Goal: Navigation & Orientation: Find specific page/section

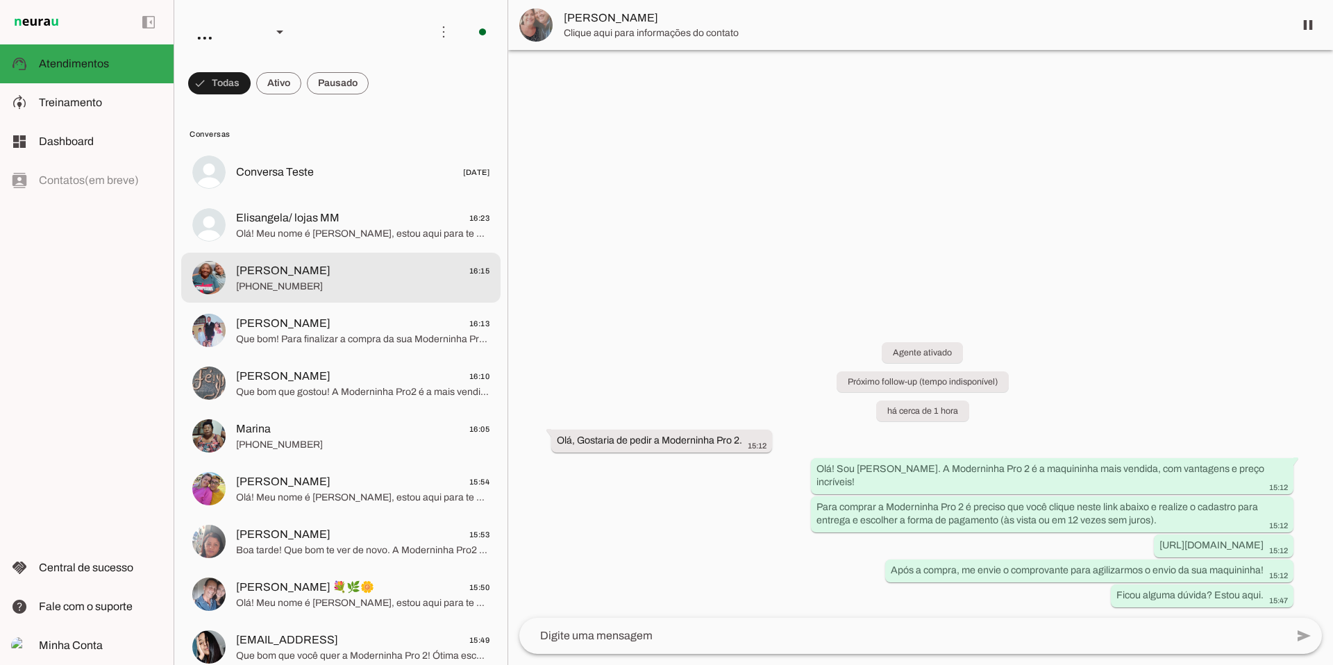
click at [350, 197] on md-item "[PERSON_NAME] 16:15 [PHONE_NUMBER]" at bounding box center [340, 172] width 319 height 50
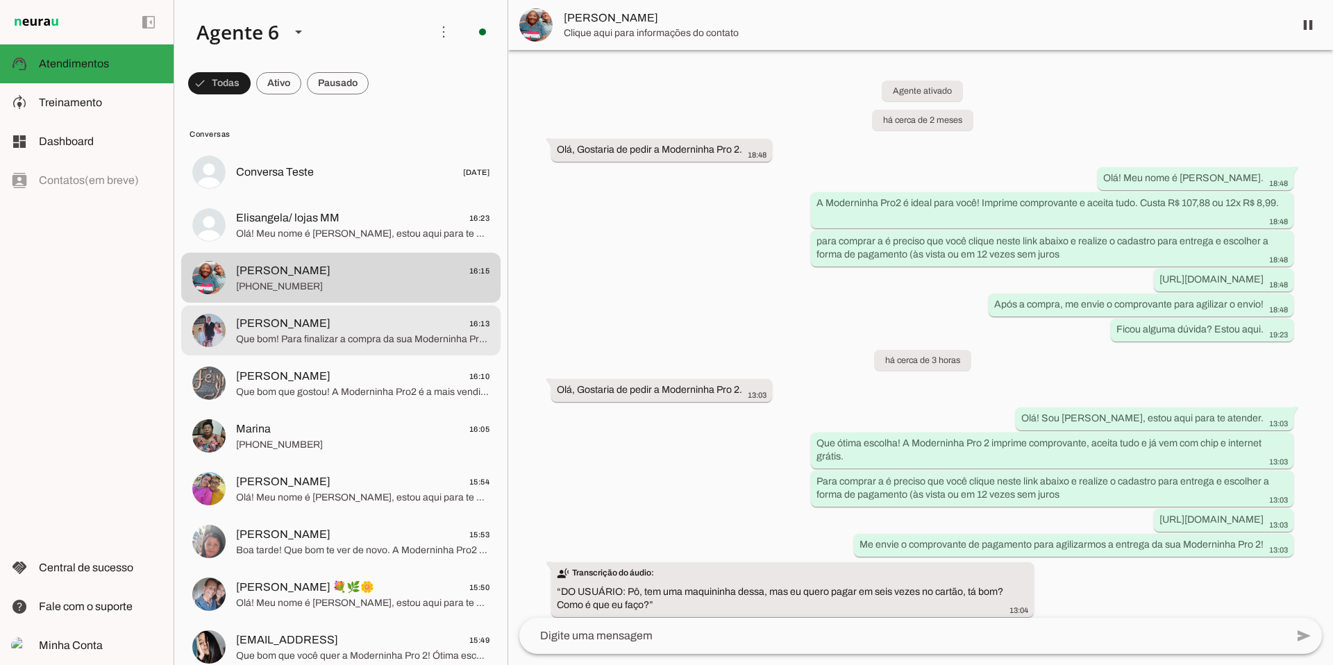
click at [393, 345] on span "Que bom! Para finalizar a compra da sua Moderninha Pro 2, basta clicar no link …" at bounding box center [362, 339] width 253 height 14
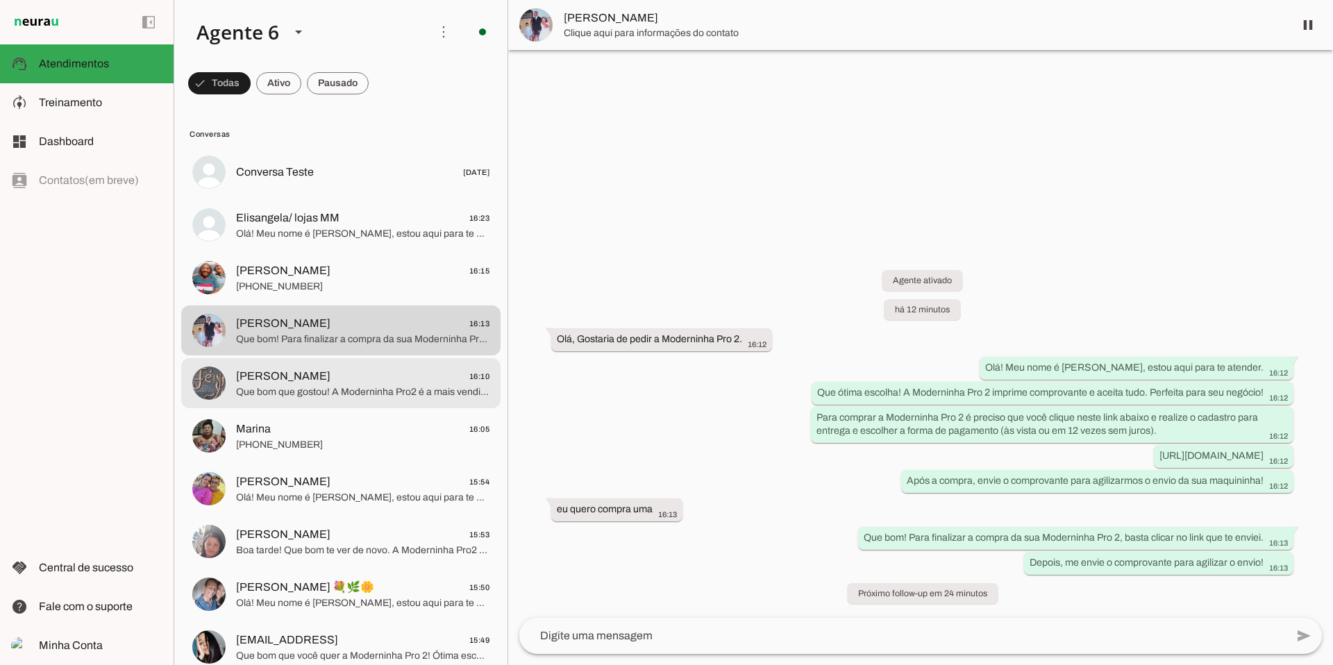
click at [334, 385] on span "Que bom que gostou! A Moderninha Pro2 é a mais vendida, com impressão de compro…" at bounding box center [362, 392] width 253 height 14
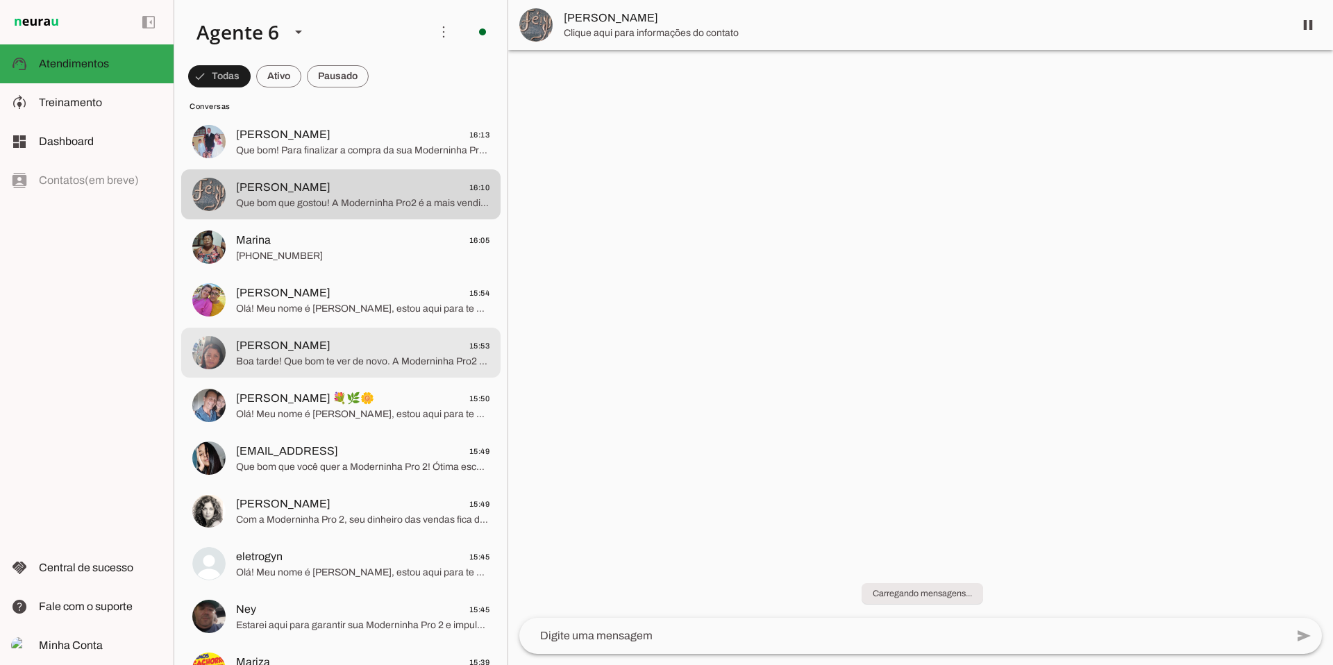
scroll to position [194, 0]
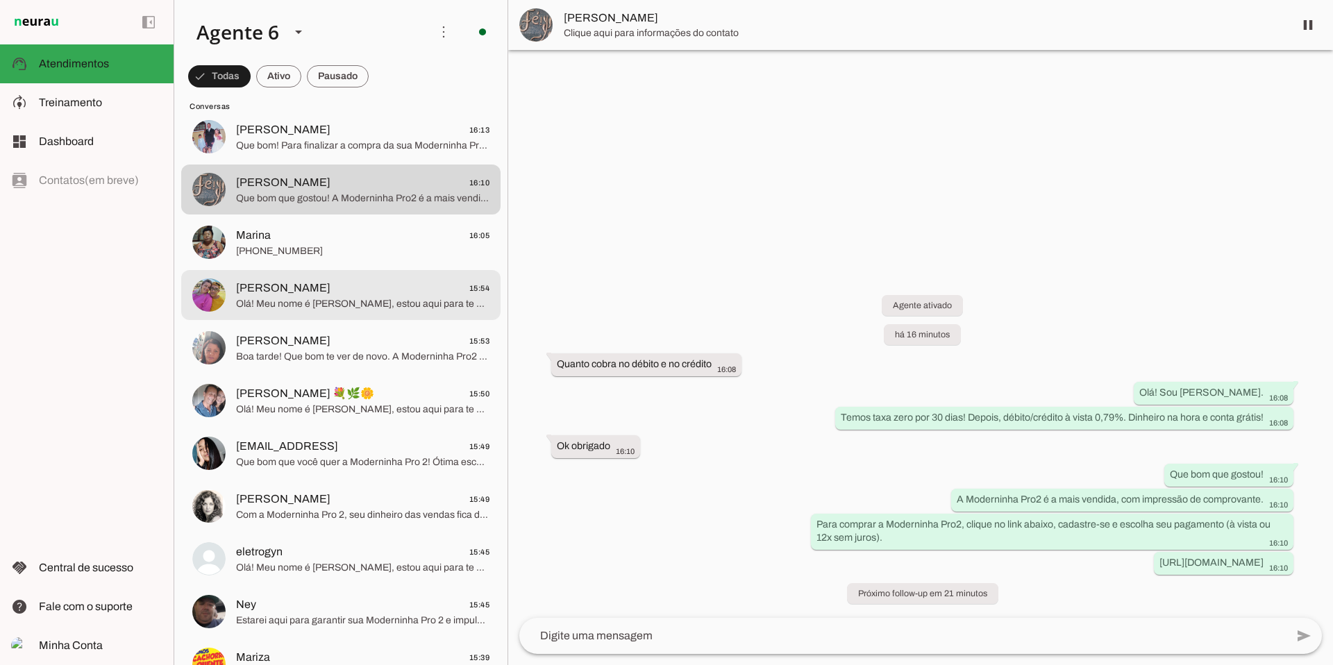
click at [312, 281] on span "[PERSON_NAME] 15:54" at bounding box center [362, 288] width 253 height 17
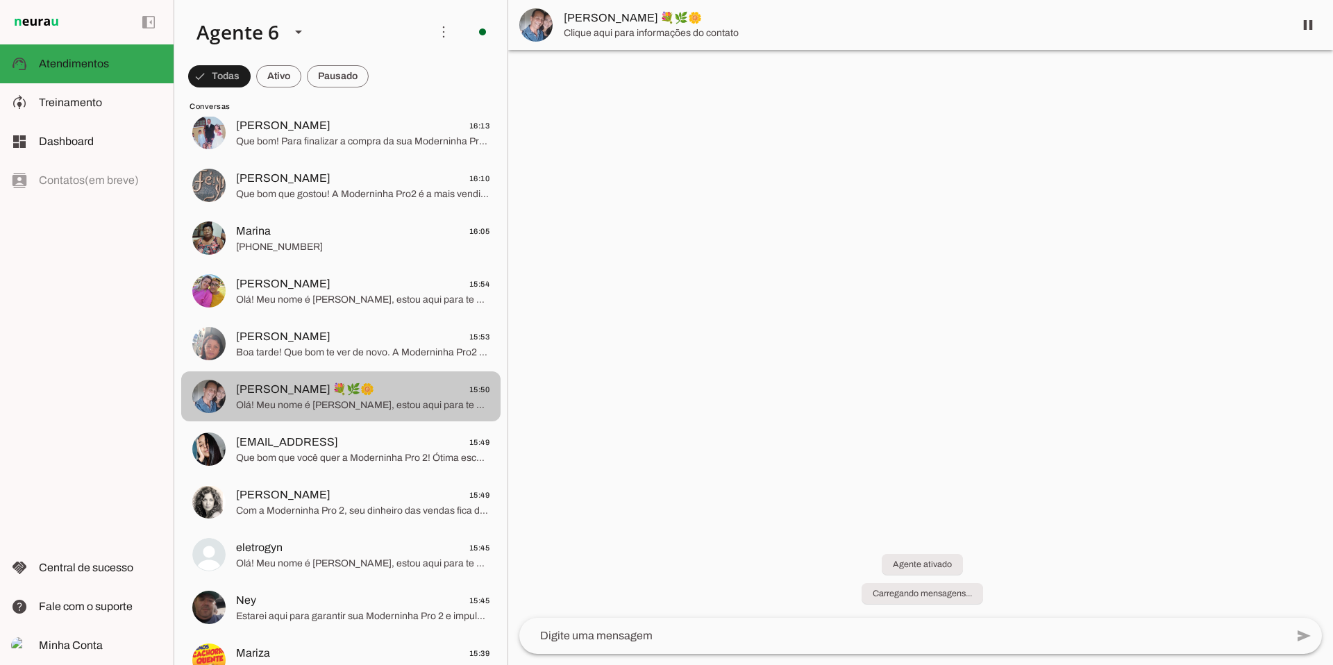
scroll to position [198, 0]
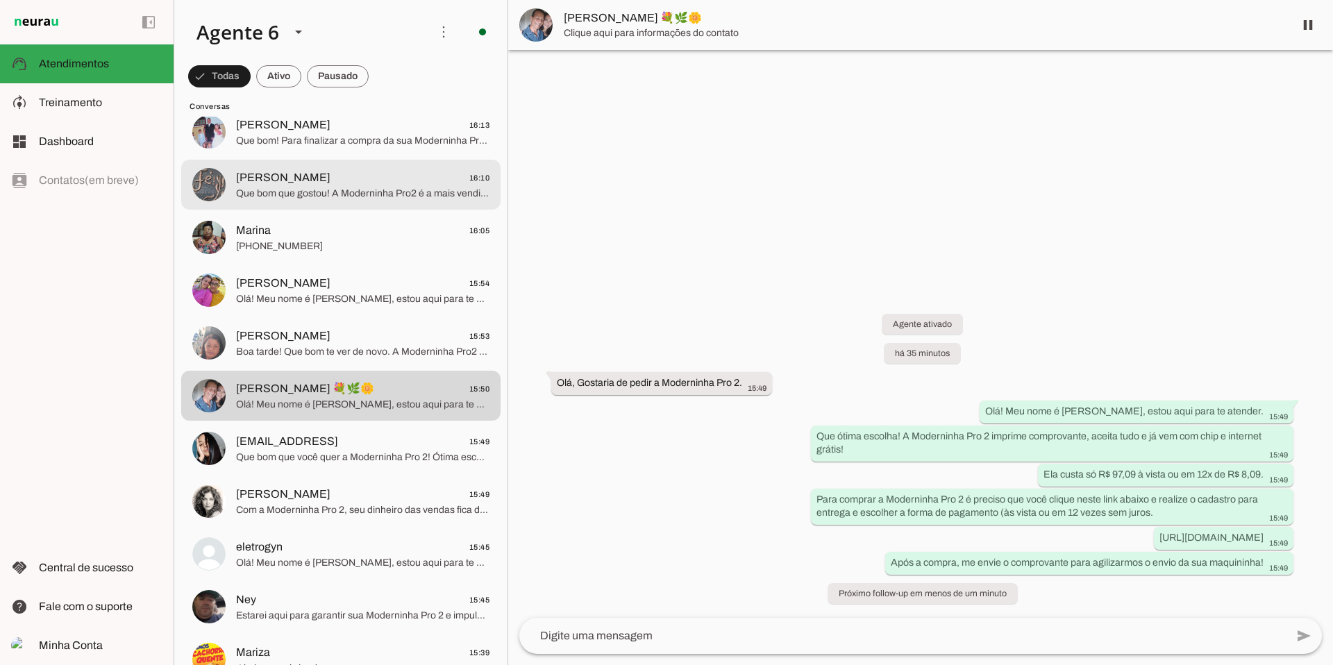
click at [339, 180] on span "[PERSON_NAME] 16:10" at bounding box center [362, 177] width 253 height 17
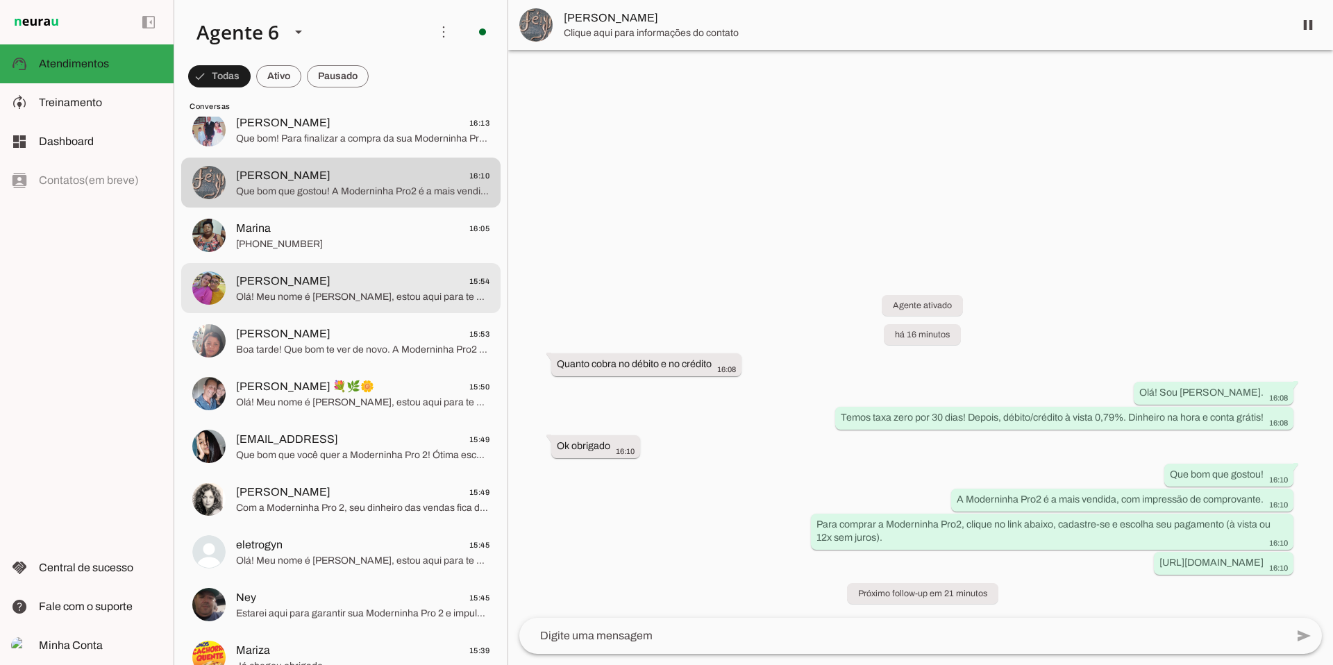
click at [378, 274] on span "[PERSON_NAME] 15:54" at bounding box center [362, 281] width 253 height 17
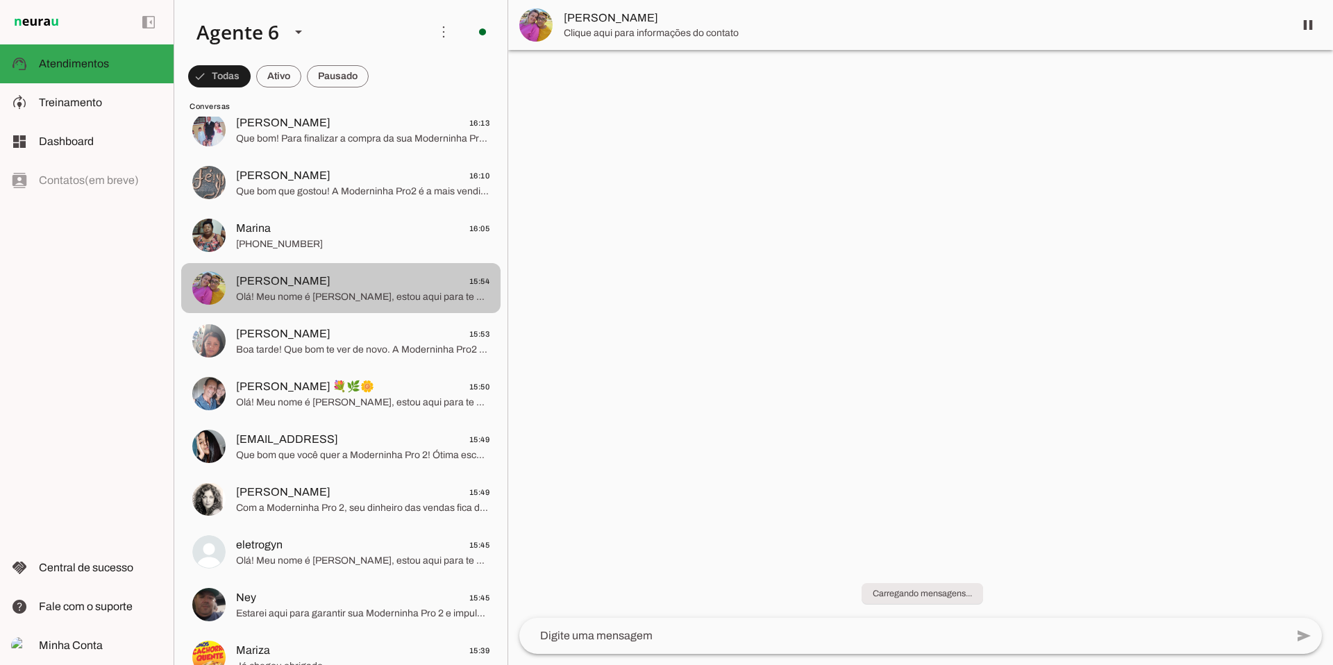
scroll to position [207, 0]
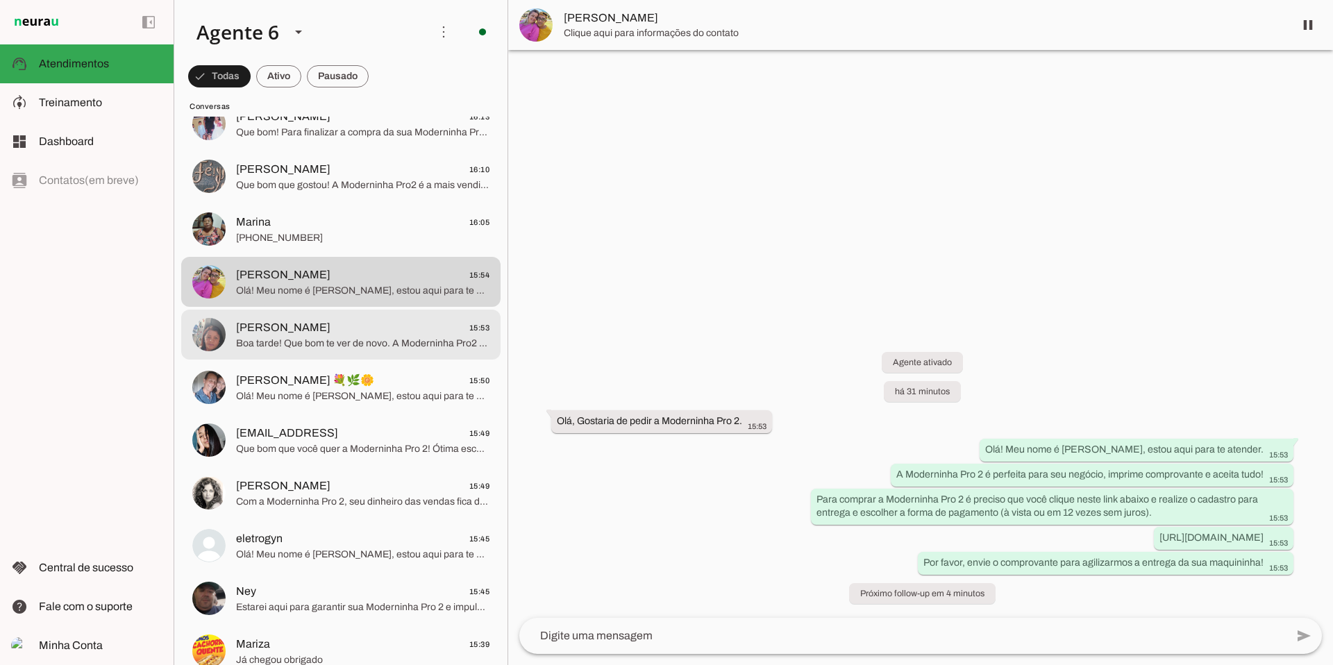
click at [416, 337] on span "Boa tarde! Que bom te ver de novo. A Moderninha Pro2 é a mais vendida. Posso te…" at bounding box center [362, 344] width 253 height 14
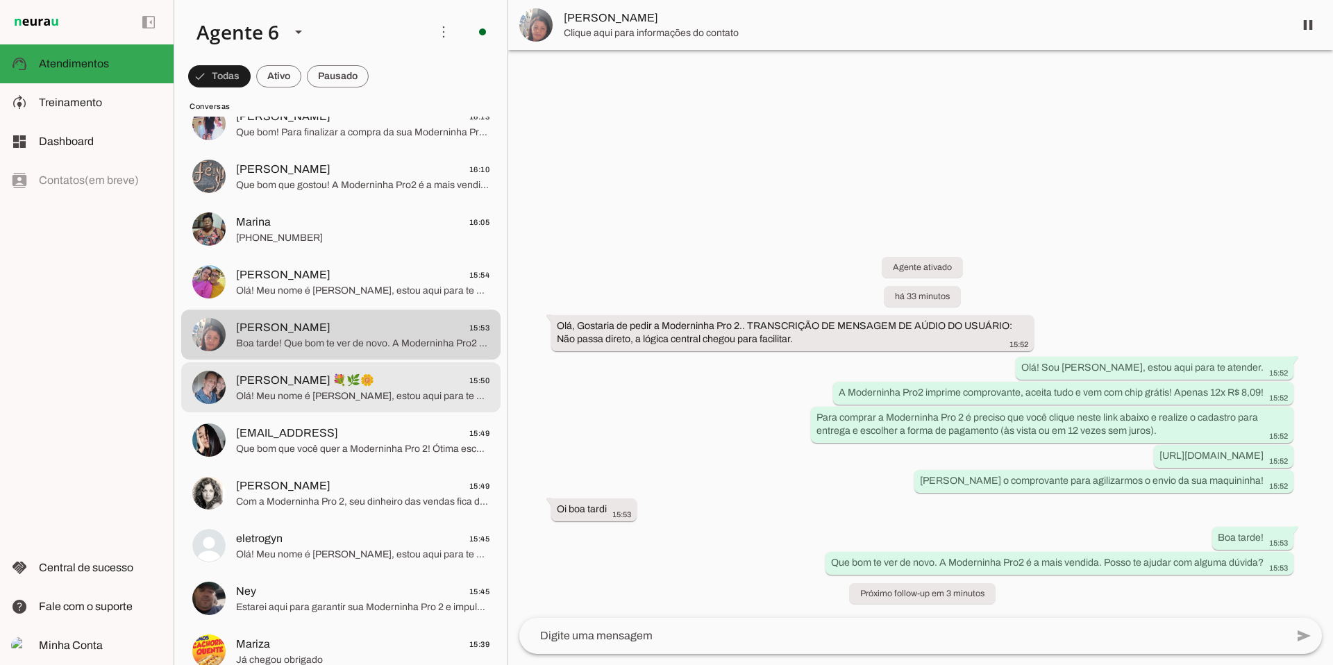
click at [424, 373] on span "[PERSON_NAME] 💐🌿🌼 15:50" at bounding box center [362, 380] width 253 height 17
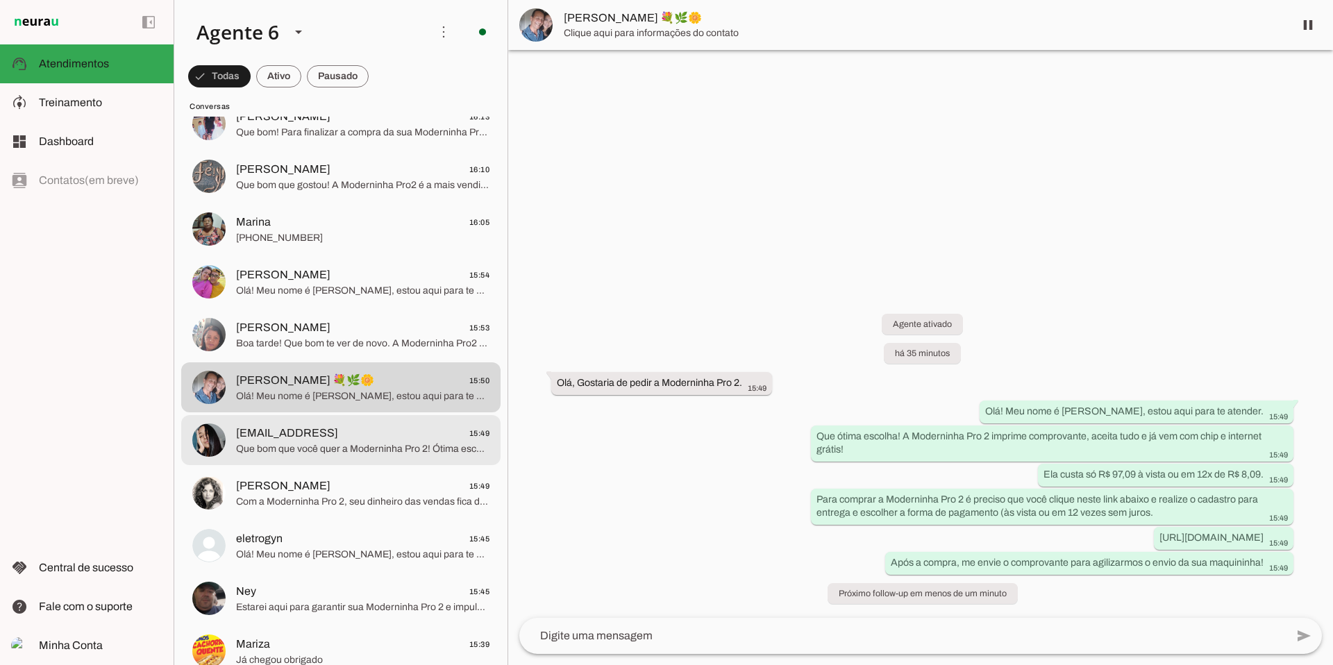
click at [438, 450] on span "Que bom que você quer a Moderninha Pro 2! Ótima escolha para seu negócio. Para …" at bounding box center [362, 449] width 253 height 14
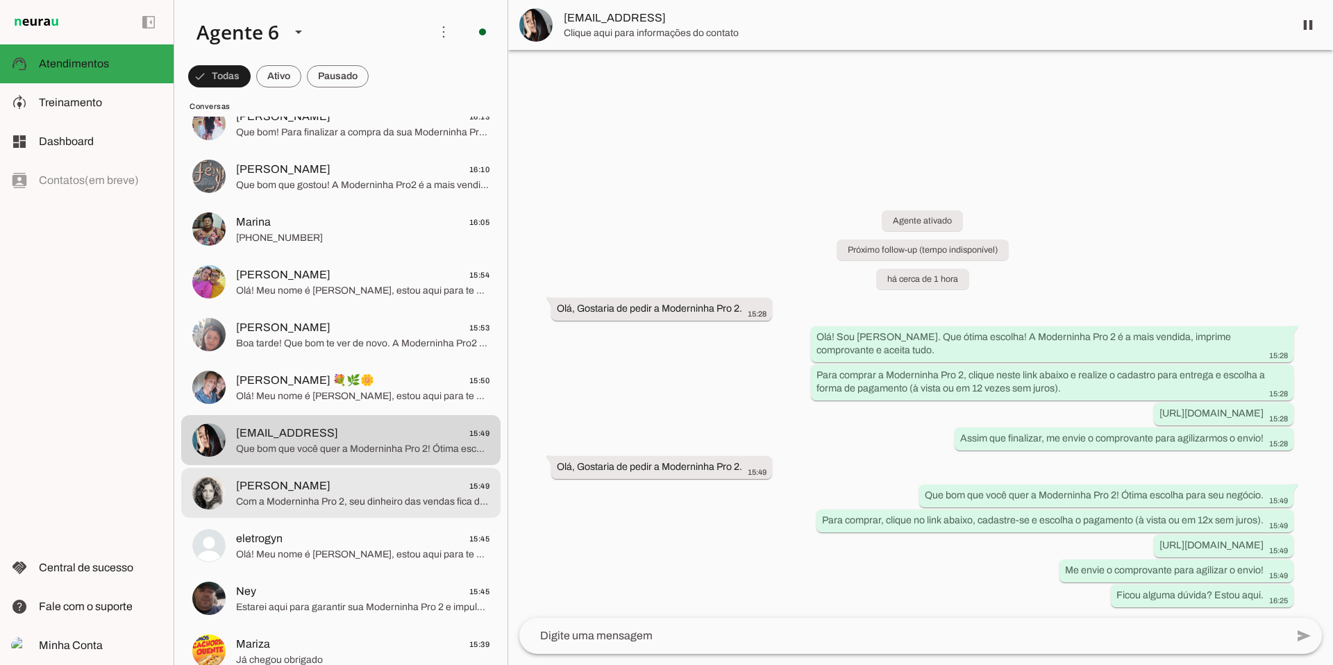
click at [349, 480] on span "[PERSON_NAME] 15:49" at bounding box center [362, 486] width 253 height 17
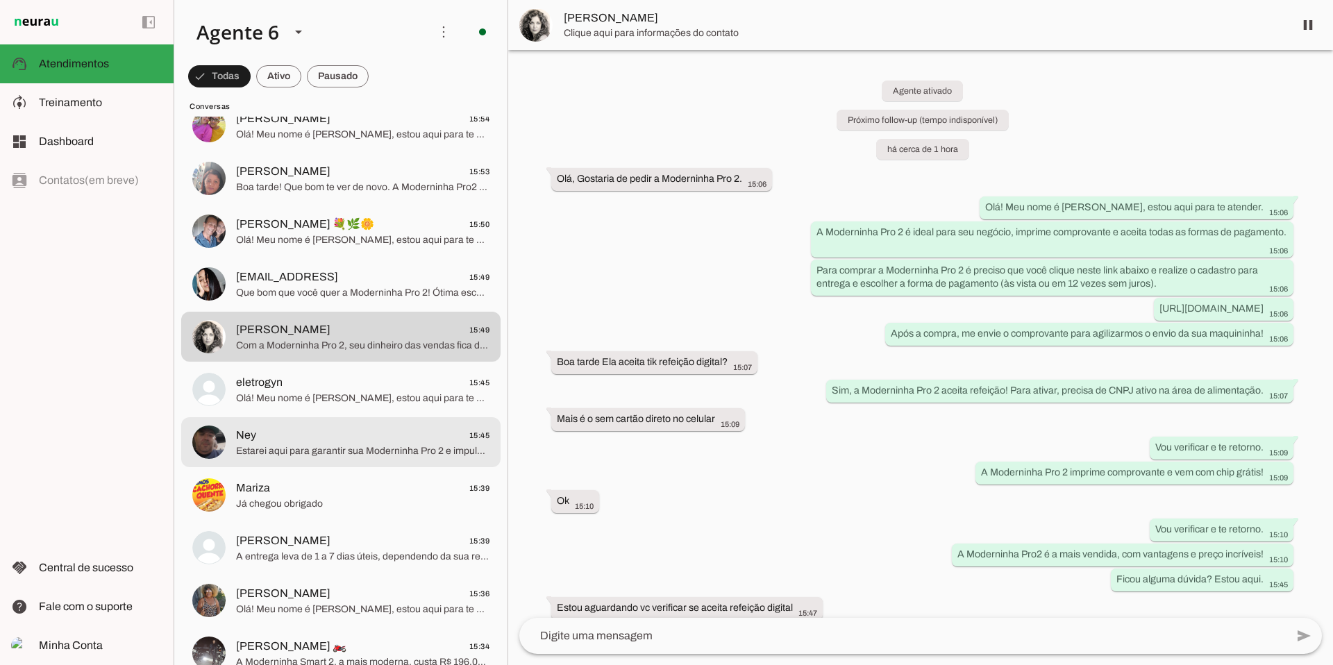
scroll to position [369, 0]
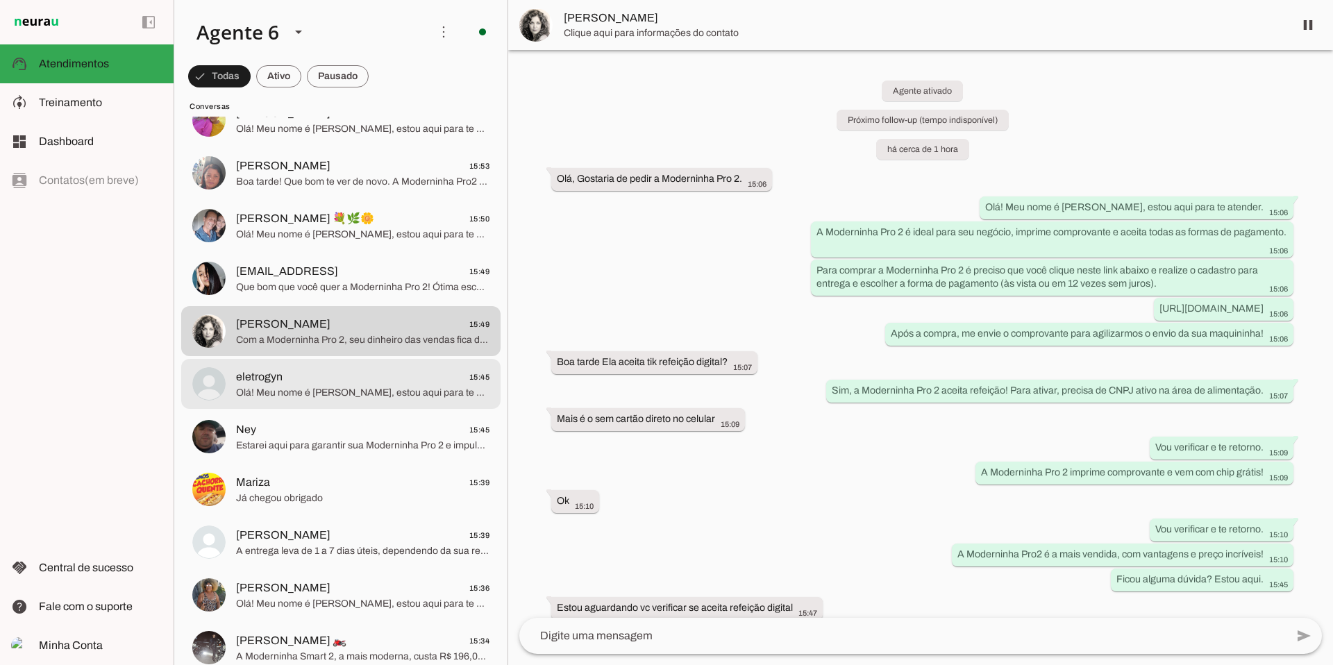
click at [353, 382] on span "eletrogyn 15:45" at bounding box center [362, 377] width 253 height 17
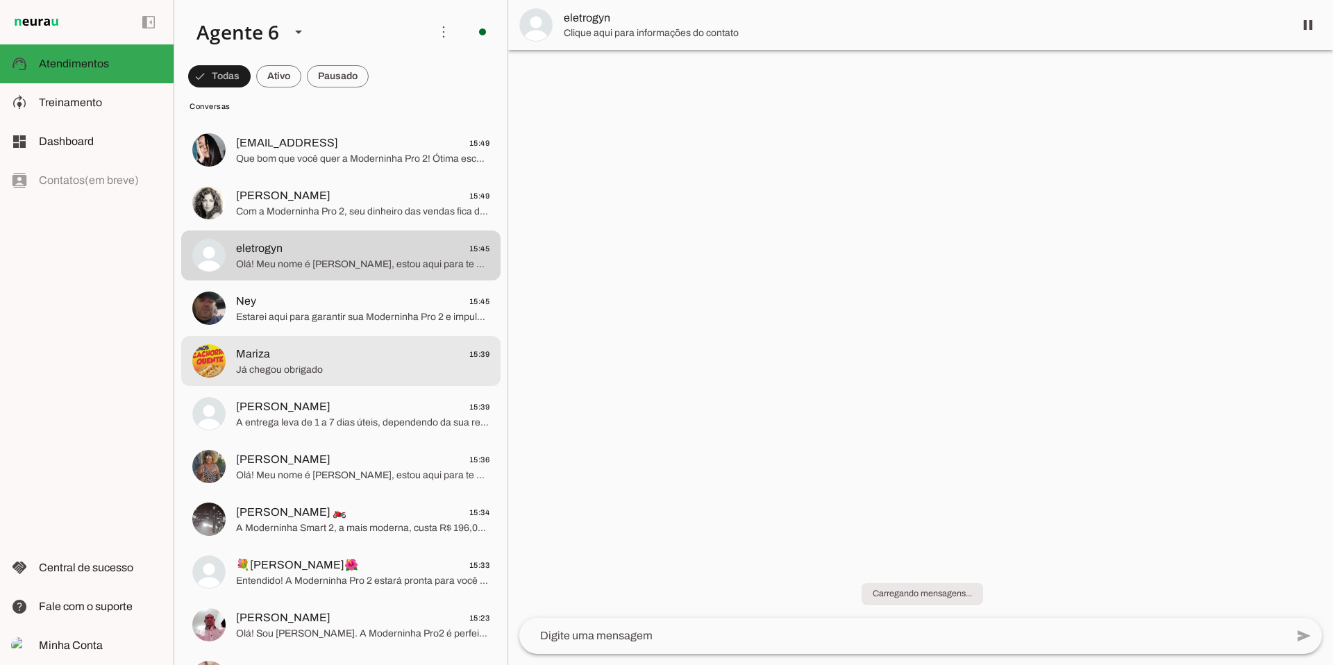
scroll to position [507, 0]
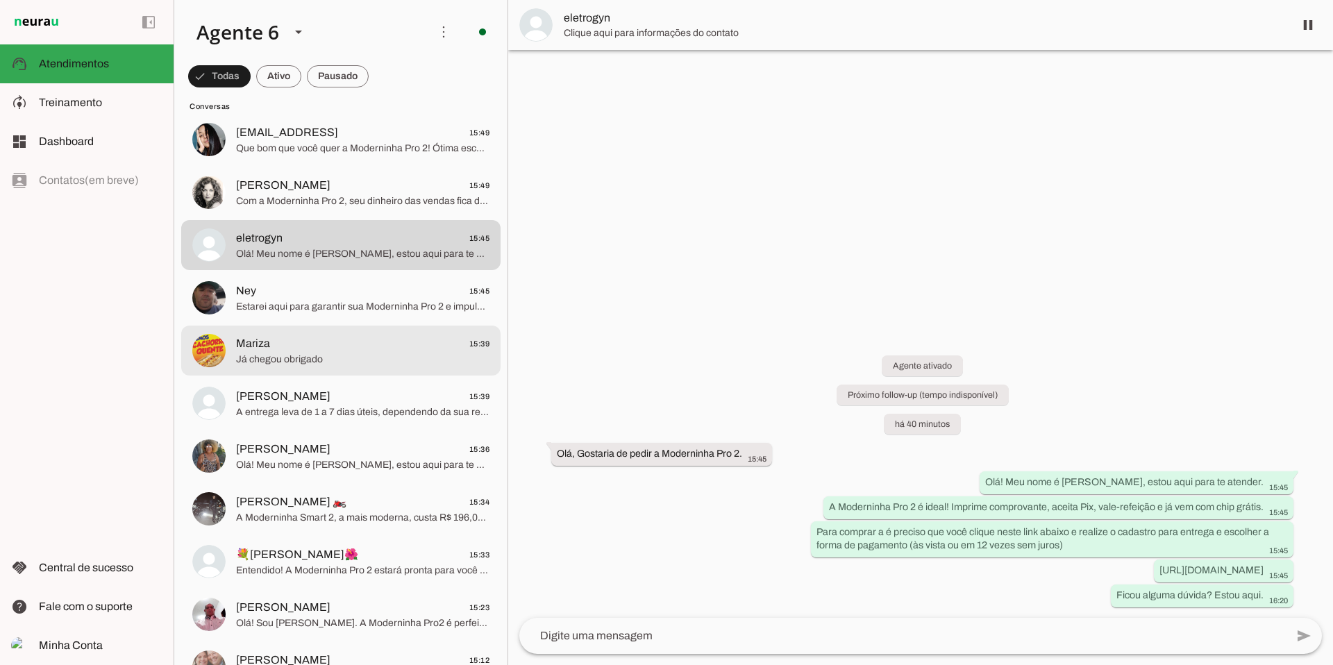
click at [352, 362] on span "Já chegou obrigado" at bounding box center [362, 360] width 253 height 14
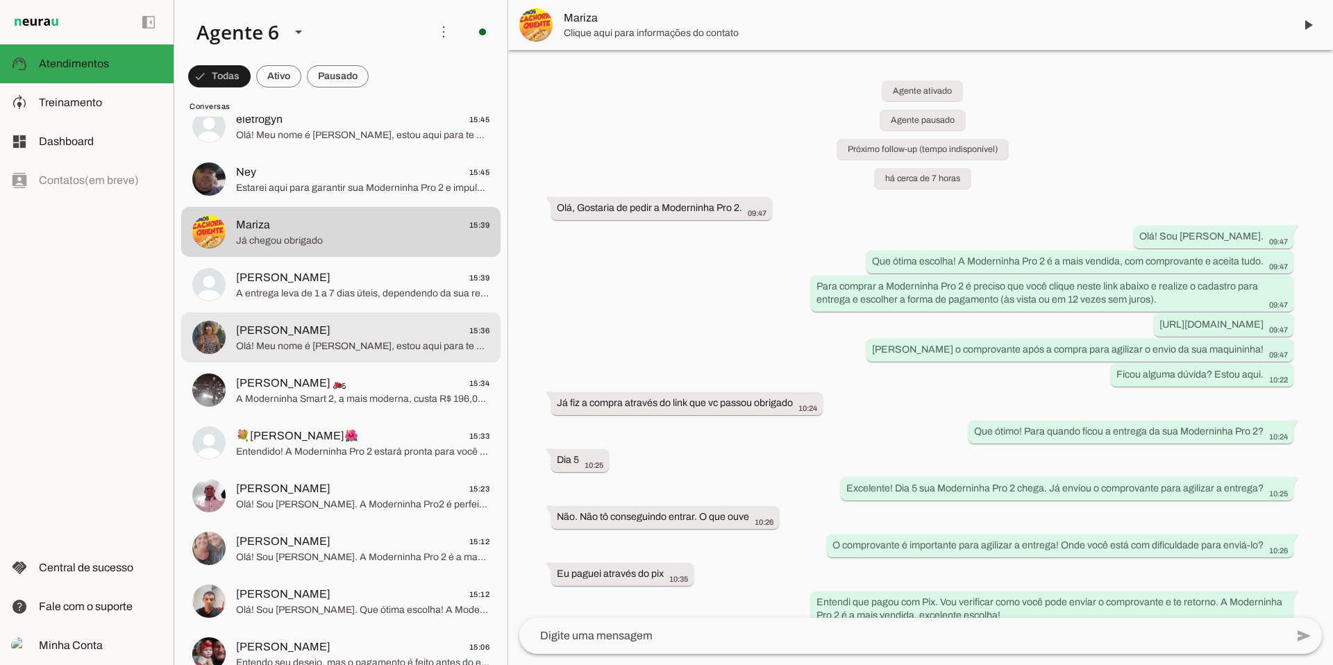
scroll to position [644, 0]
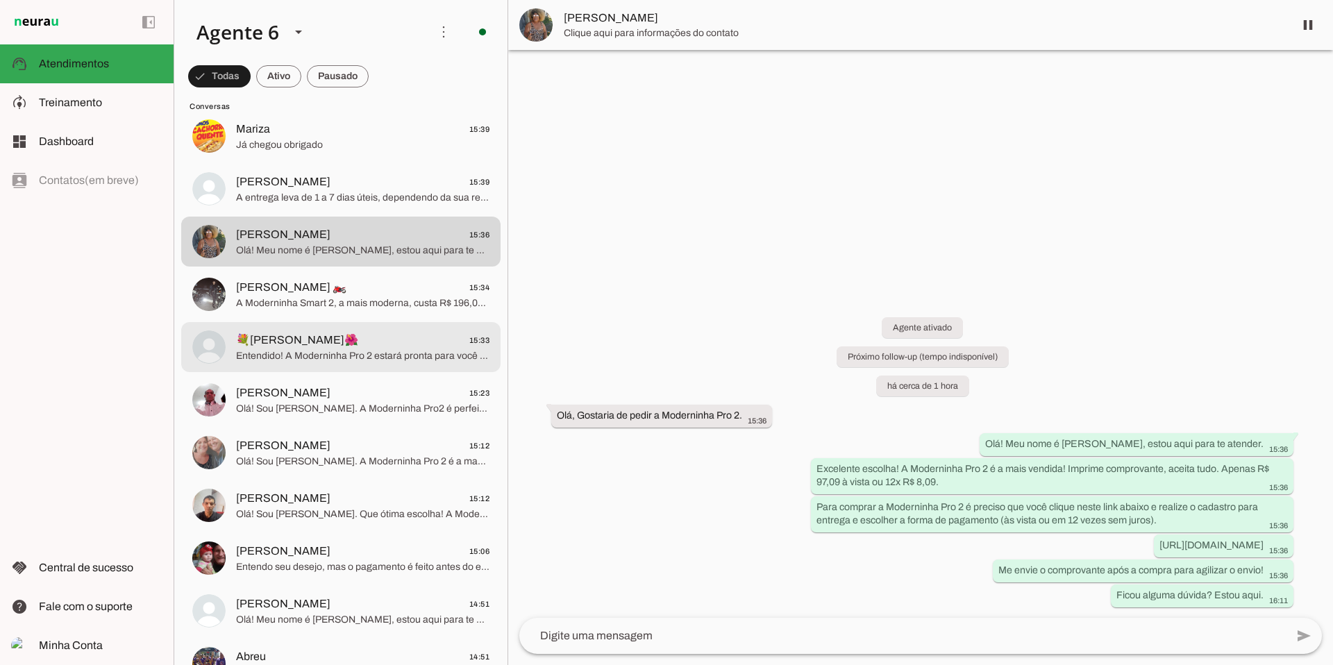
scroll to position [754, 0]
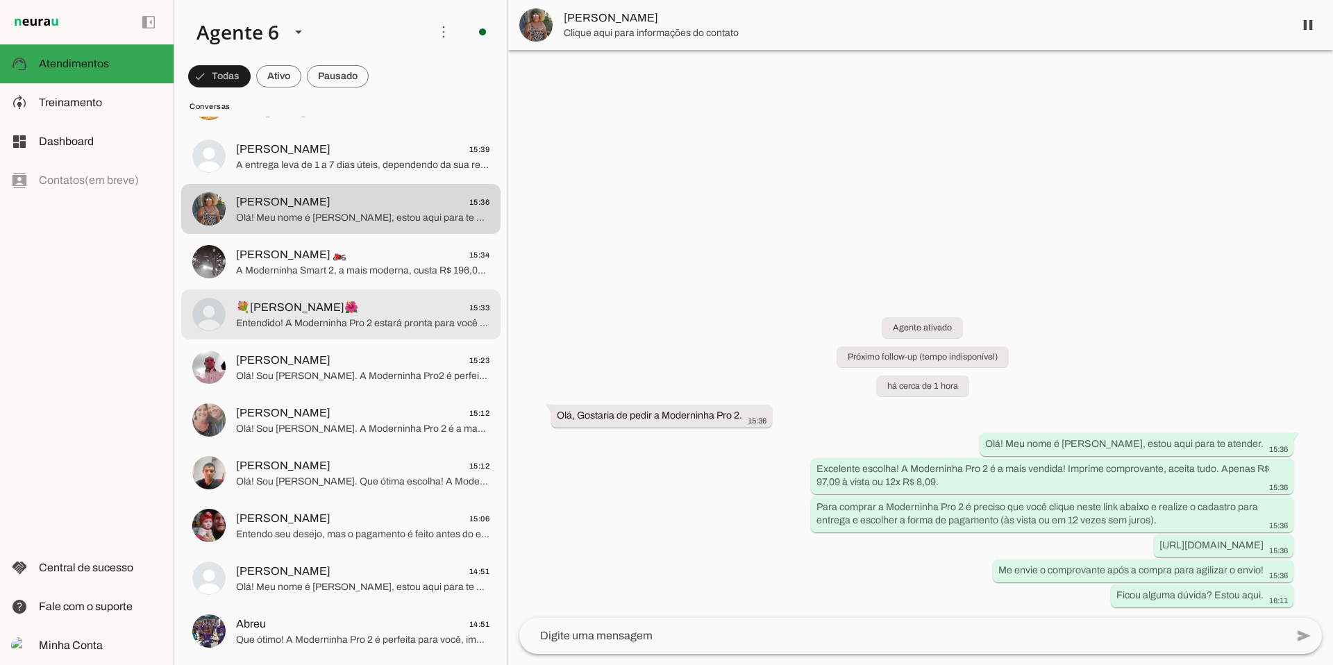
click at [352, 326] on span "Entendido! A Moderninha Pro 2 estará pronta para você na segunda, com todas as …" at bounding box center [362, 323] width 253 height 14
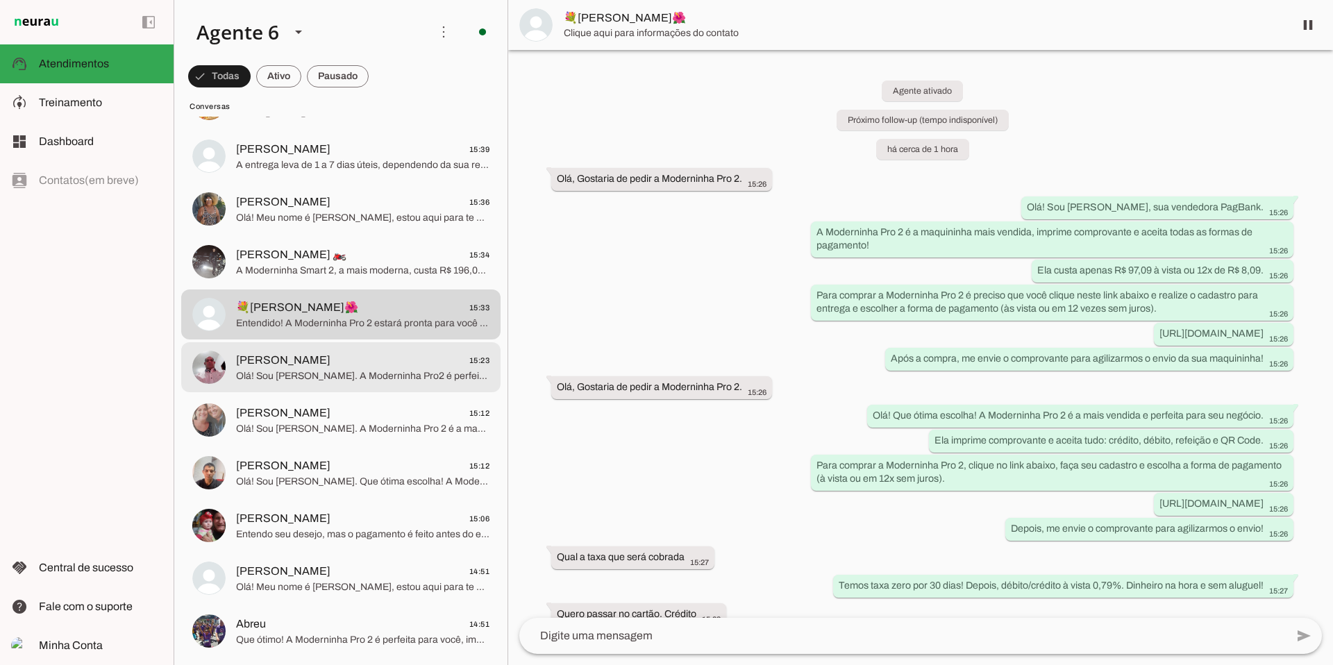
click at [391, 376] on span "Olá! Sou [PERSON_NAME]. A Moderninha Pro2 é perfeita, imprime comprovante e ace…" at bounding box center [362, 376] width 253 height 14
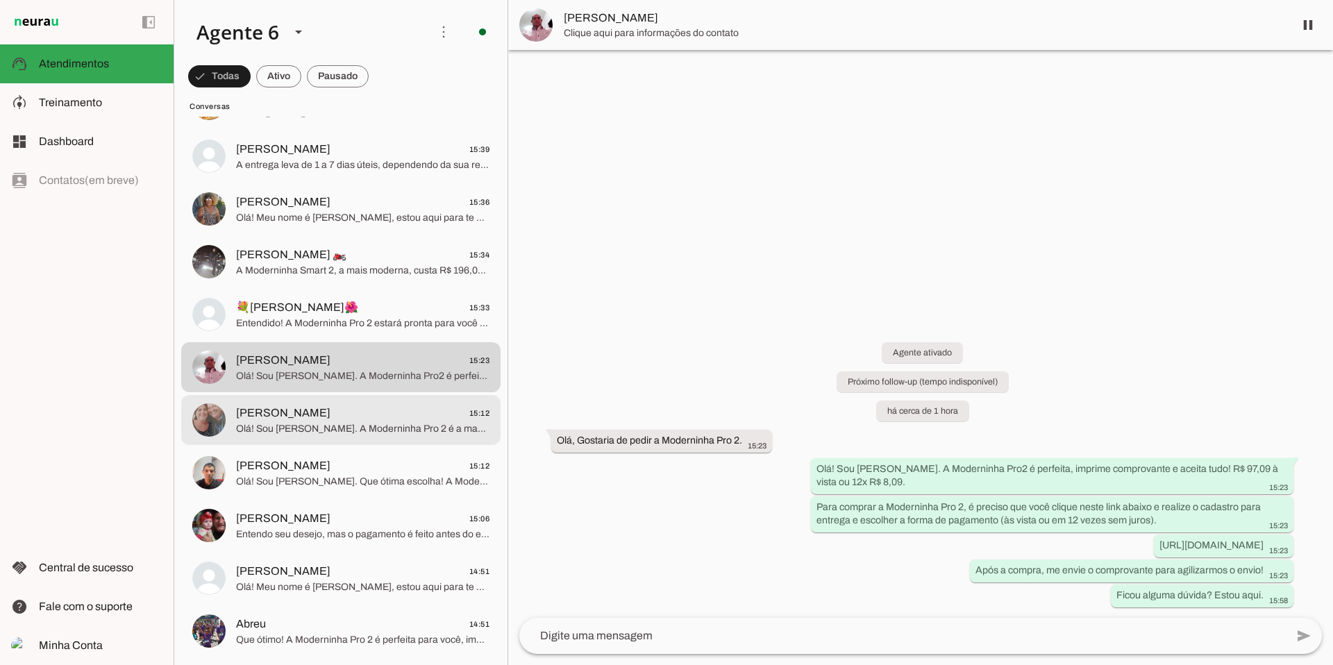
click at [420, 406] on span "[PERSON_NAME] 15:12" at bounding box center [362, 413] width 253 height 17
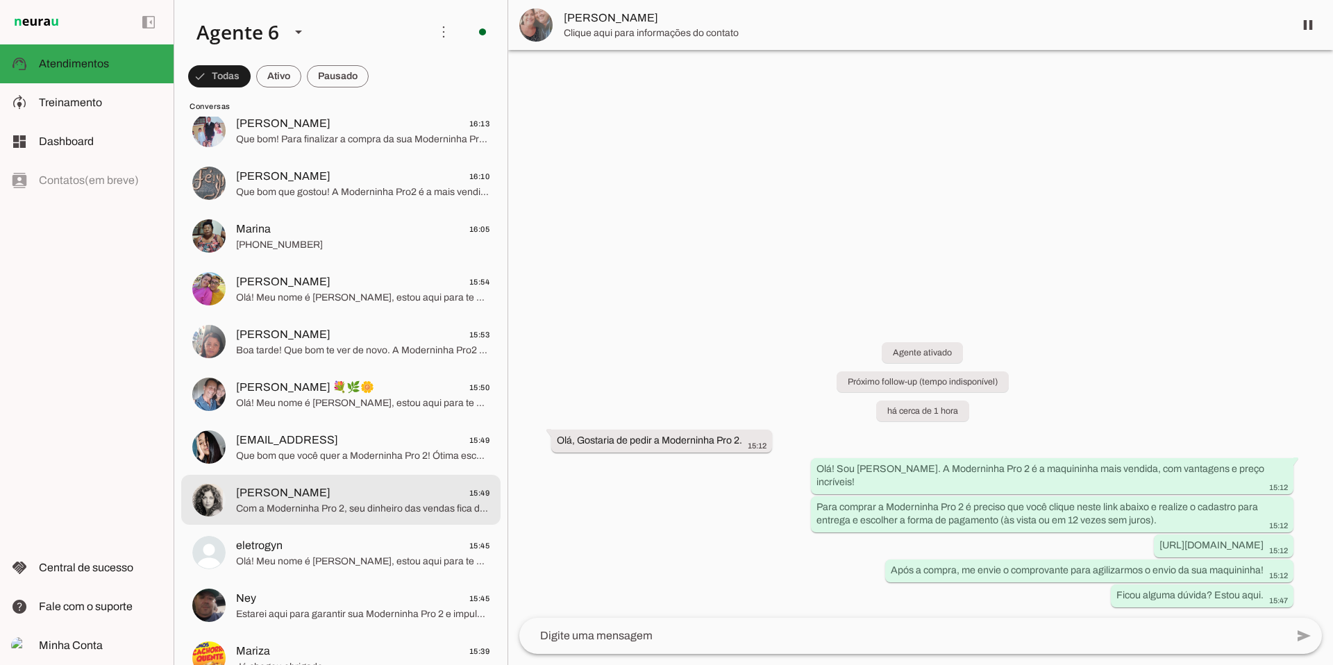
scroll to position [205, 0]
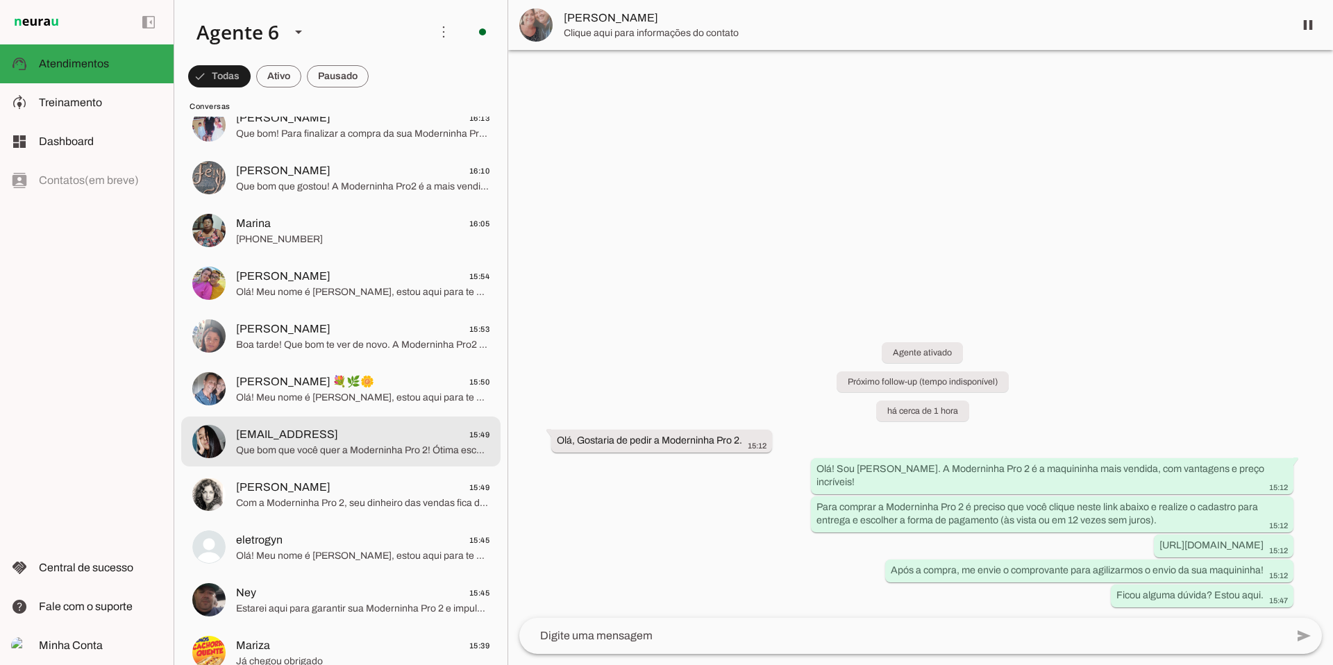
click at [338, 437] on span "[EMAIL_ADDRESS]" at bounding box center [287, 434] width 102 height 17
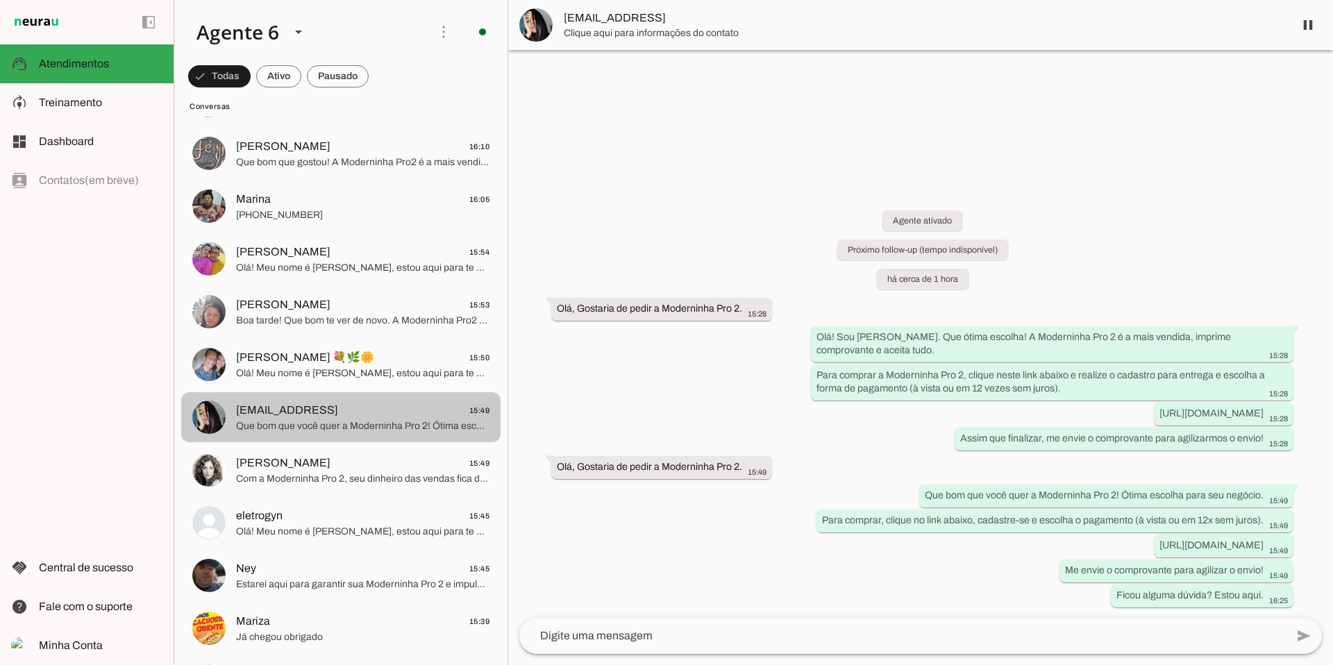
scroll to position [231, 0]
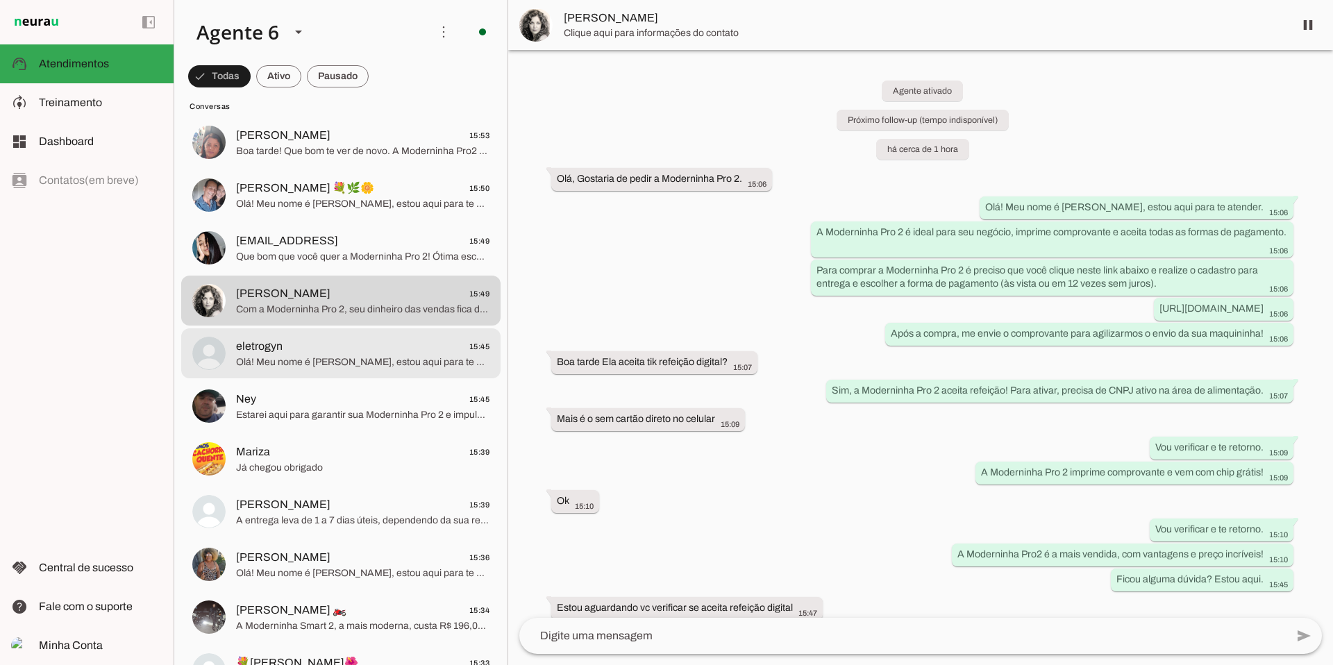
scroll to position [400, 0]
click at [377, 364] on span "Olá! Meu nome é [PERSON_NAME], estou aqui para te atender. A Moderninha Pro 2 é…" at bounding box center [362, 361] width 253 height 14
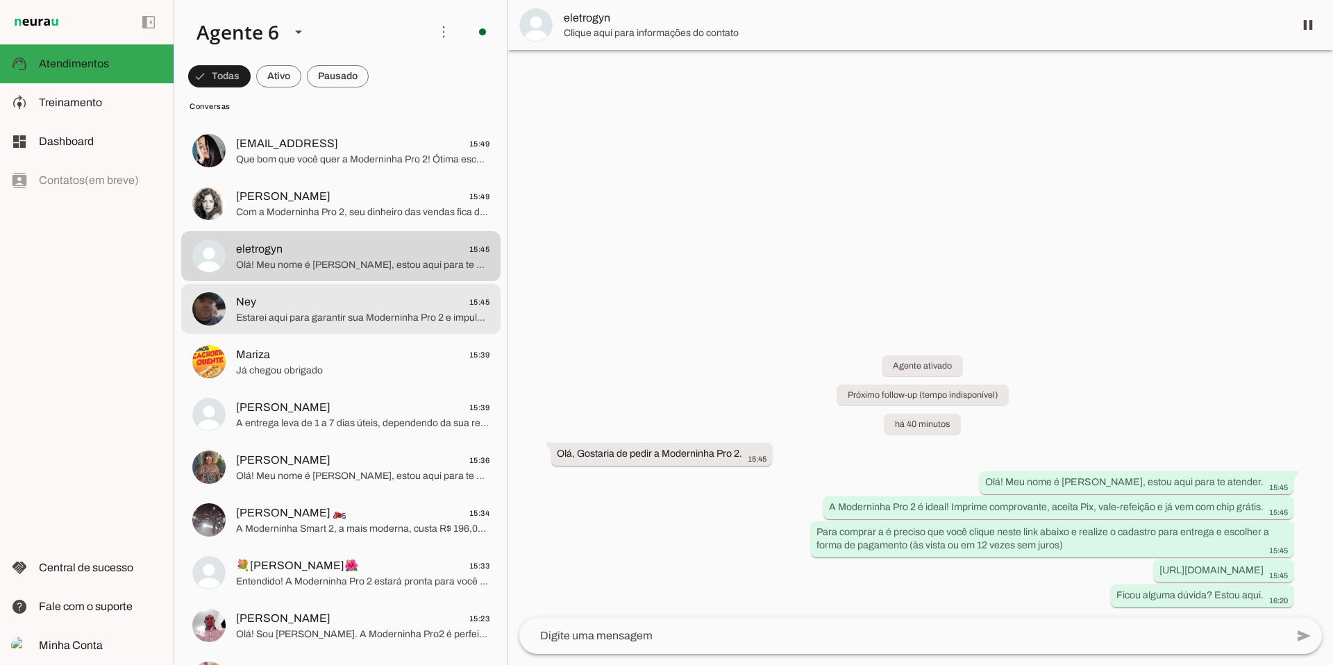
scroll to position [541, 0]
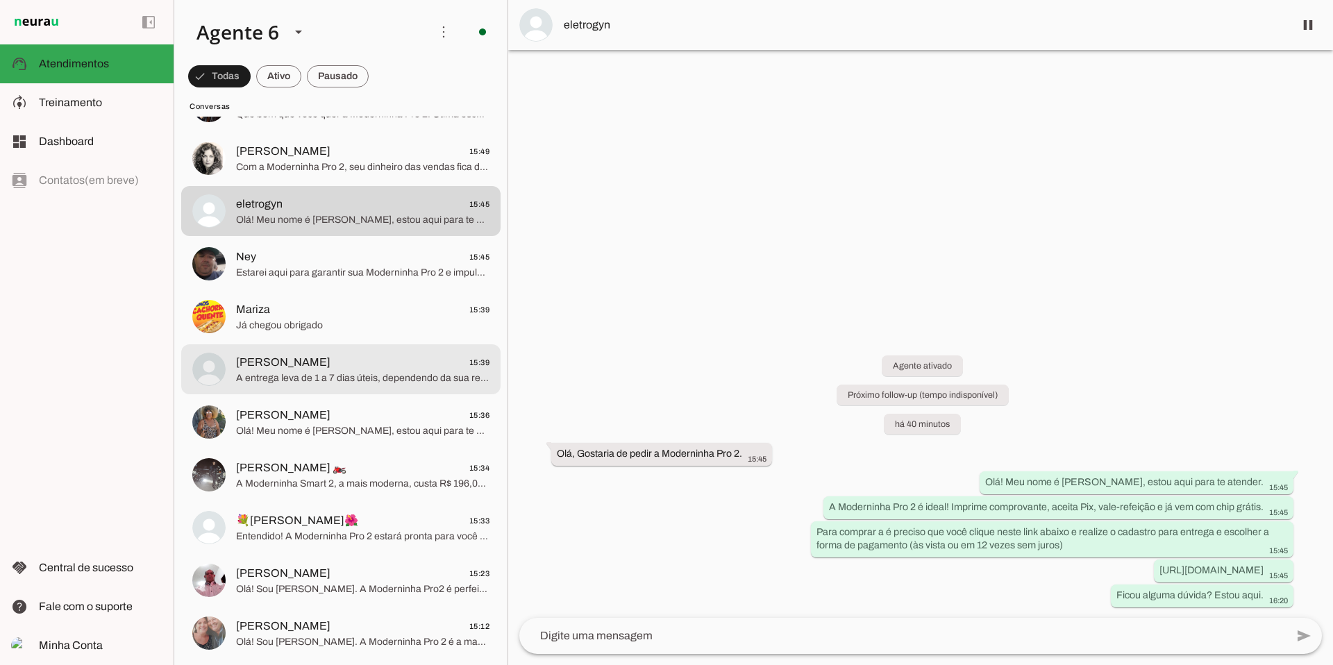
click at [312, 354] on span "[PERSON_NAME] 15:39" at bounding box center [362, 362] width 253 height 17
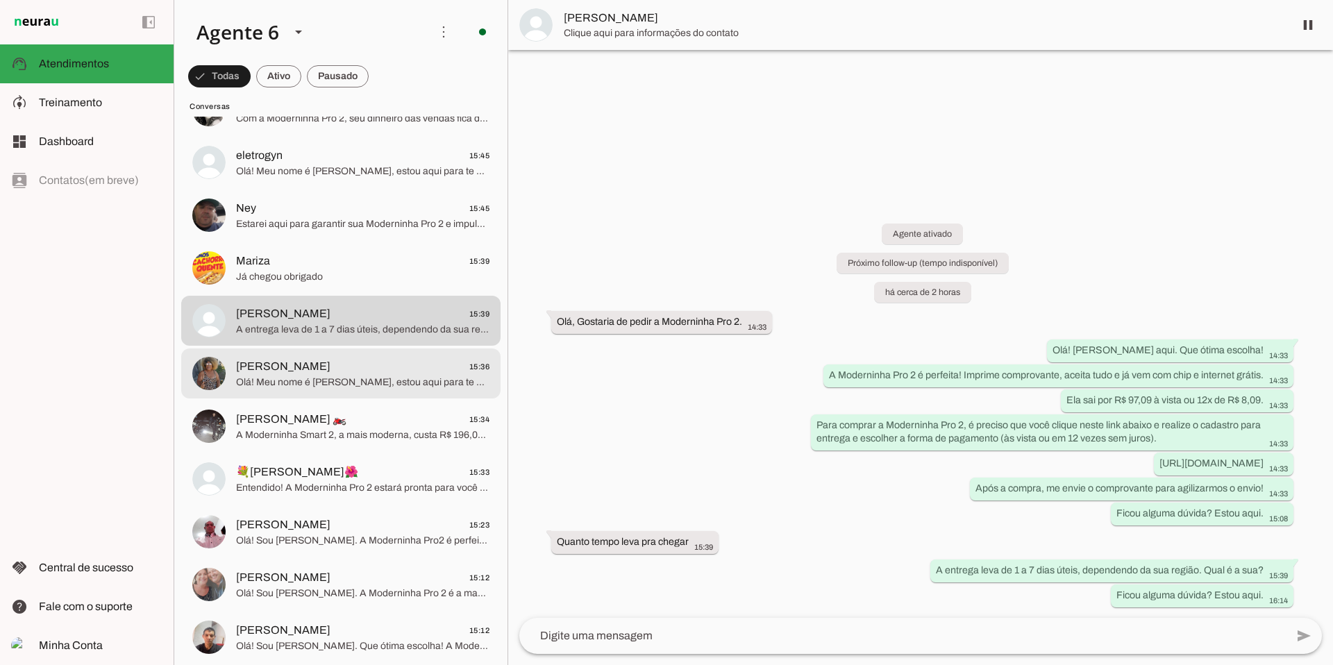
scroll to position [591, 0]
click at [308, 366] on span "[PERSON_NAME] 15:36" at bounding box center [362, 365] width 253 height 17
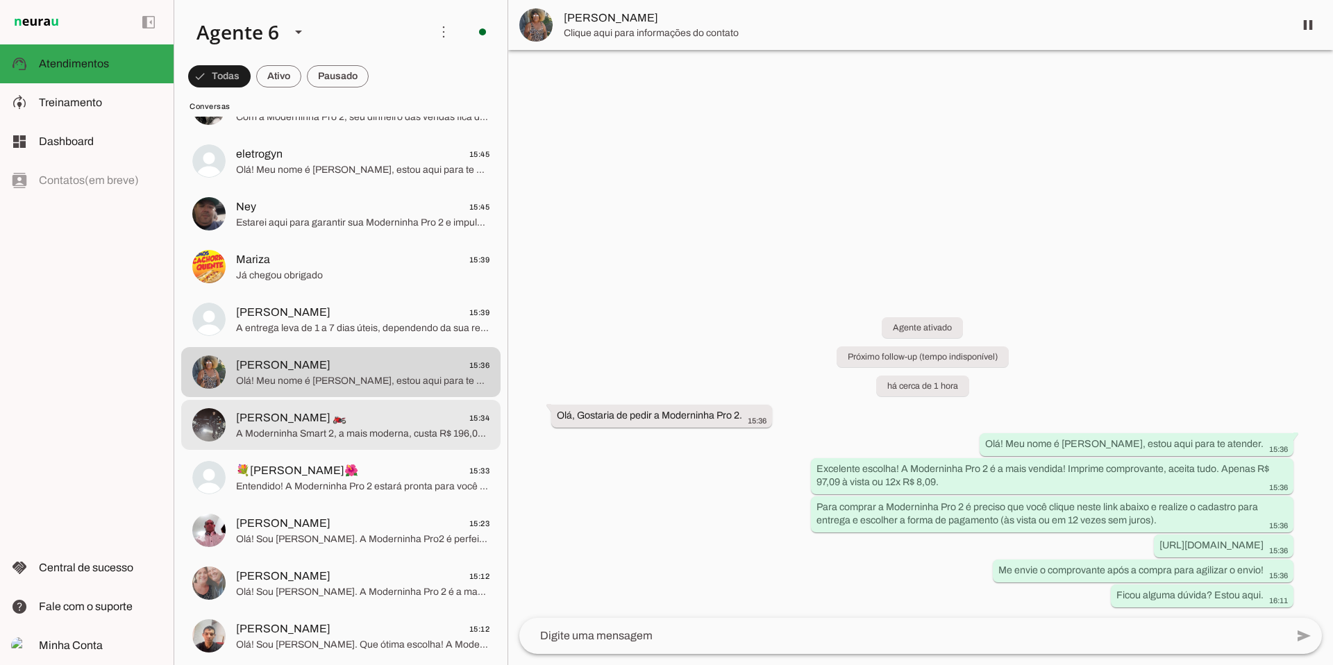
click at [347, 437] on span "A Moderninha Smart 2, a mais moderna, custa R$ 196,08 à vista ou 12x de R$ 16,3…" at bounding box center [362, 434] width 253 height 14
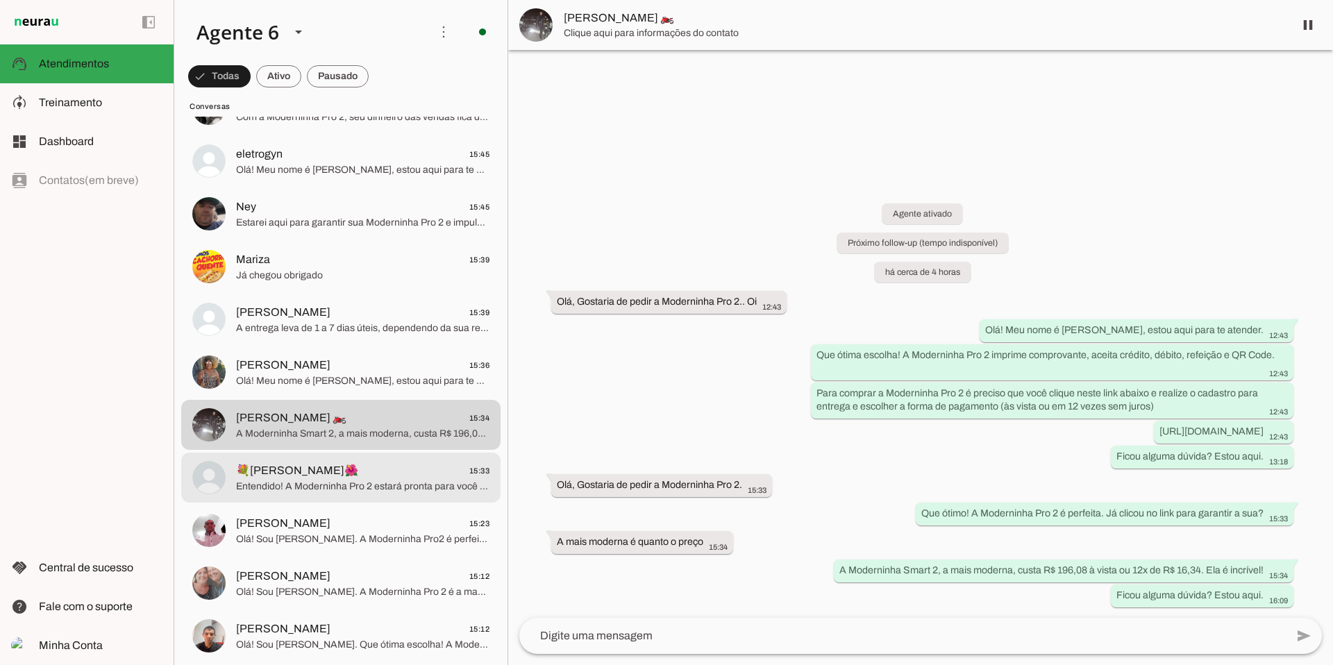
click at [371, 477] on span "💐[PERSON_NAME]🌺 15:33" at bounding box center [362, 470] width 253 height 17
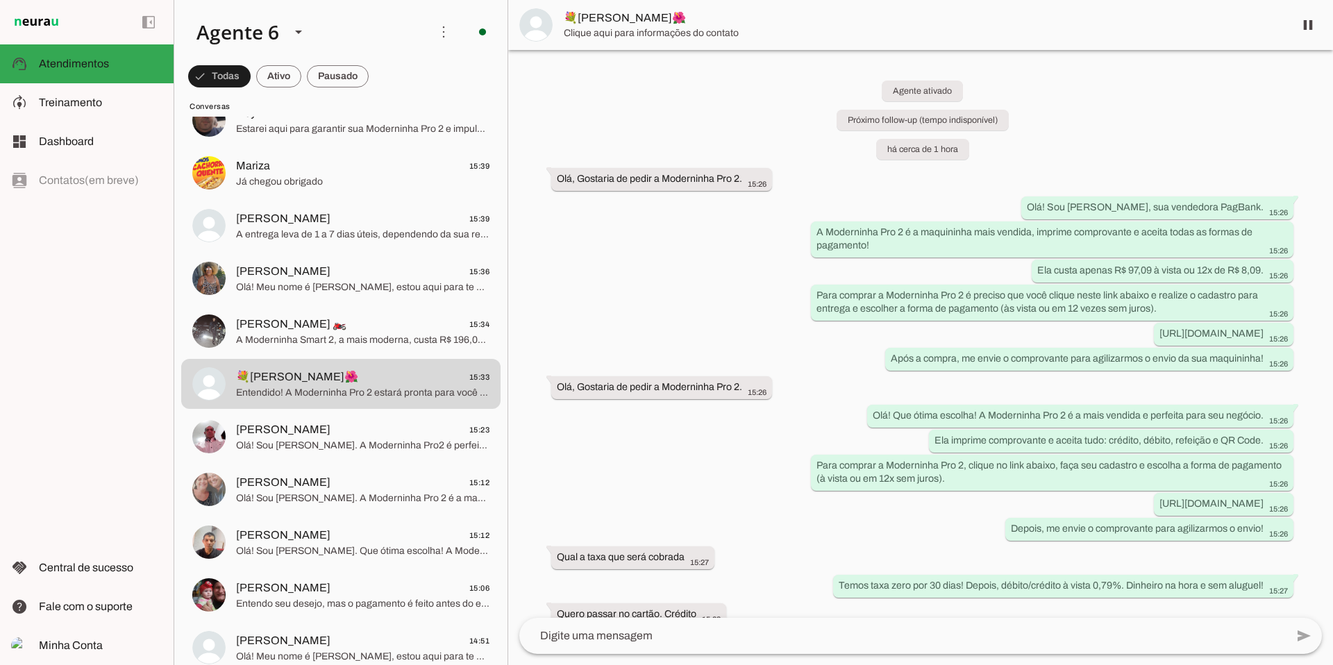
scroll to position [693, 0]
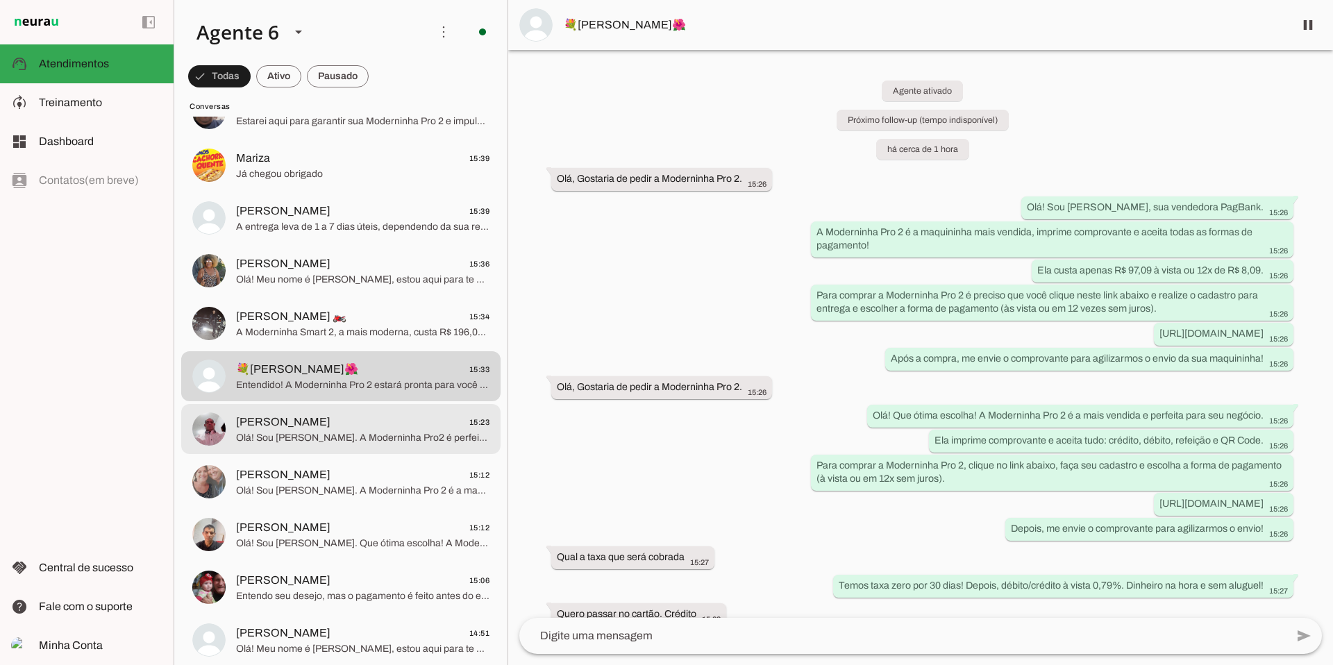
click at [378, 442] on span "Olá! Sou [PERSON_NAME]. A Moderninha Pro2 é perfeita, imprime comprovante e ace…" at bounding box center [362, 438] width 253 height 14
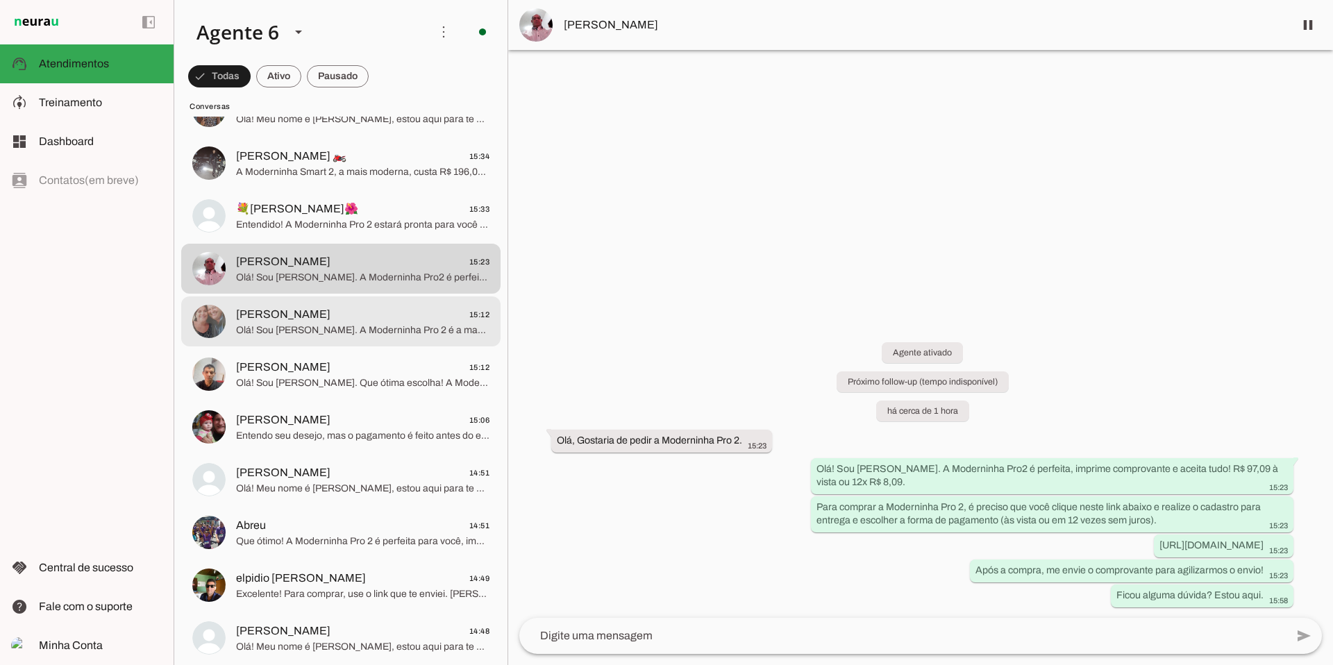
scroll to position [890, 0]
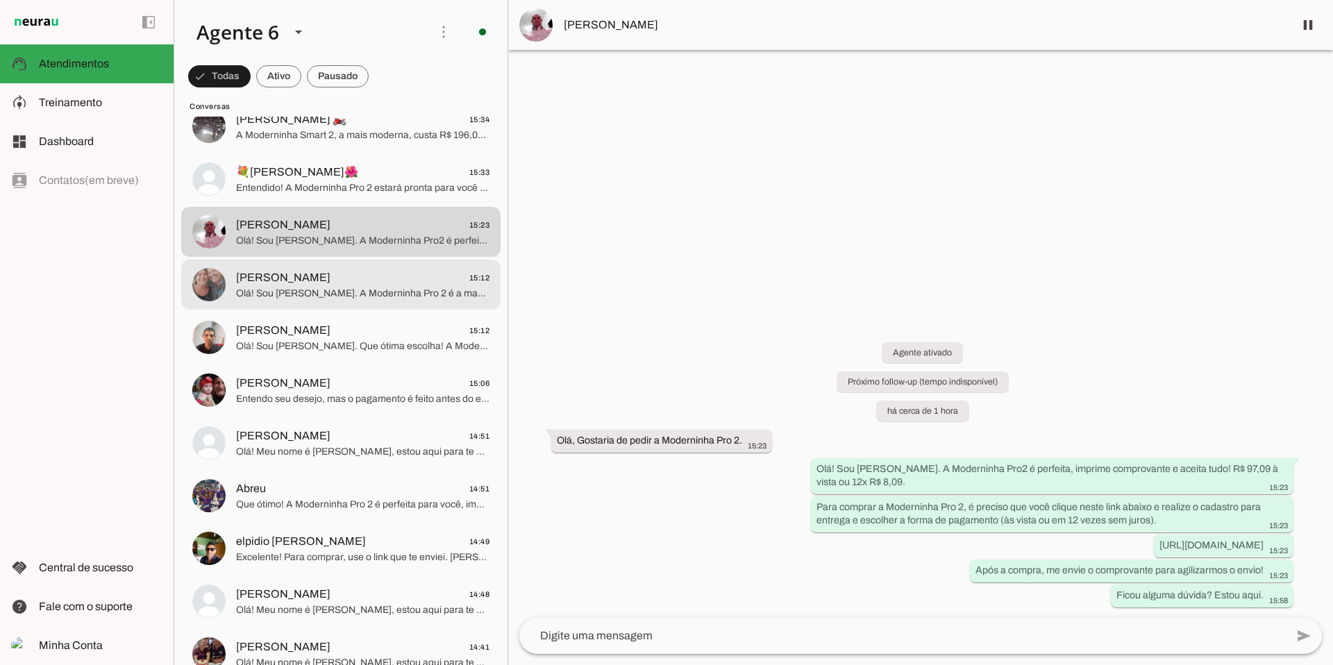
click at [372, 287] on span "Olá! Sou [PERSON_NAME]. A Moderninha Pro 2 é a maquininha mais vendida, com van…" at bounding box center [362, 294] width 253 height 14
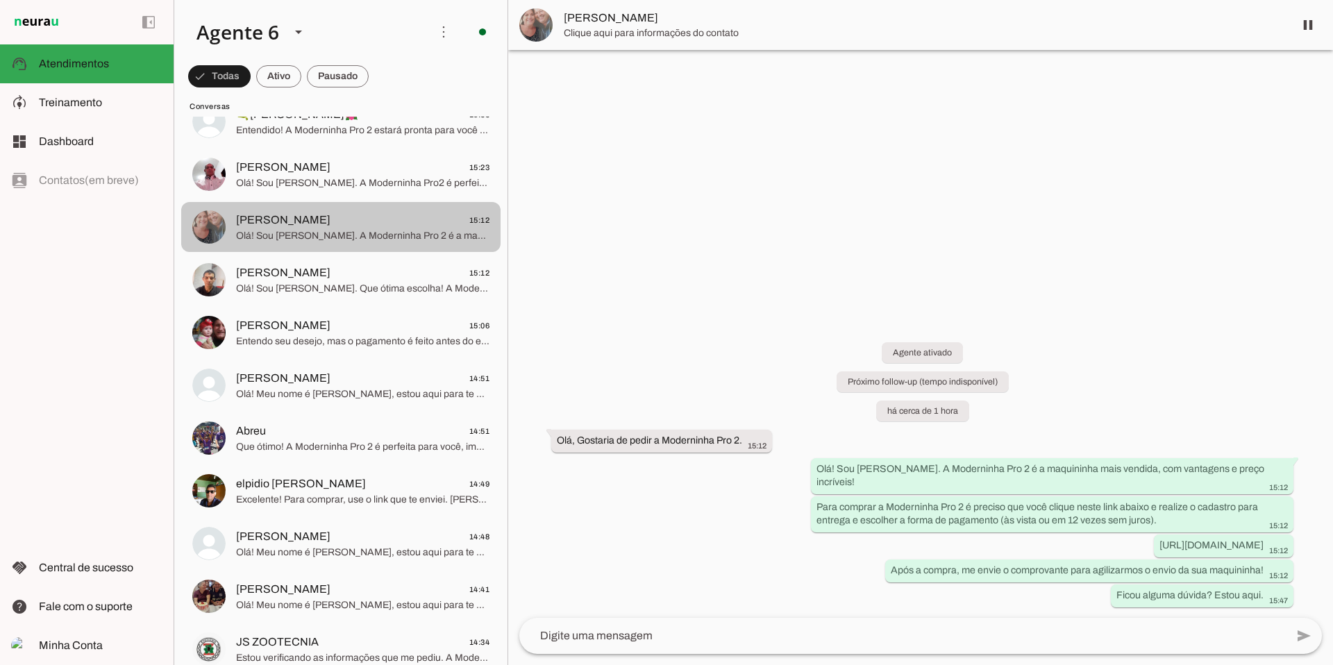
scroll to position [949, 0]
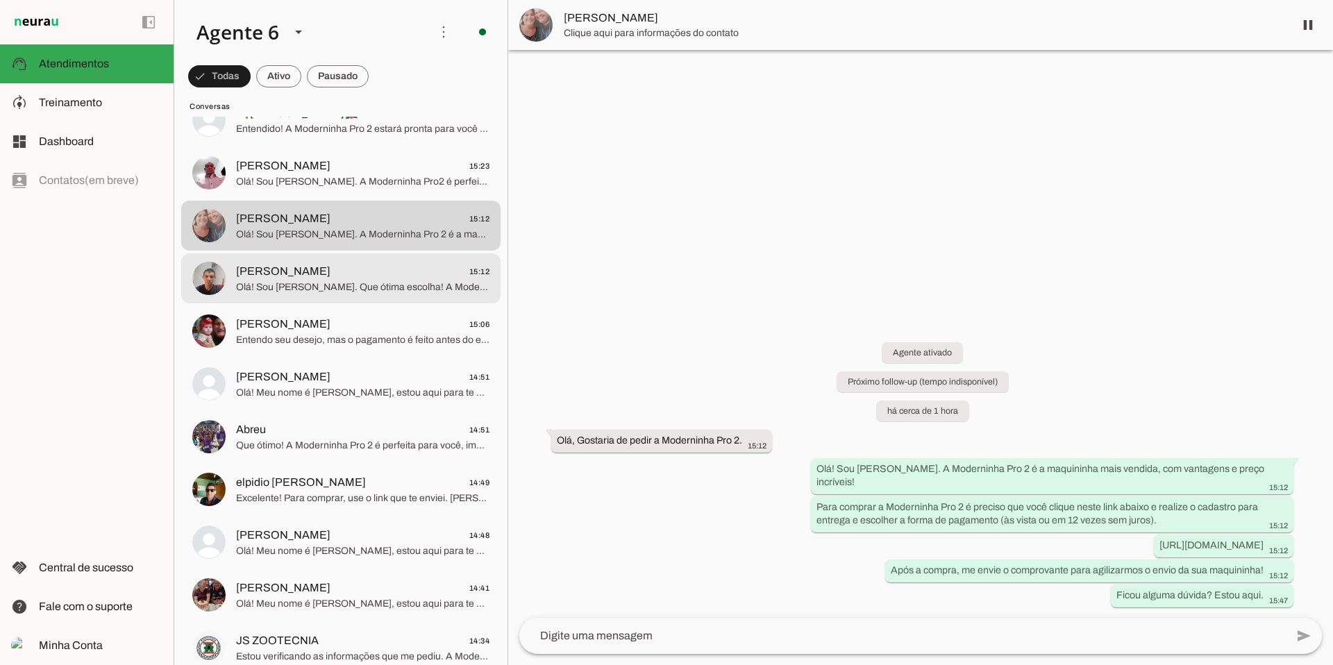
click at [371, 285] on span "Olá! Sou [PERSON_NAME]. Que ótima escolha! A Moderninha Pro 2 é a mais vendida,…" at bounding box center [362, 287] width 253 height 14
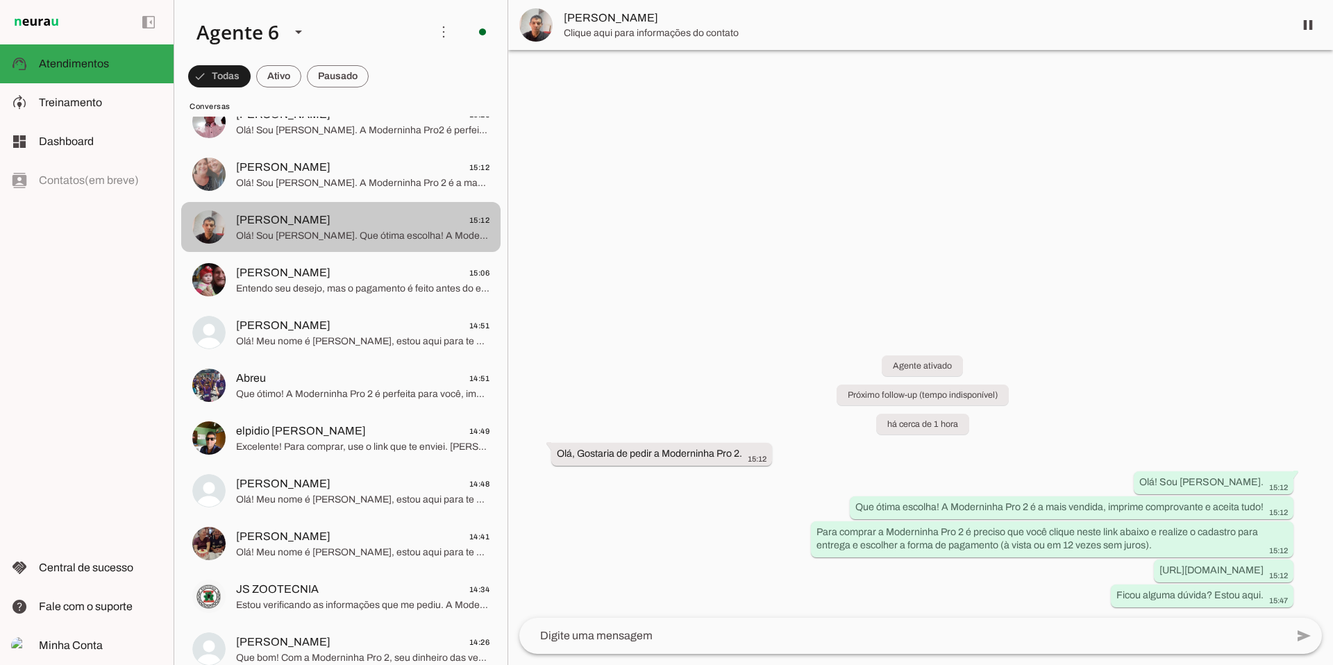
scroll to position [1002, 0]
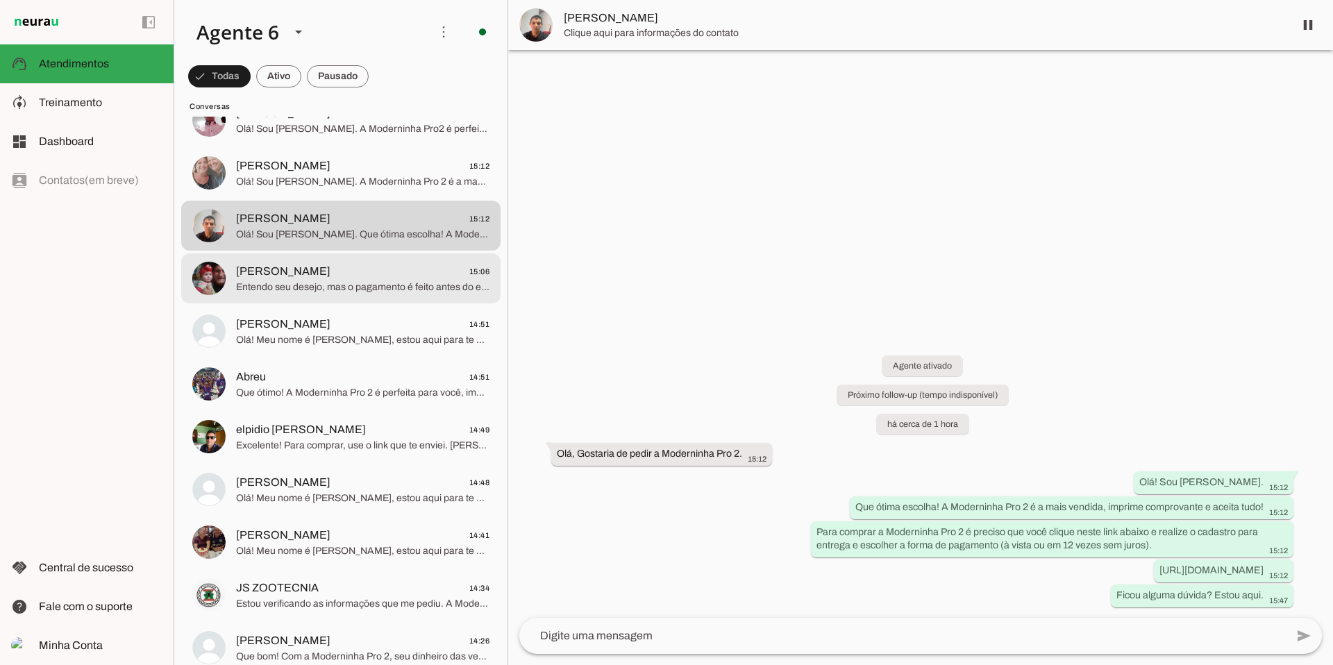
click at [373, 281] on span "Entendo seu desejo, mas o pagamento é feito antes do envio, no site. A Modernin…" at bounding box center [362, 287] width 253 height 14
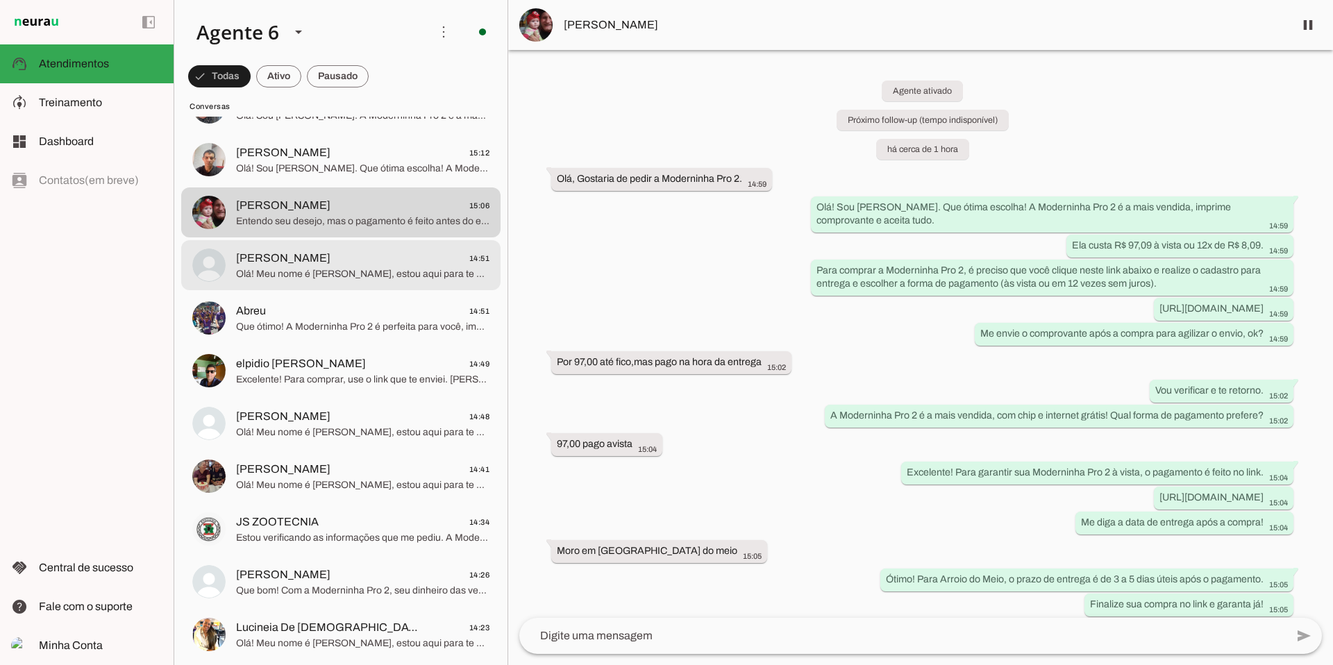
scroll to position [1070, 0]
click at [334, 269] on span "Olá! Meu nome é [PERSON_NAME], estou aqui para te atender. A Moderninha Pro 2 é…" at bounding box center [362, 271] width 253 height 14
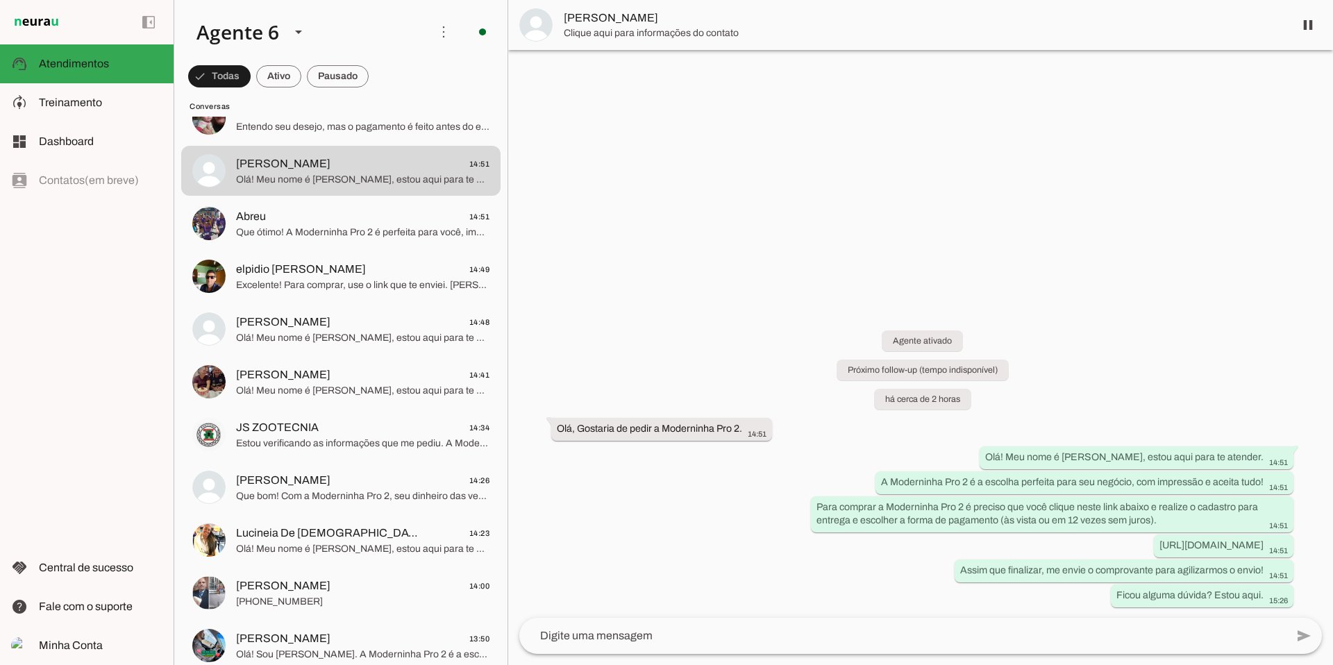
scroll to position [1168, 0]
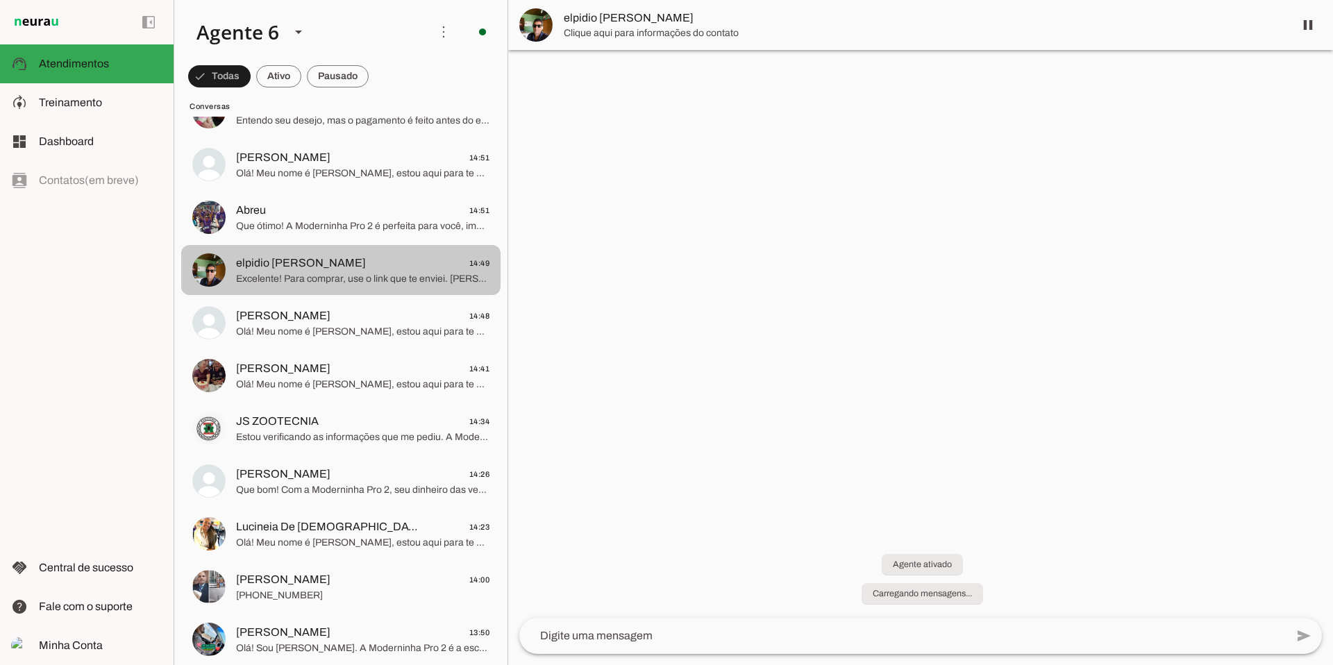
scroll to position [1166, 0]
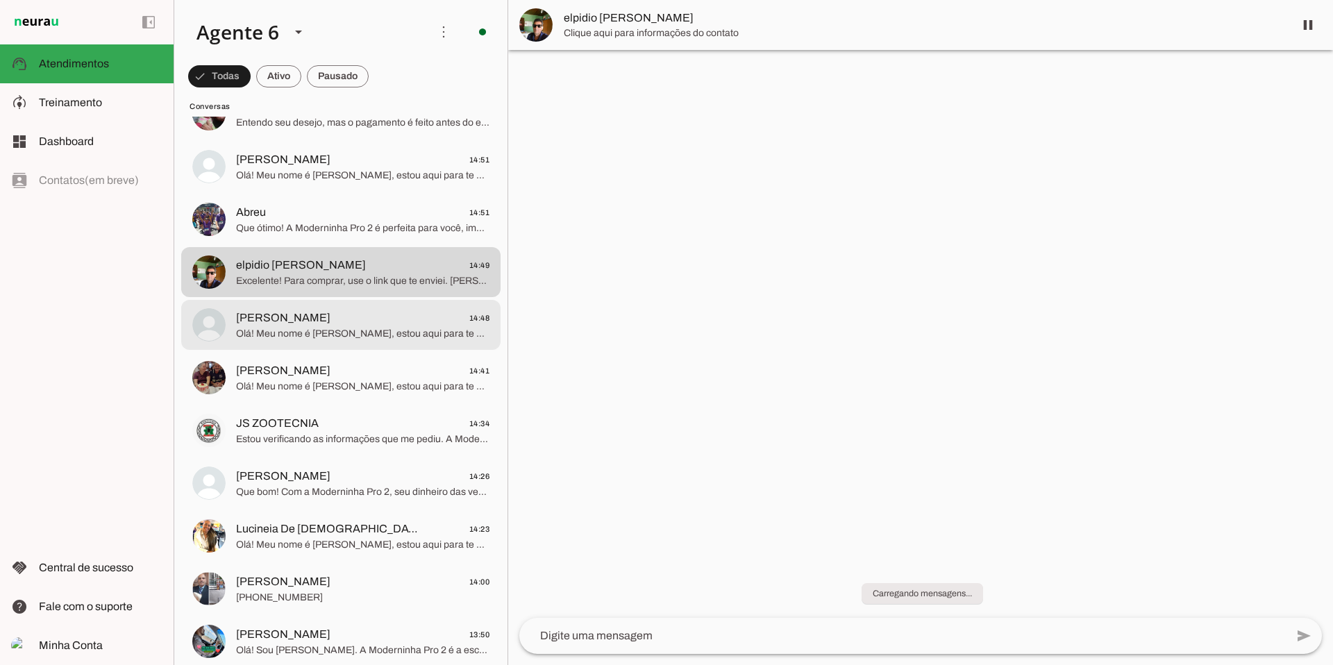
click at [307, 319] on span "[PERSON_NAME] 14:48" at bounding box center [362, 318] width 253 height 17
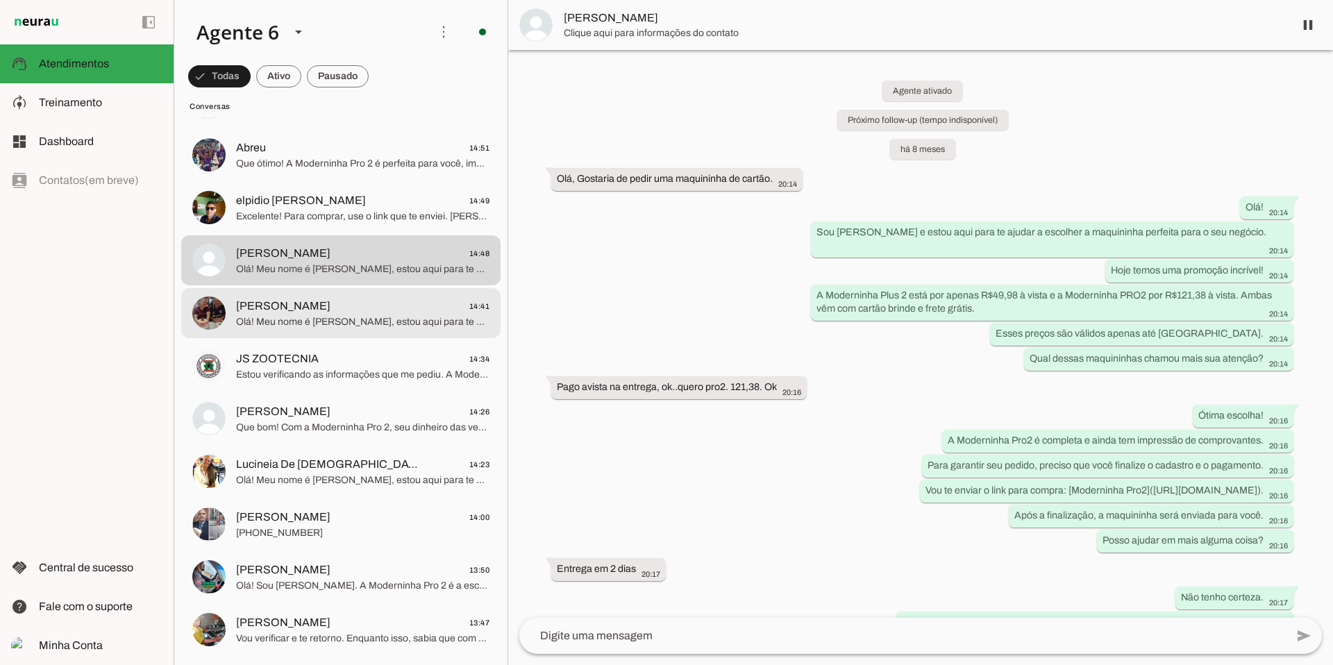
scroll to position [1243, 0]
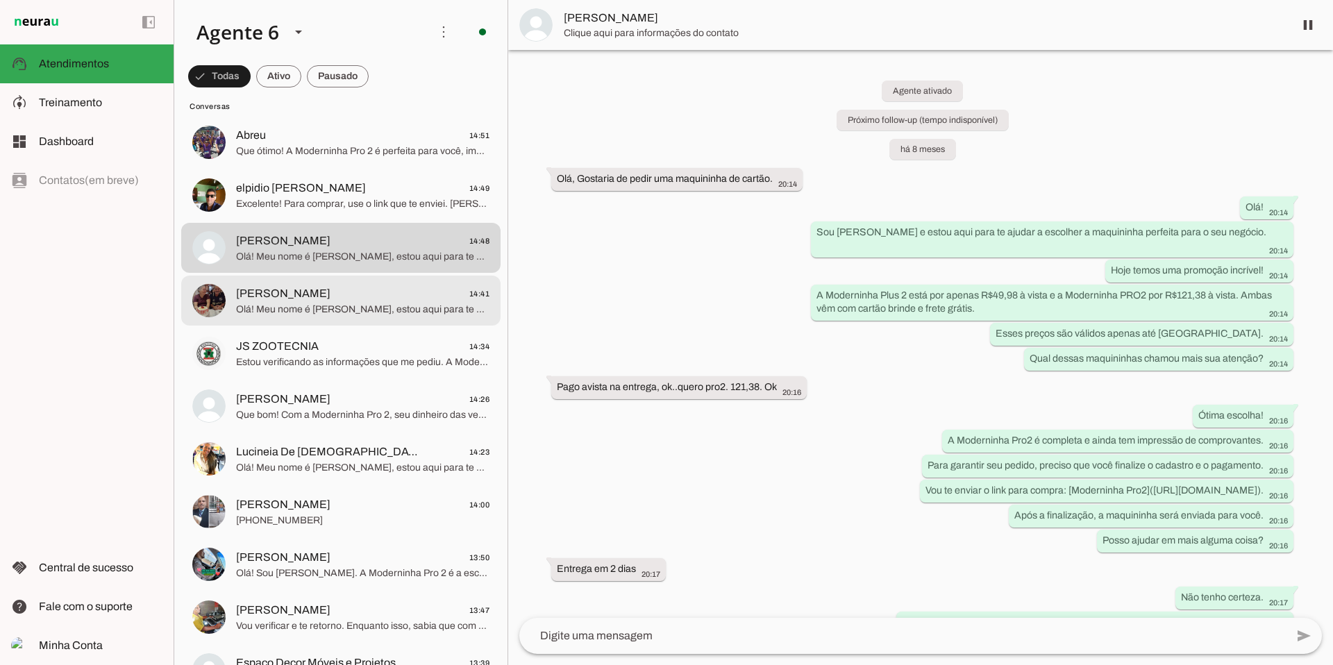
click at [335, 306] on span "Olá! Meu nome é [PERSON_NAME], estou aqui para te atender. Que ótima escolha! A…" at bounding box center [362, 310] width 253 height 14
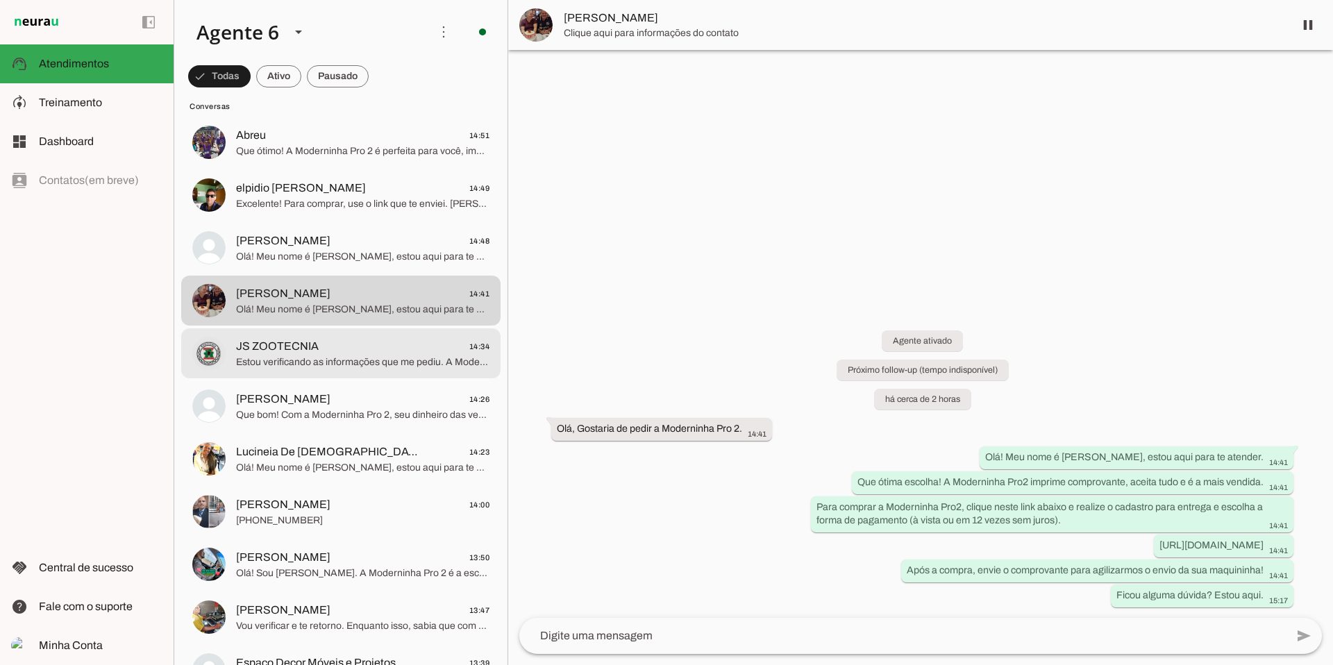
click at [315, 346] on span "JS ZOOTECNIA" at bounding box center [277, 346] width 83 height 17
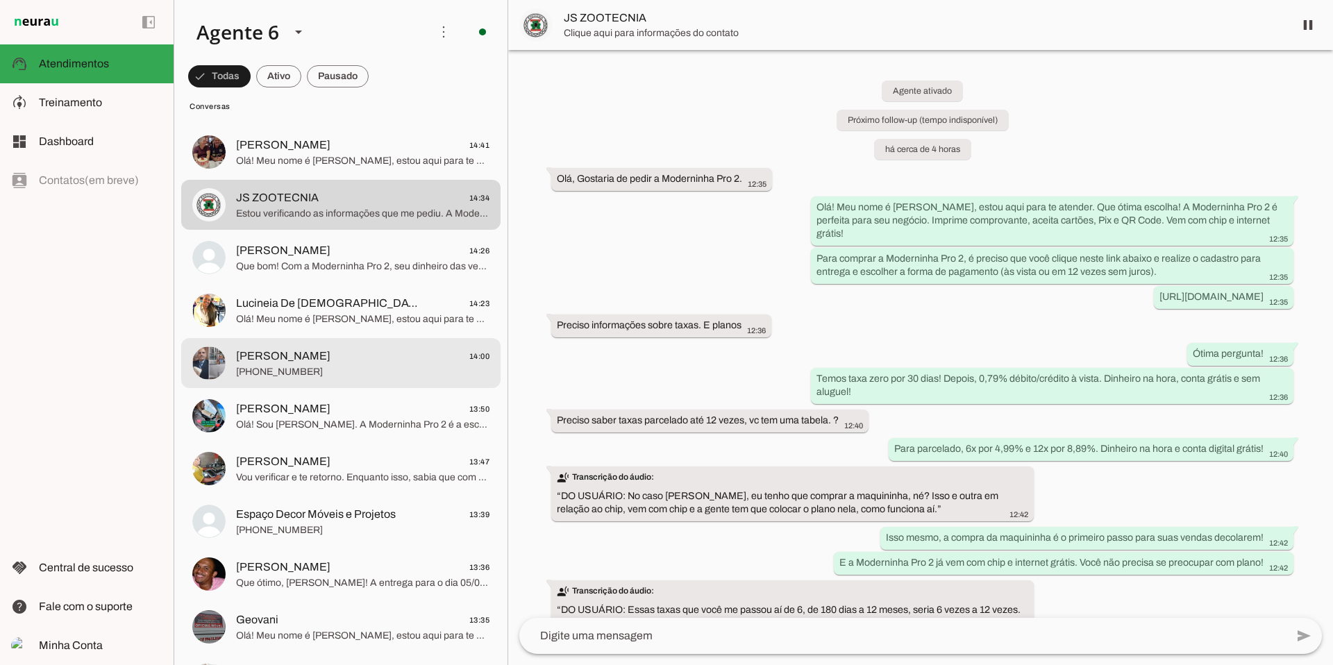
scroll to position [1393, 0]
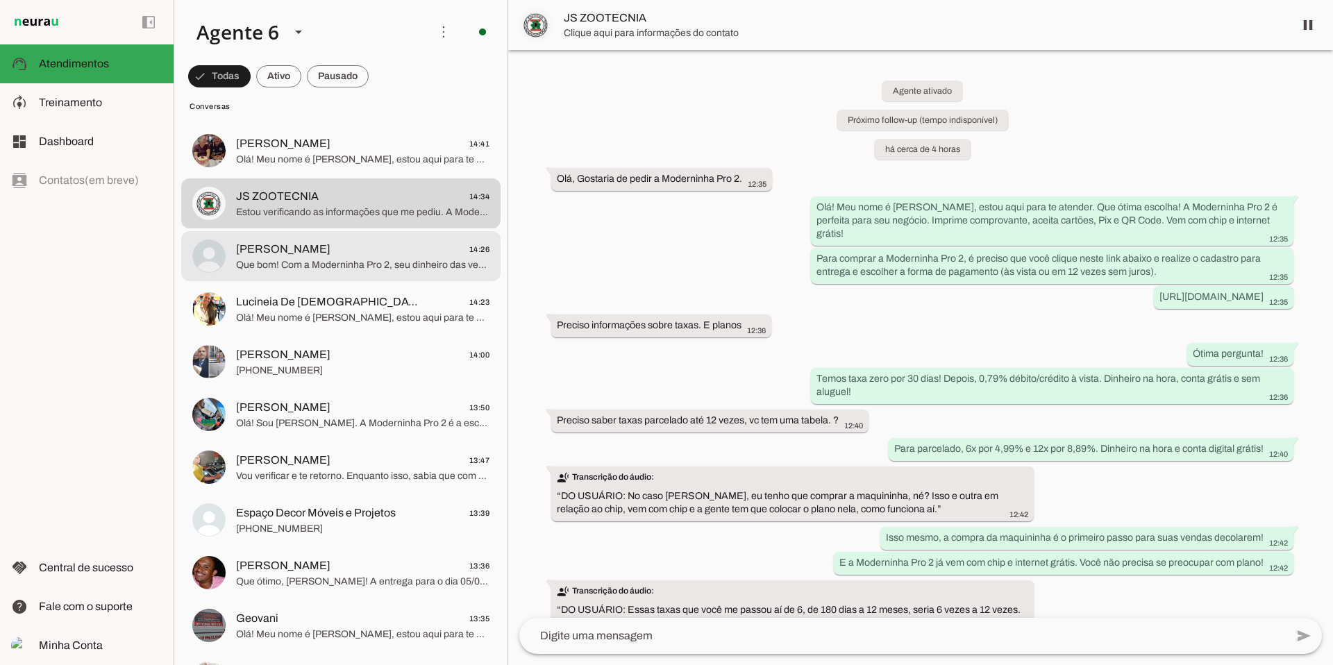
click at [316, 254] on span "[PERSON_NAME] 14:26" at bounding box center [362, 249] width 253 height 17
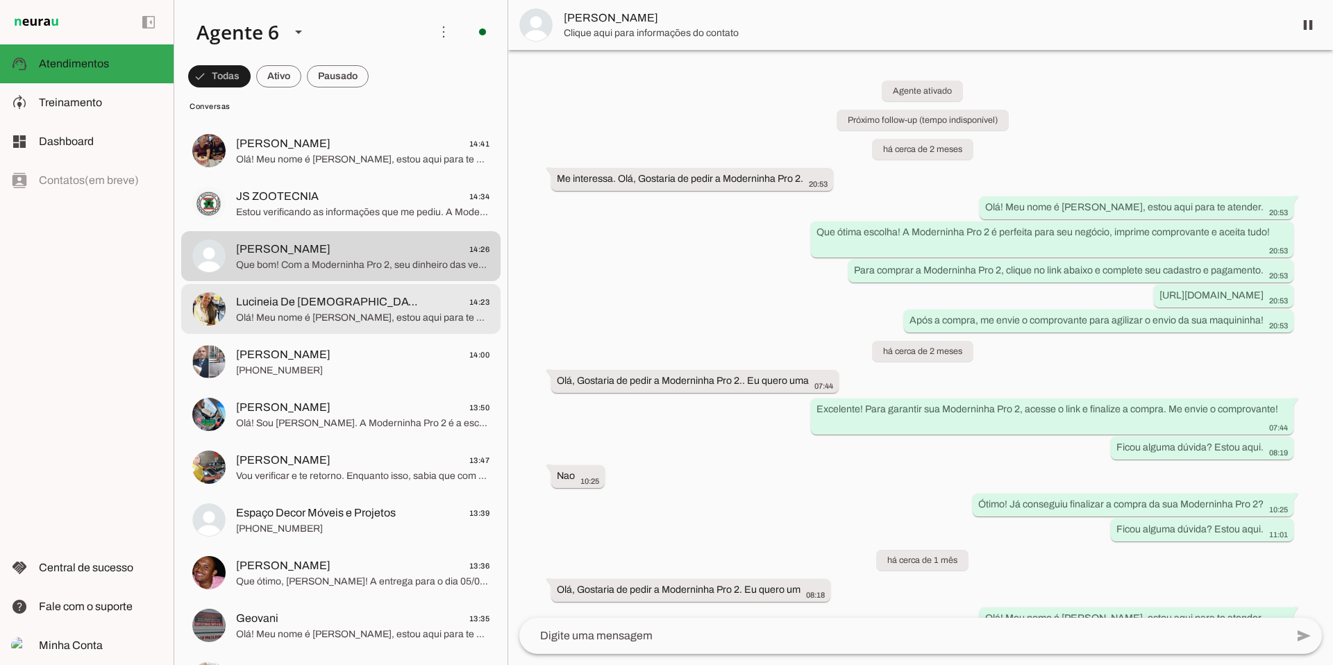
click at [303, 295] on span "Lucineia De [DEMOGRAPHIC_DATA]" at bounding box center [327, 302] width 183 height 17
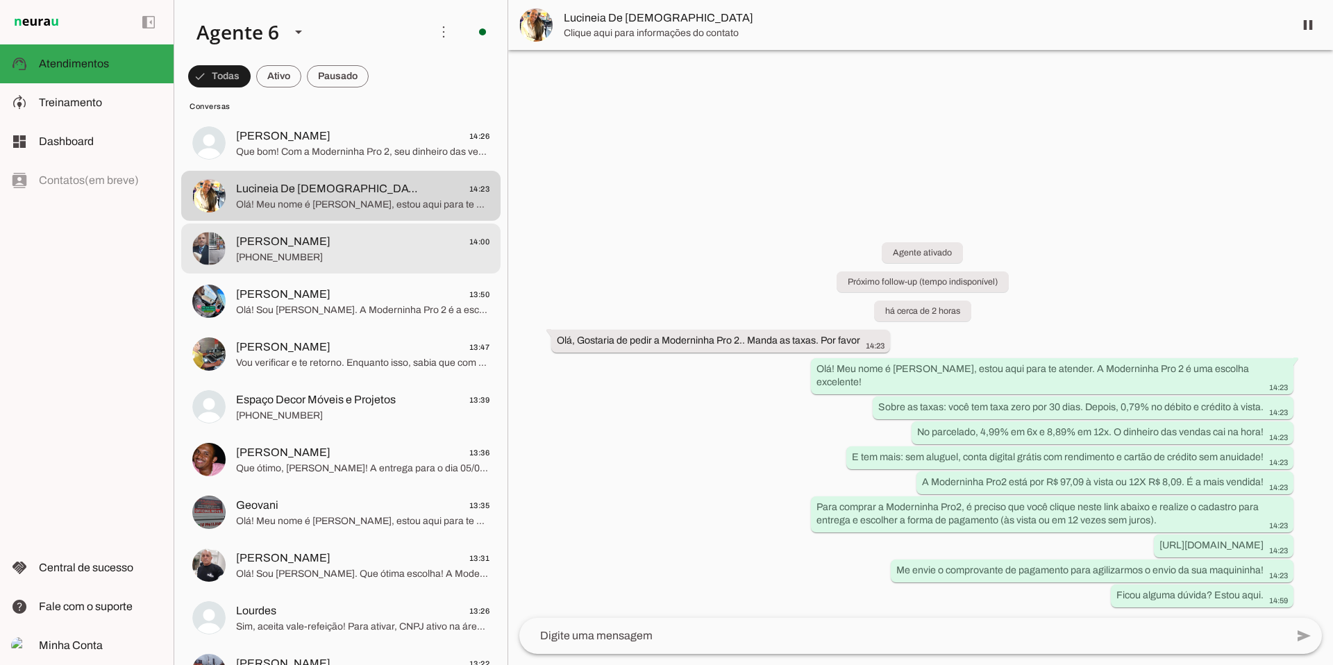
click at [319, 259] on span "[PHONE_NUMBER]" at bounding box center [362, 258] width 253 height 14
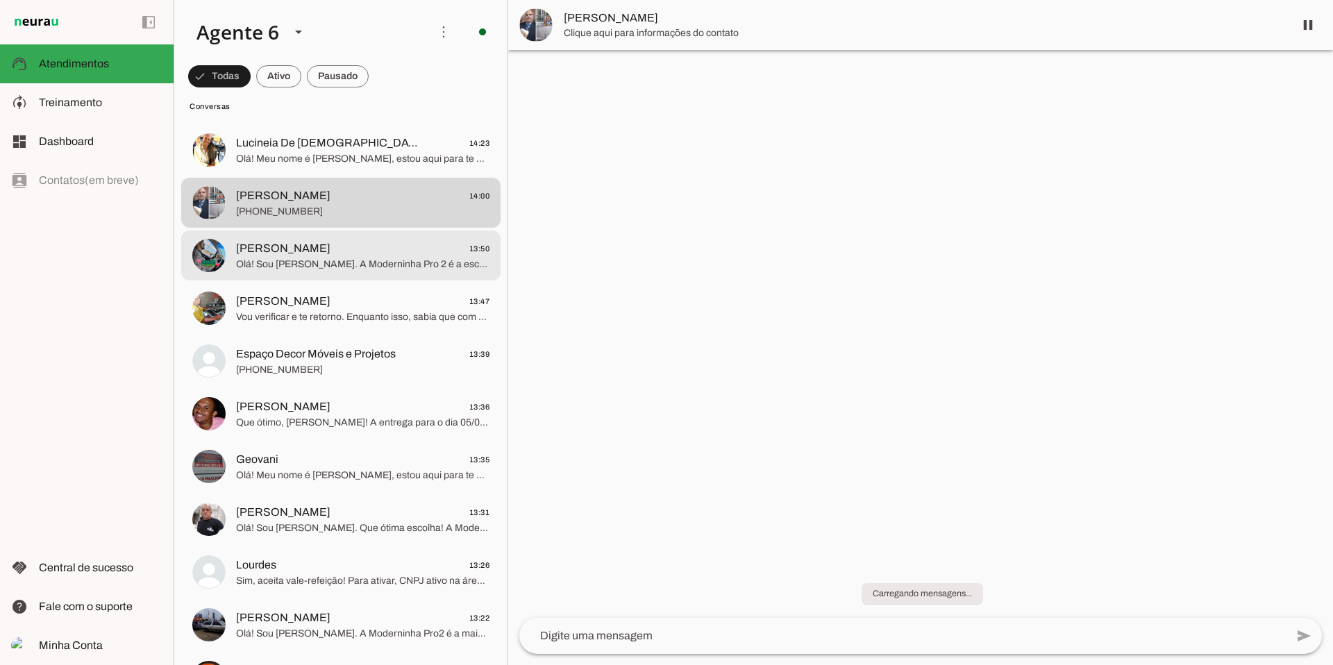
scroll to position [1555, 0]
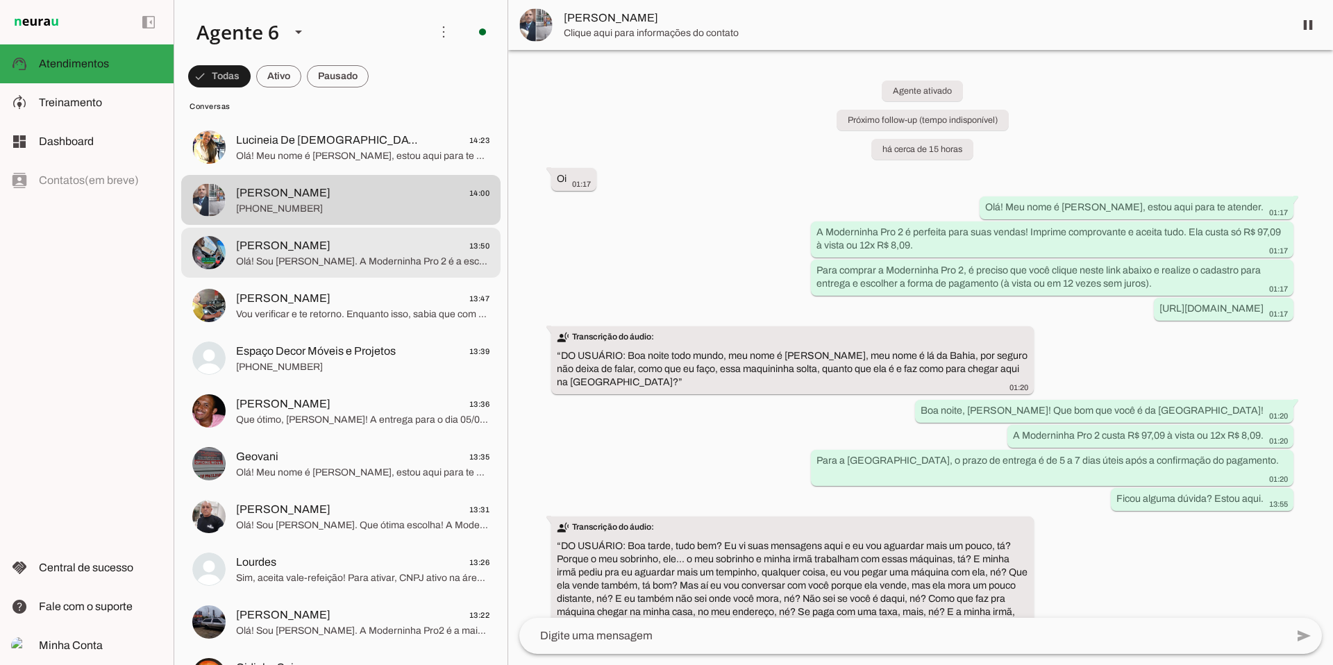
click at [321, 252] on span "[PERSON_NAME]" at bounding box center [283, 245] width 94 height 17
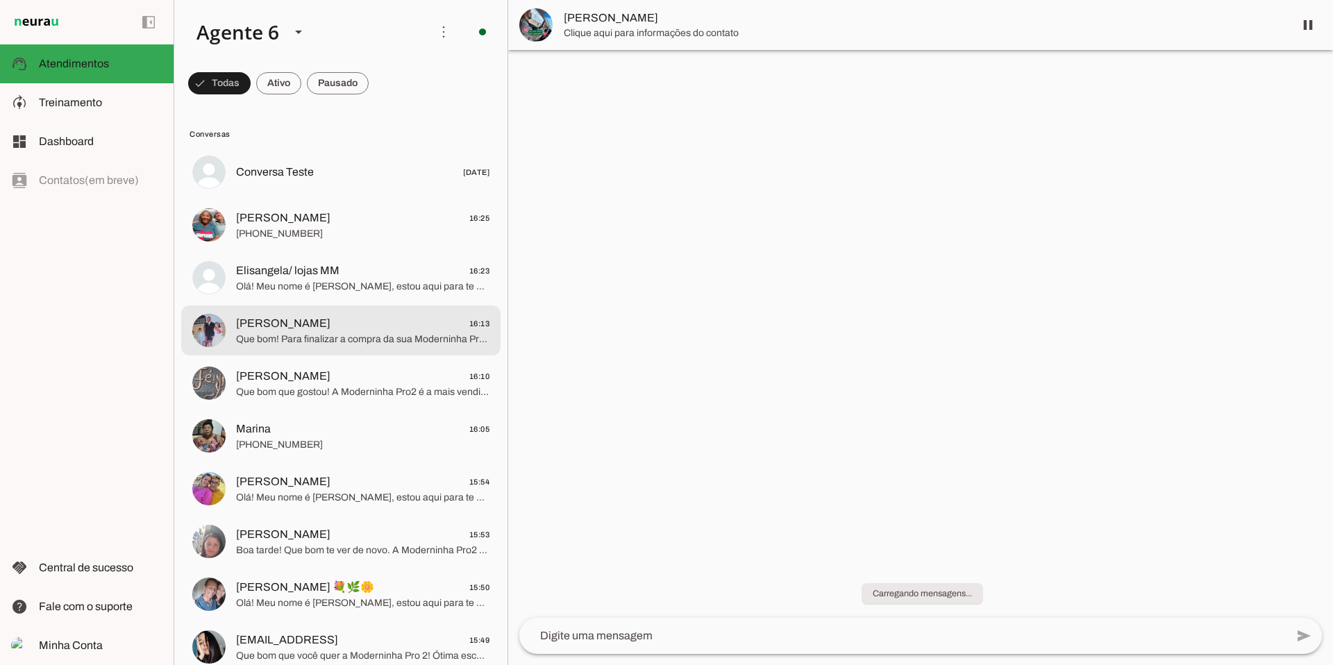
click at [298, 328] on span "[PERSON_NAME]" at bounding box center [283, 323] width 94 height 17
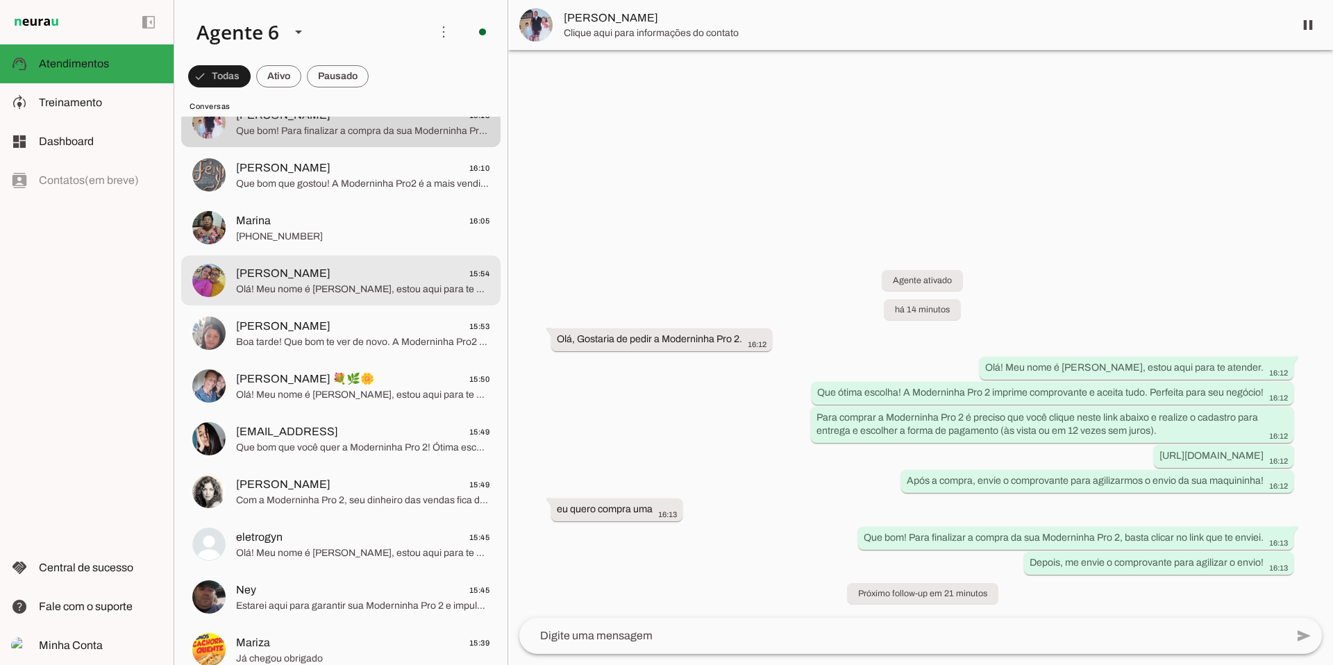
scroll to position [210, 0]
click at [339, 278] on span "[PERSON_NAME] 15:54" at bounding box center [362, 271] width 253 height 17
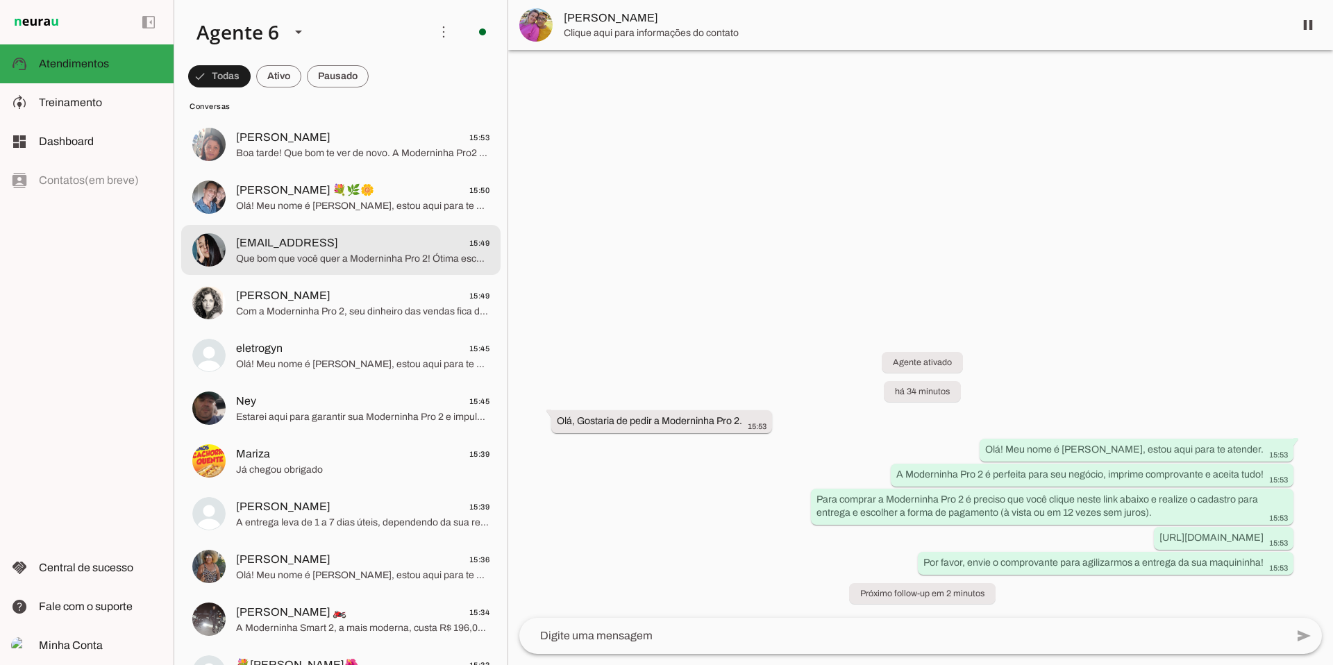
scroll to position [402, 0]
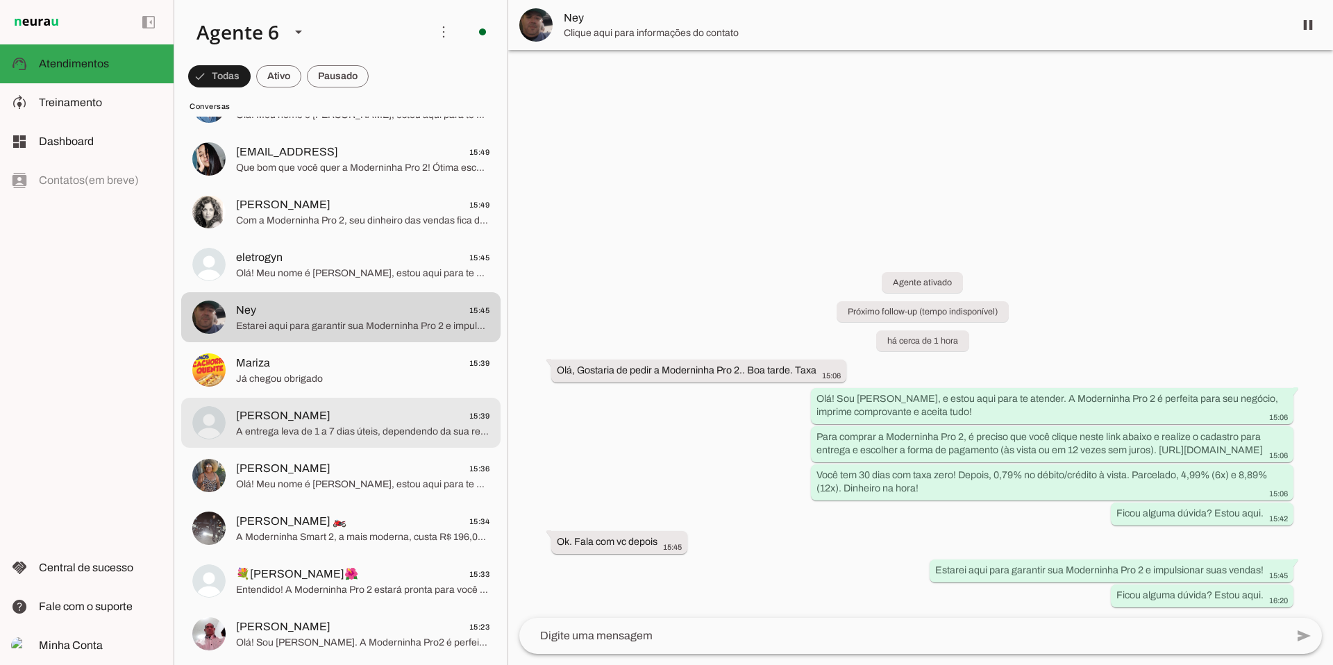
scroll to position [490, 0]
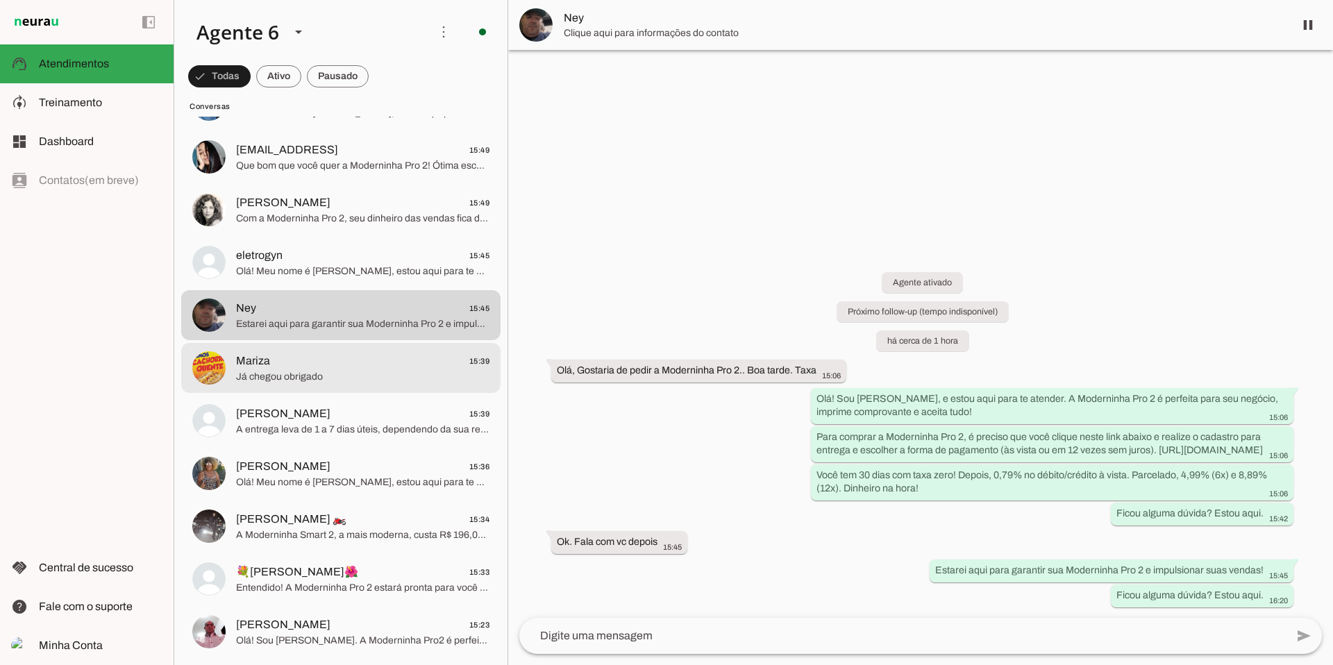
click at [317, 372] on span "Já chegou obrigado" at bounding box center [362, 377] width 253 height 14
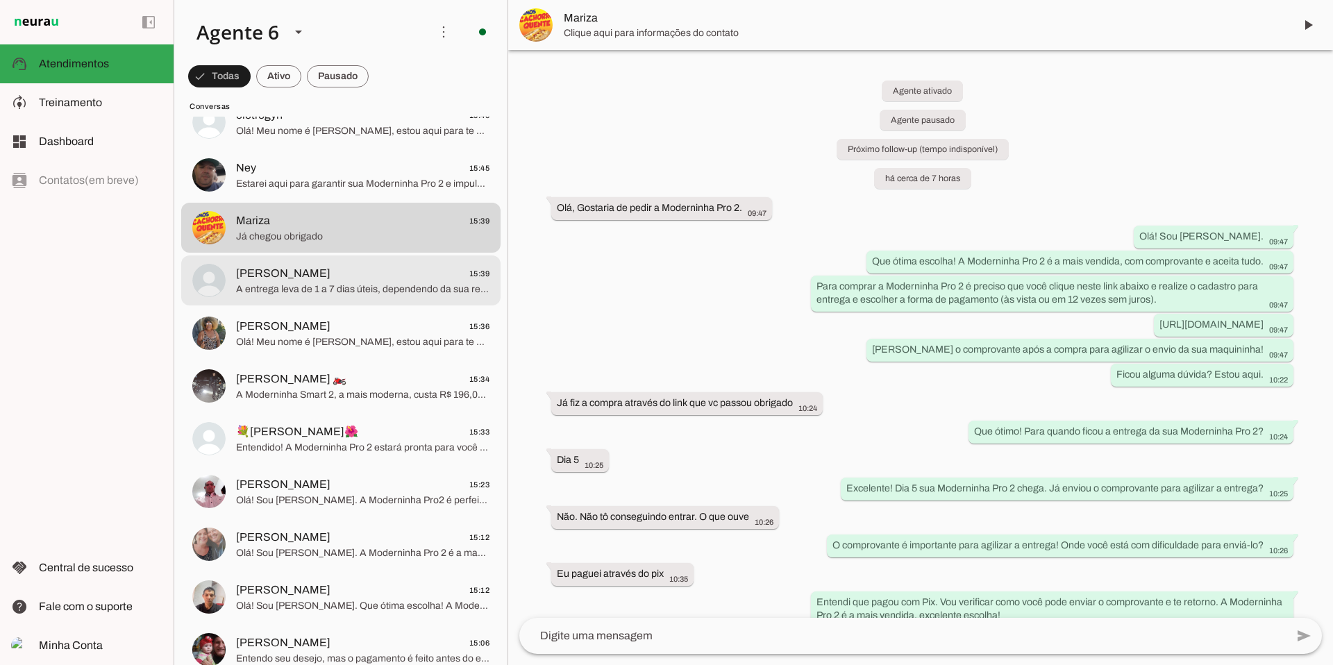
scroll to position [637, 0]
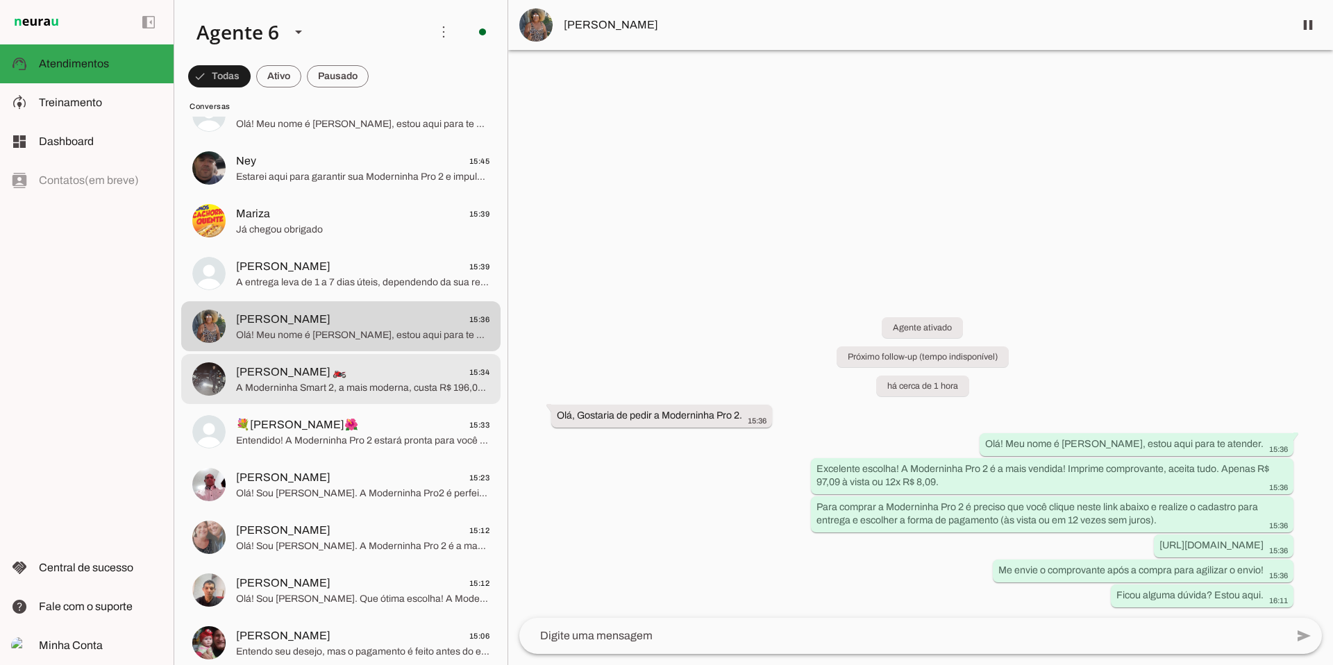
click at [316, 370] on span "[PERSON_NAME] 🏍️ 15:34" at bounding box center [362, 372] width 253 height 17
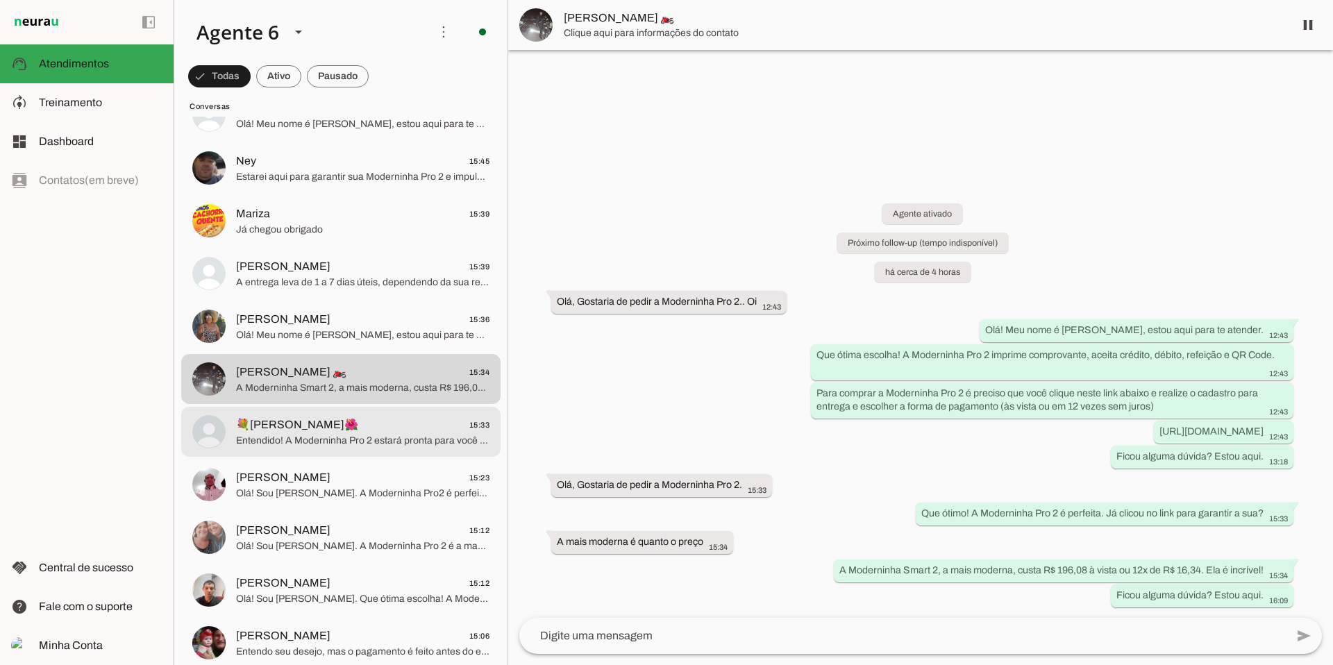
click at [353, 430] on span "💐[PERSON_NAME]🌺 15:33" at bounding box center [362, 424] width 253 height 17
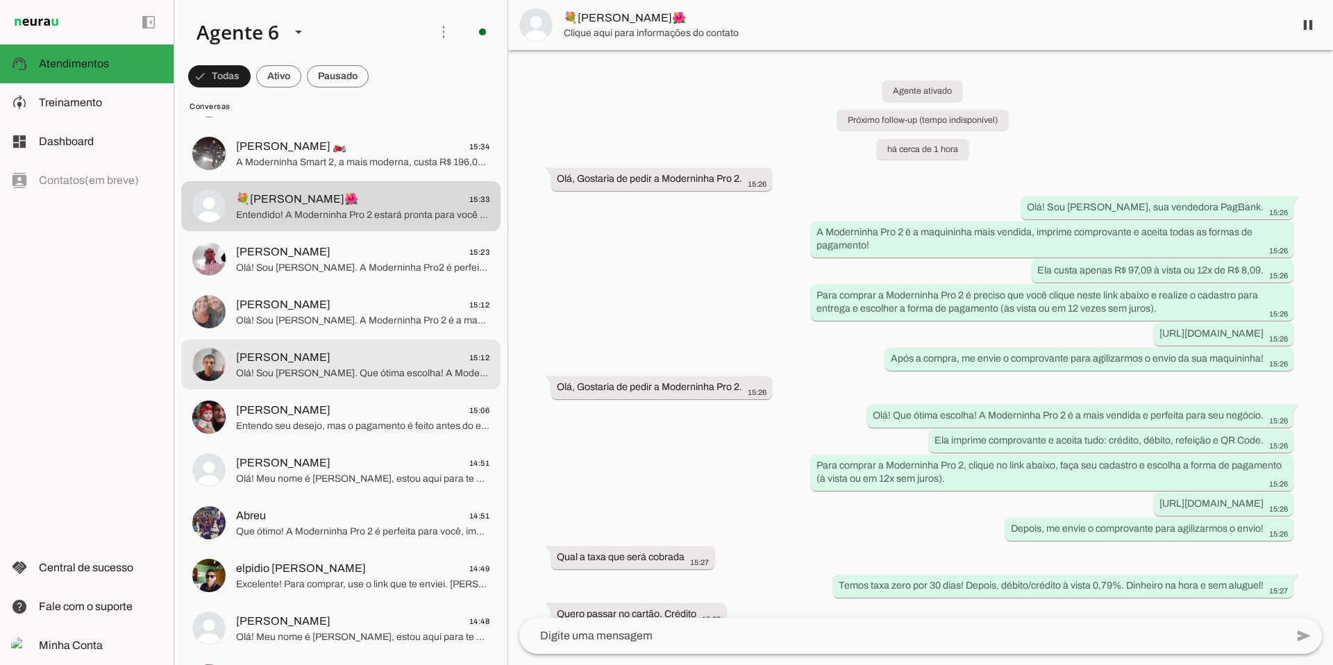
scroll to position [872, 0]
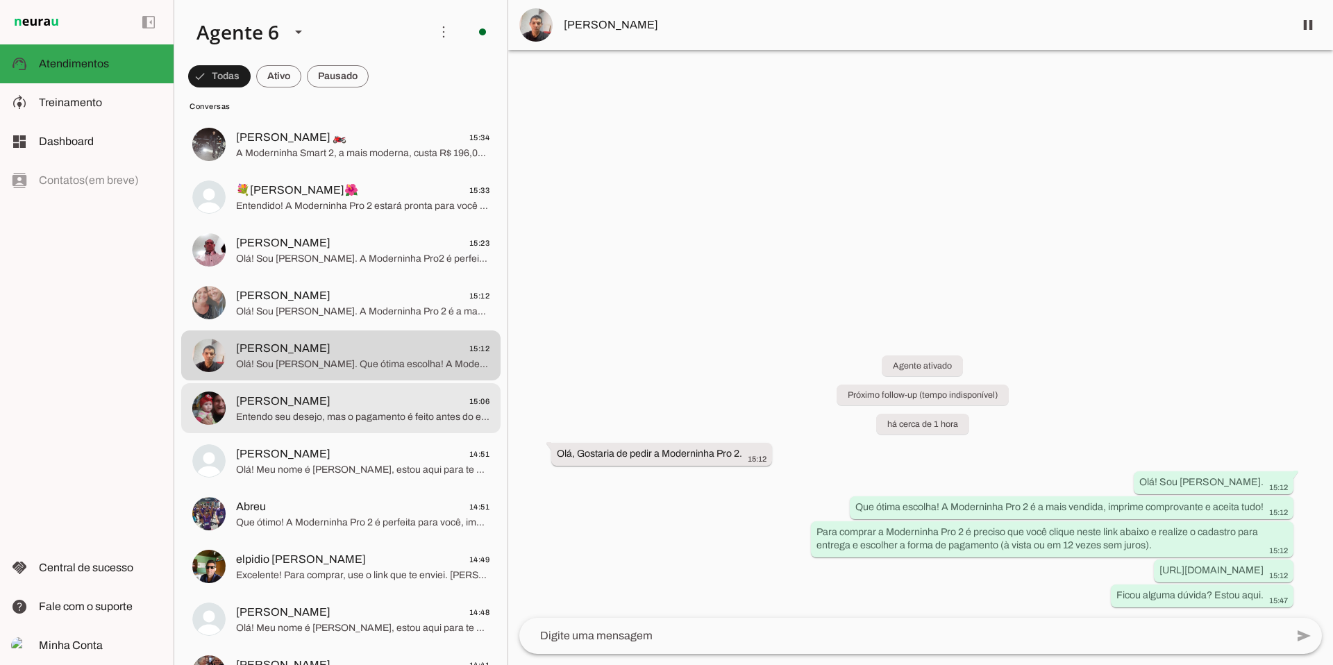
click at [417, 394] on span "[PERSON_NAME] 15:06" at bounding box center [362, 401] width 253 height 17
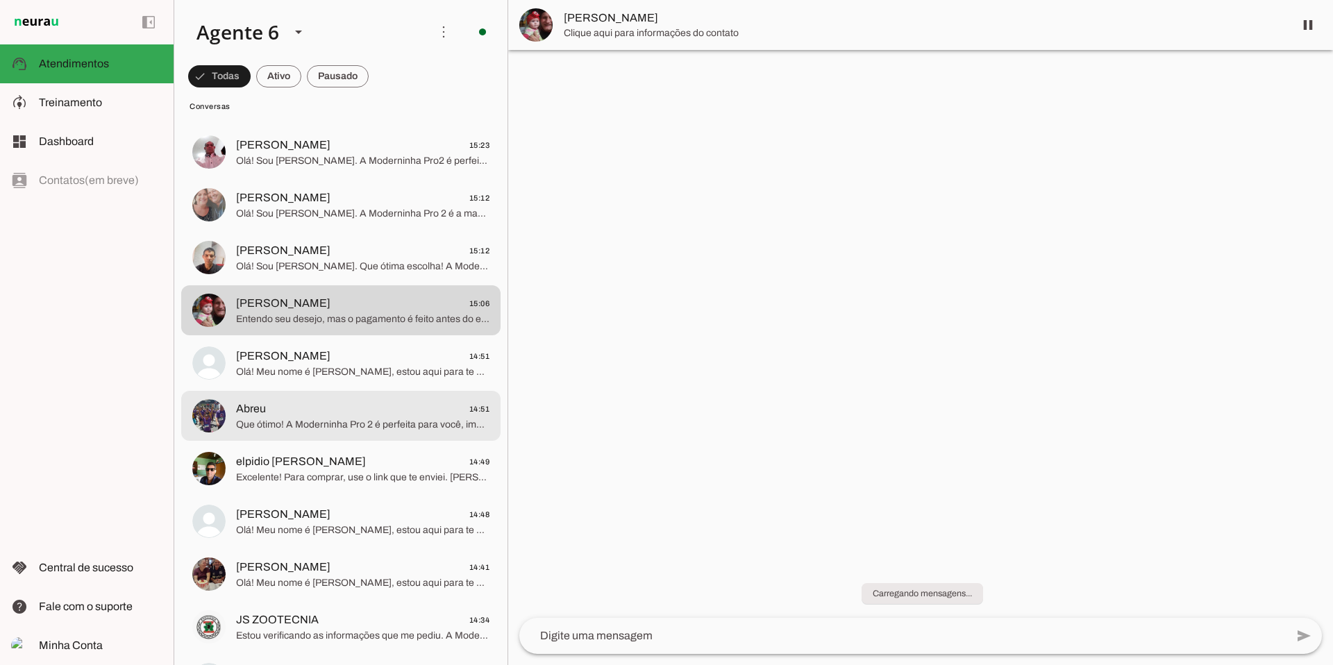
scroll to position [971, 0]
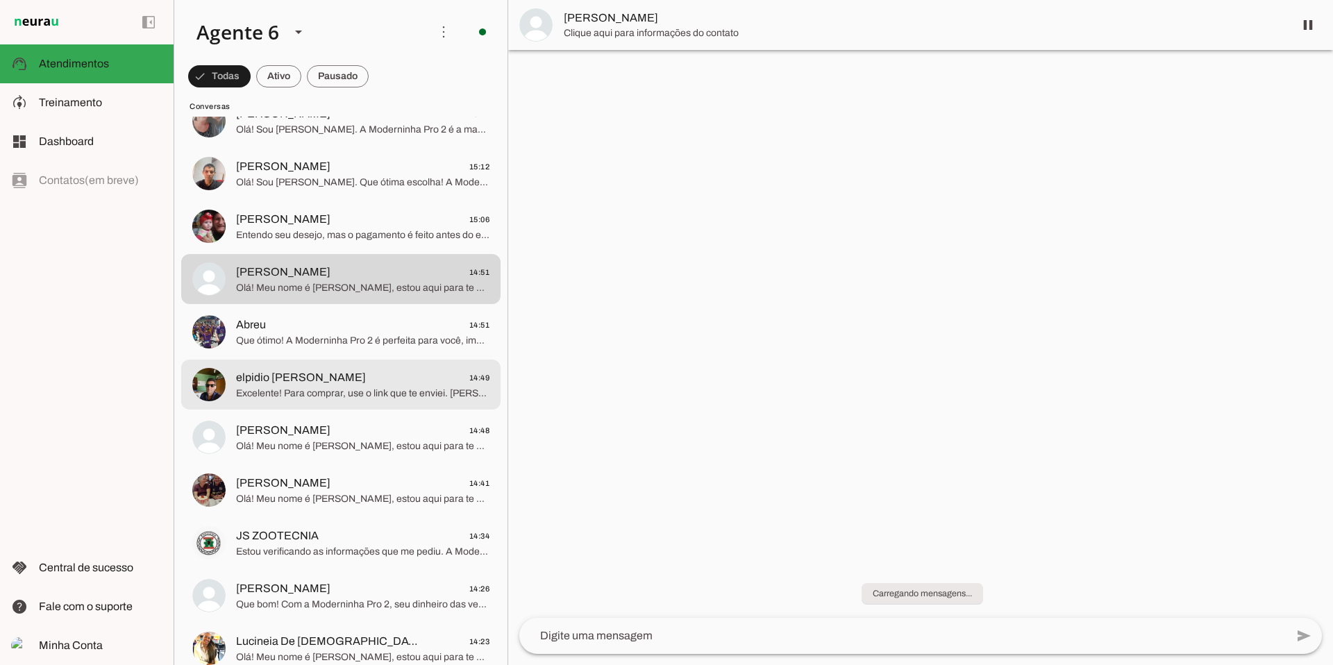
scroll to position [1056, 0]
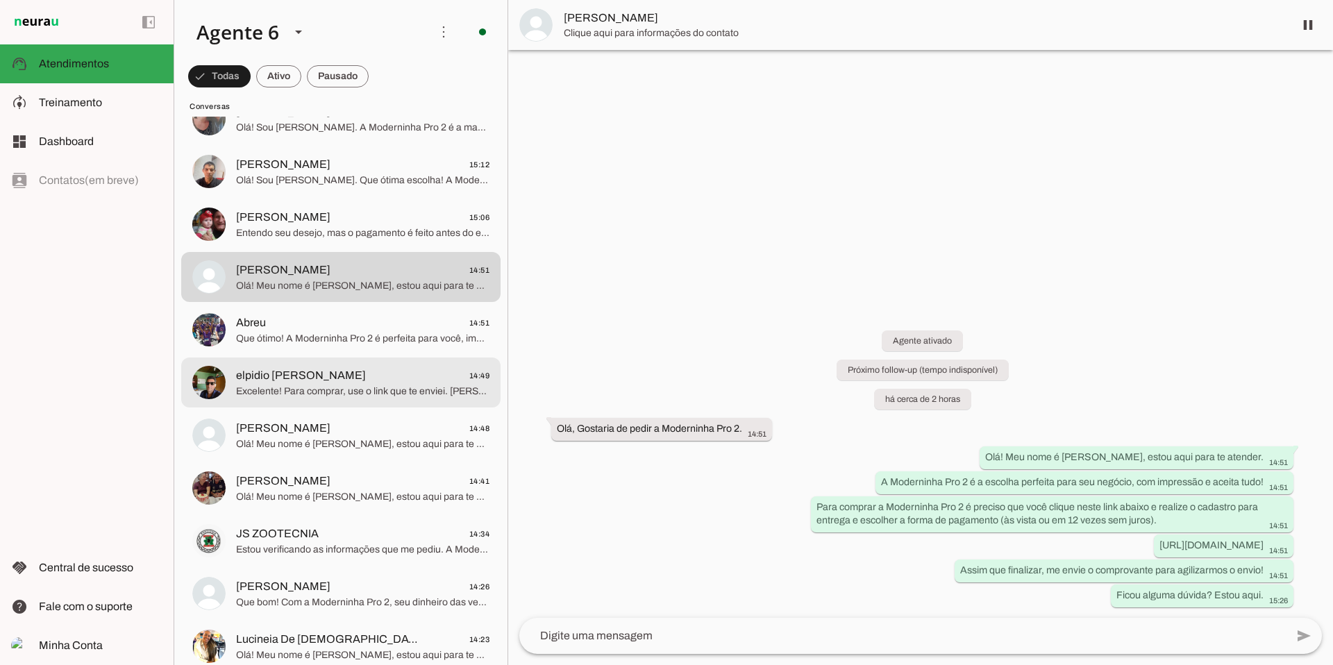
click at [376, 378] on span "elpidio [PERSON_NAME] 14:49" at bounding box center [362, 375] width 253 height 17
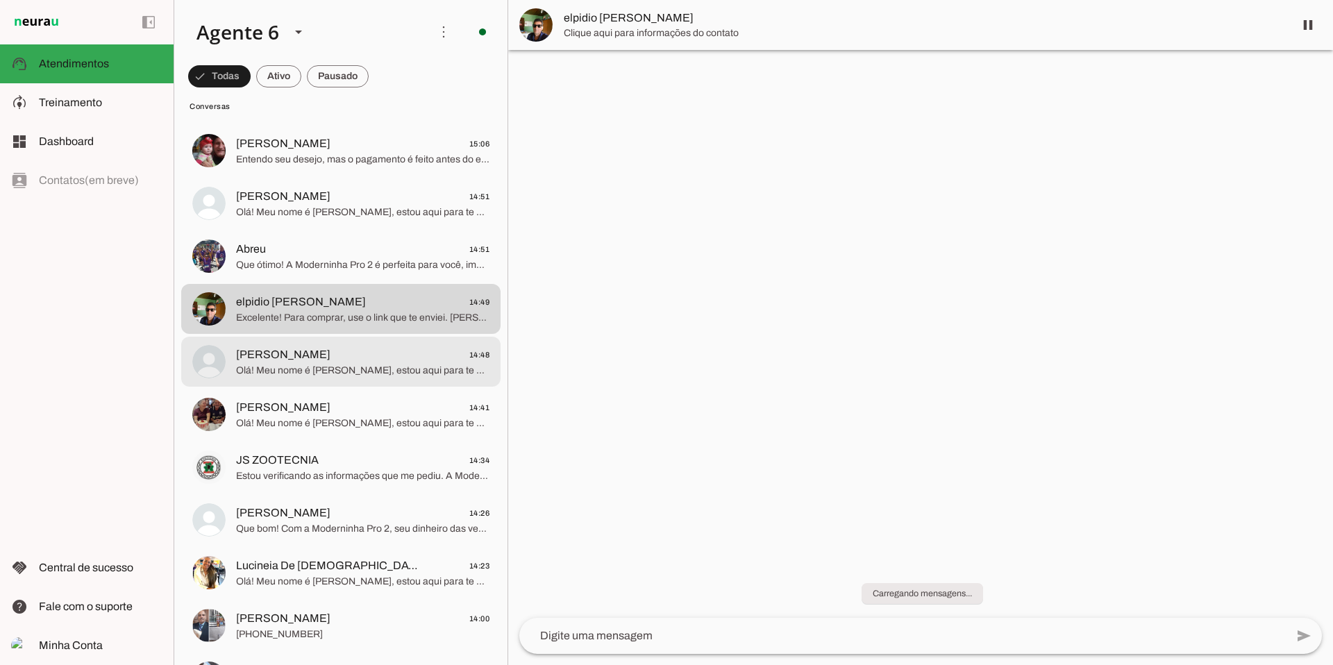
scroll to position [1131, 0]
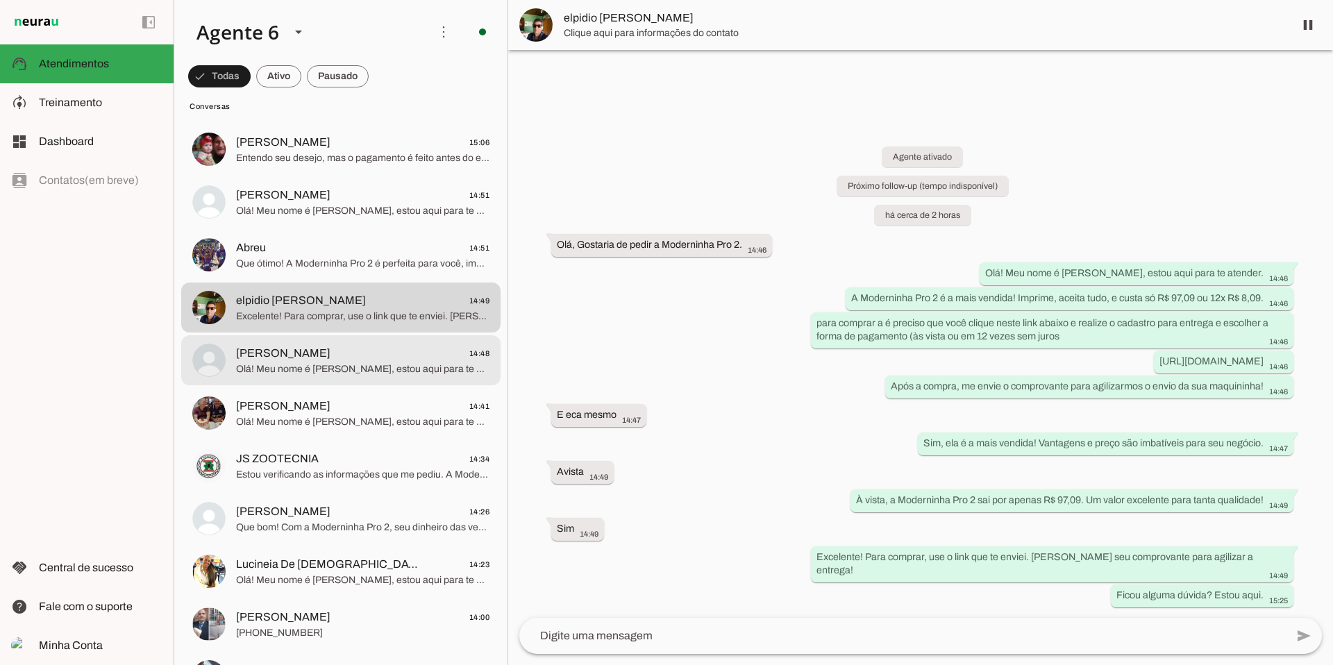
click at [382, 366] on span "Olá! Meu nome é [PERSON_NAME], estou aqui para te atender. A Moderninha Pro 2 é…" at bounding box center [362, 369] width 253 height 14
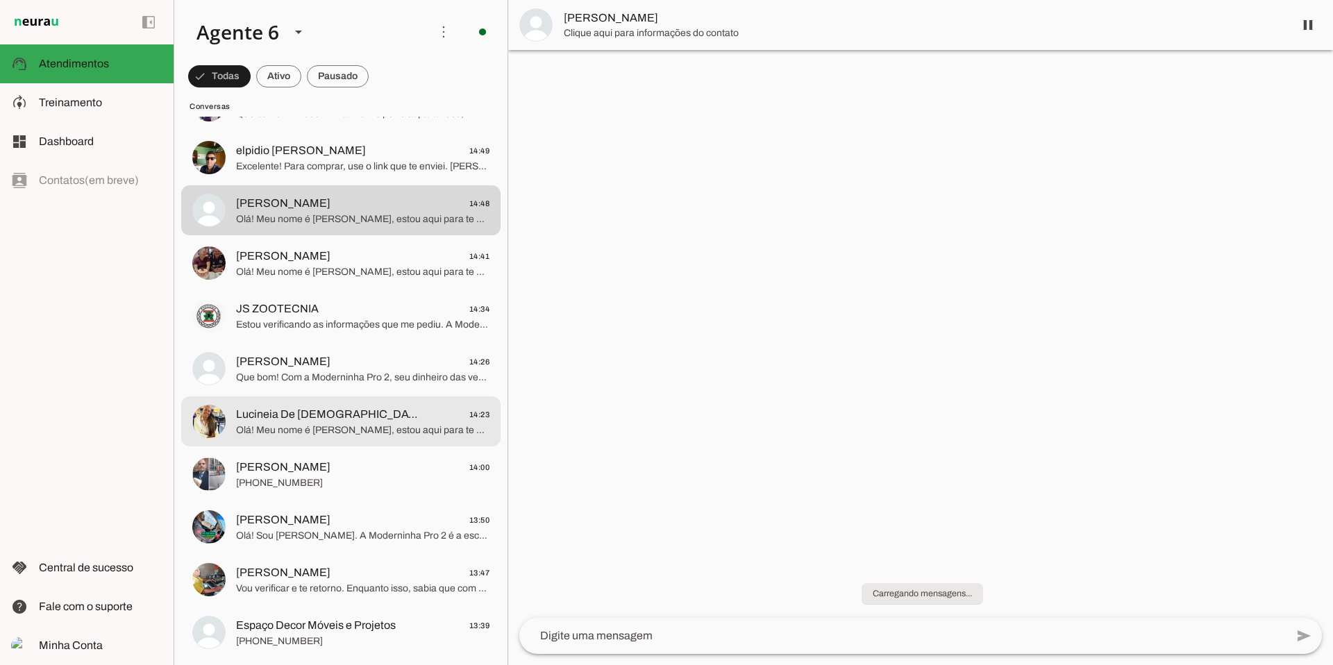
scroll to position [1324, 0]
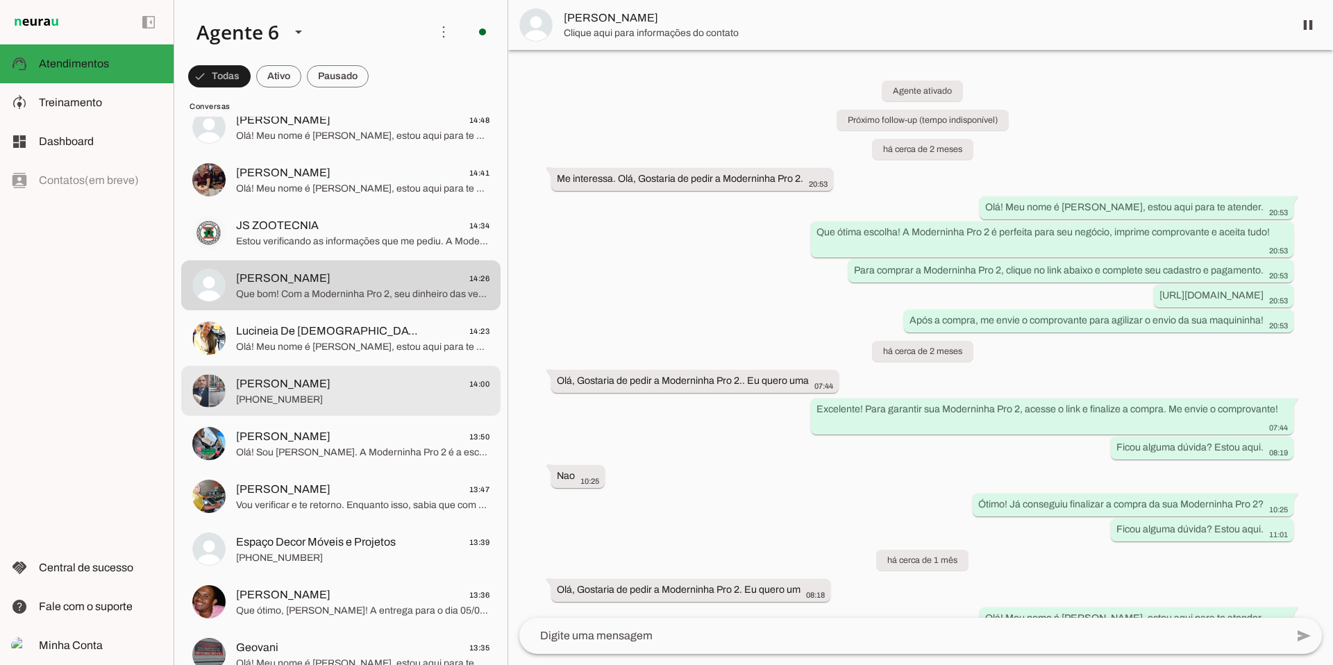
scroll to position [1376, 0]
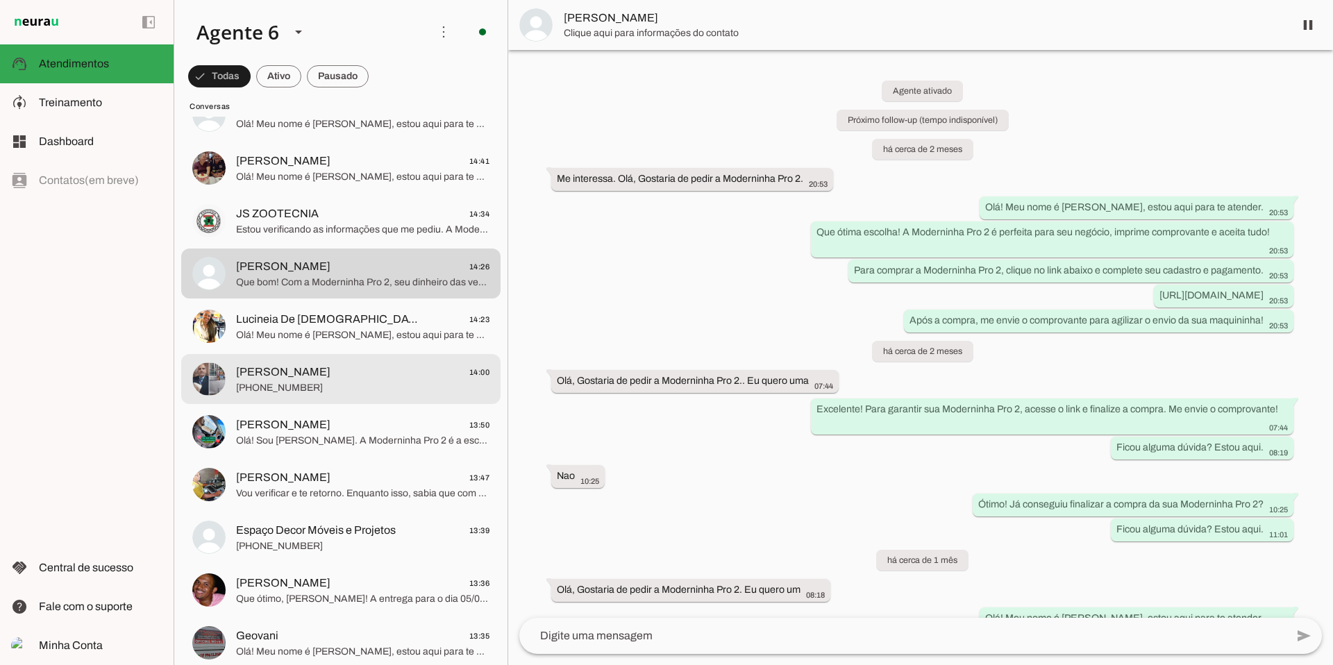
click at [403, 386] on span "[PHONE_NUMBER]" at bounding box center [362, 388] width 253 height 14
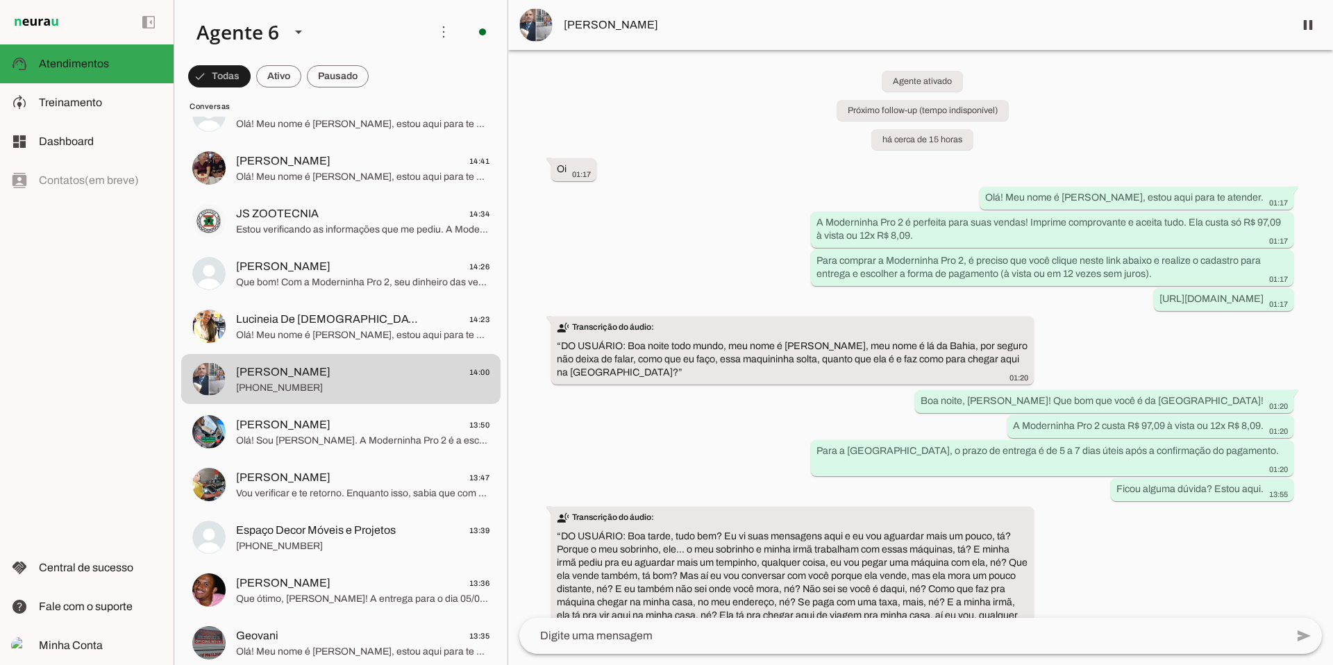
scroll to position [108, 0]
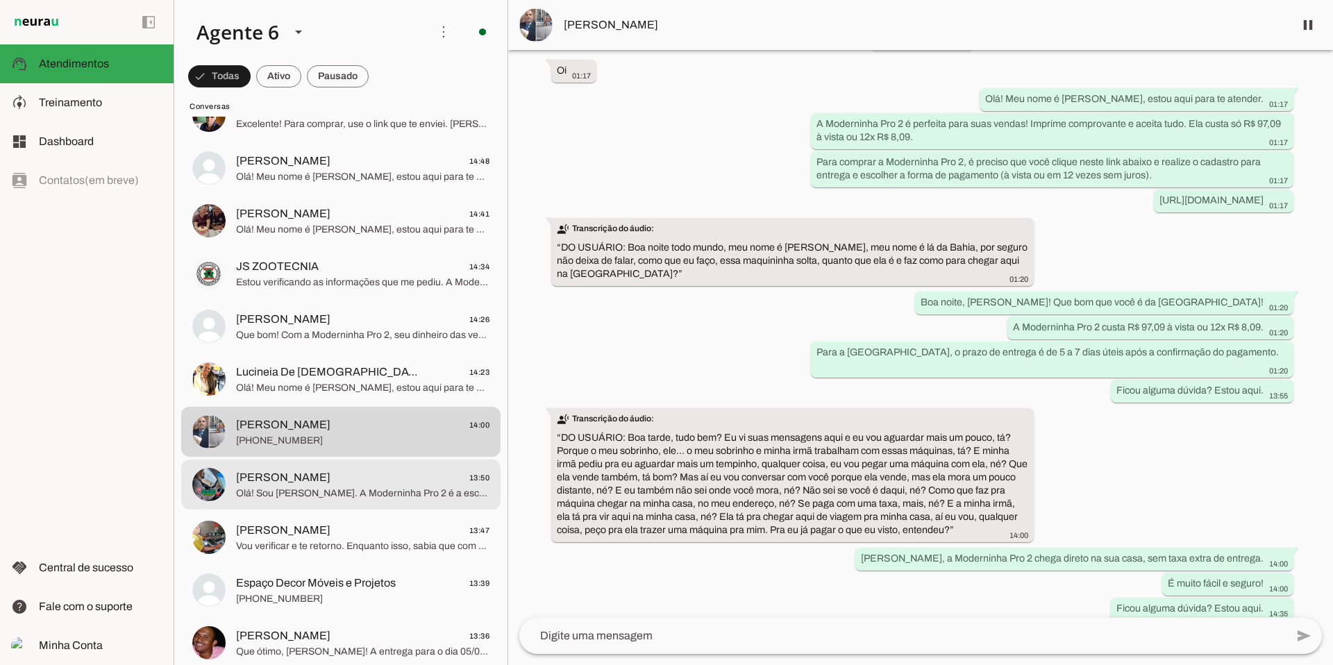
click at [277, 470] on span "[PERSON_NAME]" at bounding box center [283, 477] width 94 height 17
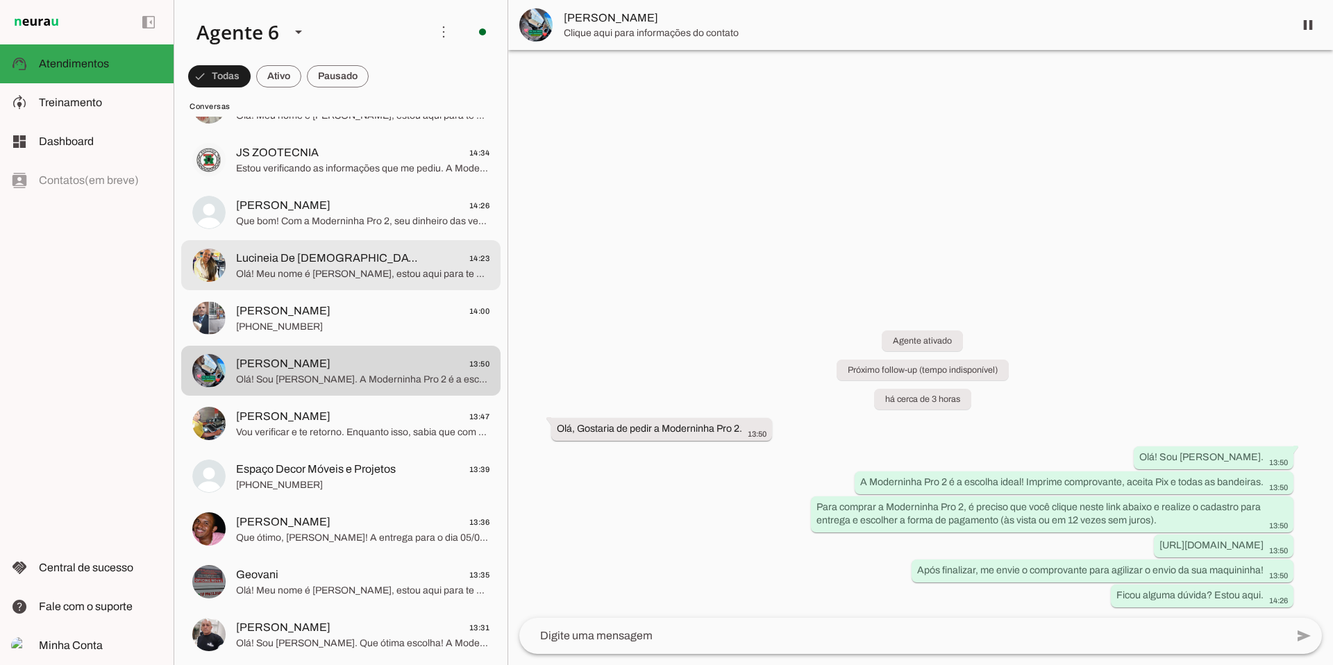
scroll to position [1493, 0]
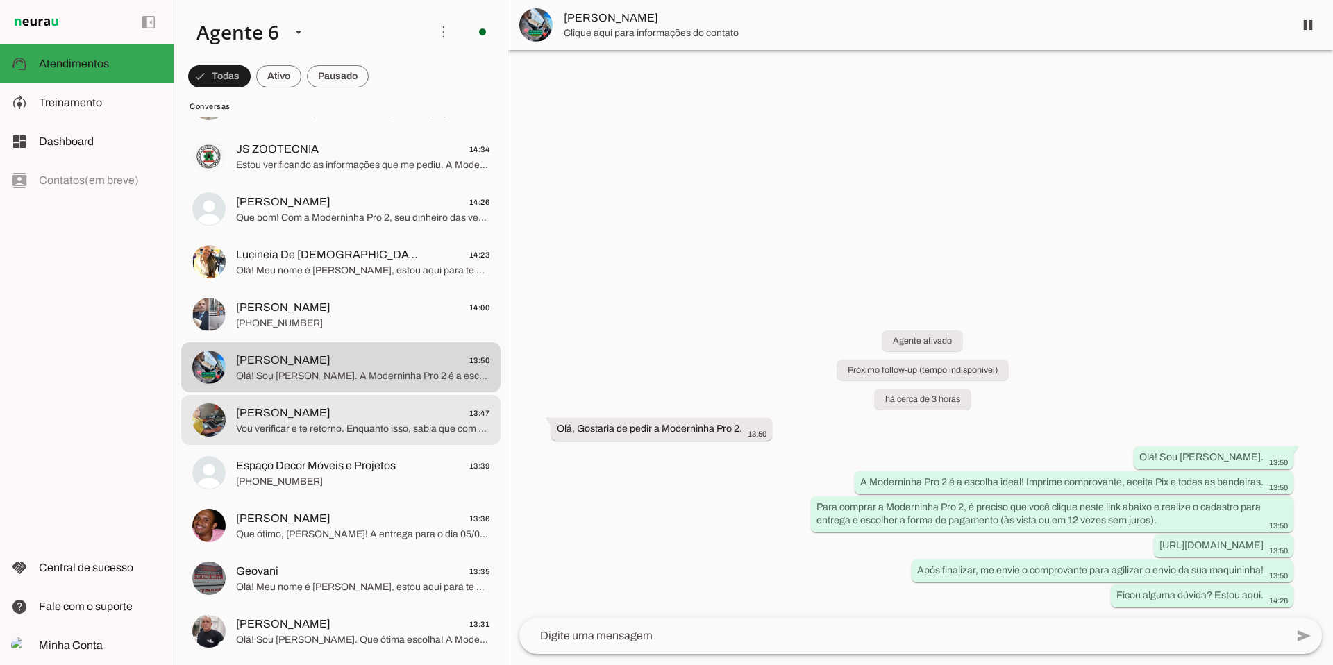
click at [367, 416] on span "[PERSON_NAME] 13:47" at bounding box center [362, 413] width 253 height 17
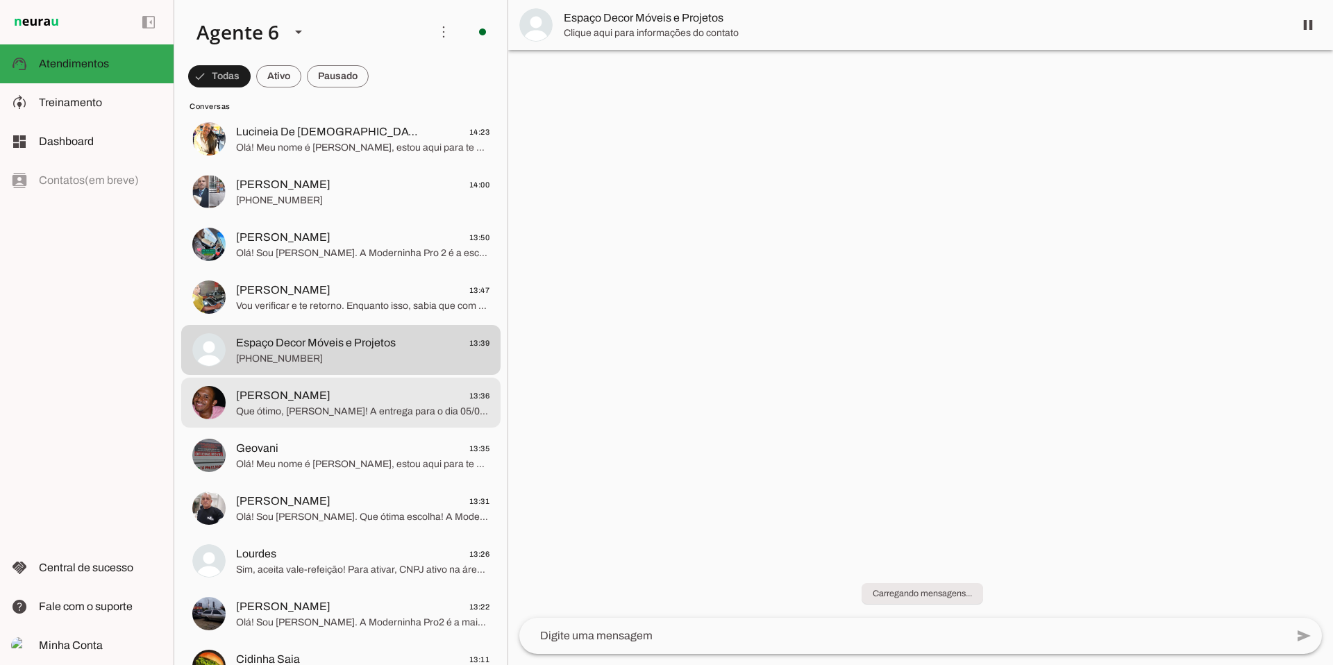
click at [328, 412] on span "Que ótimo, [PERSON_NAME]! A entrega para o dia 05/09 está confirmada. Me envie …" at bounding box center [362, 412] width 253 height 14
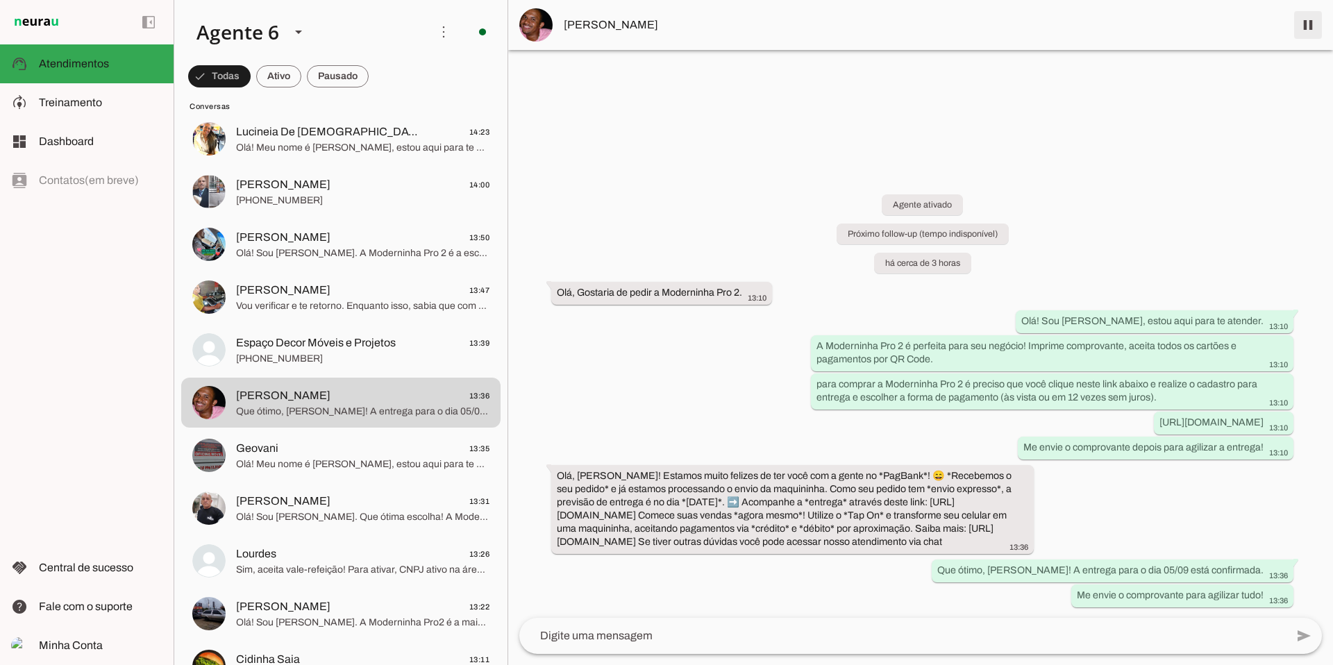
click at [1312, 20] on span at bounding box center [1307, 24] width 33 height 33
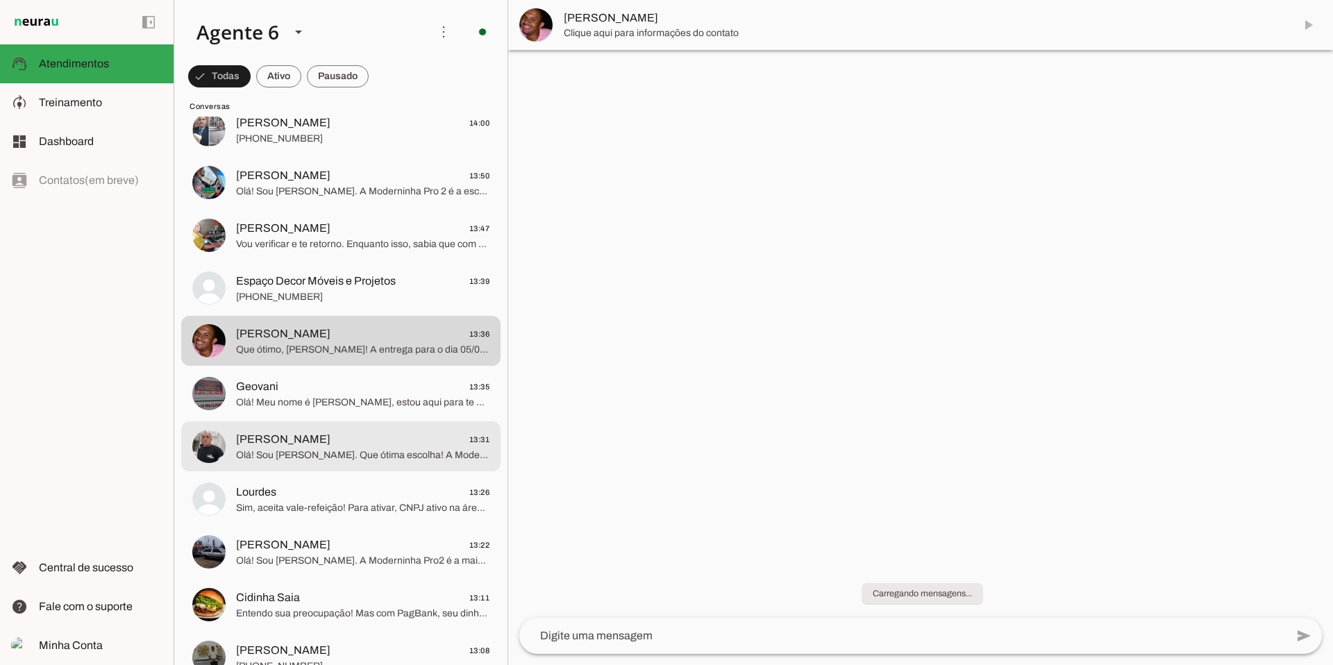
scroll to position [1699, 0]
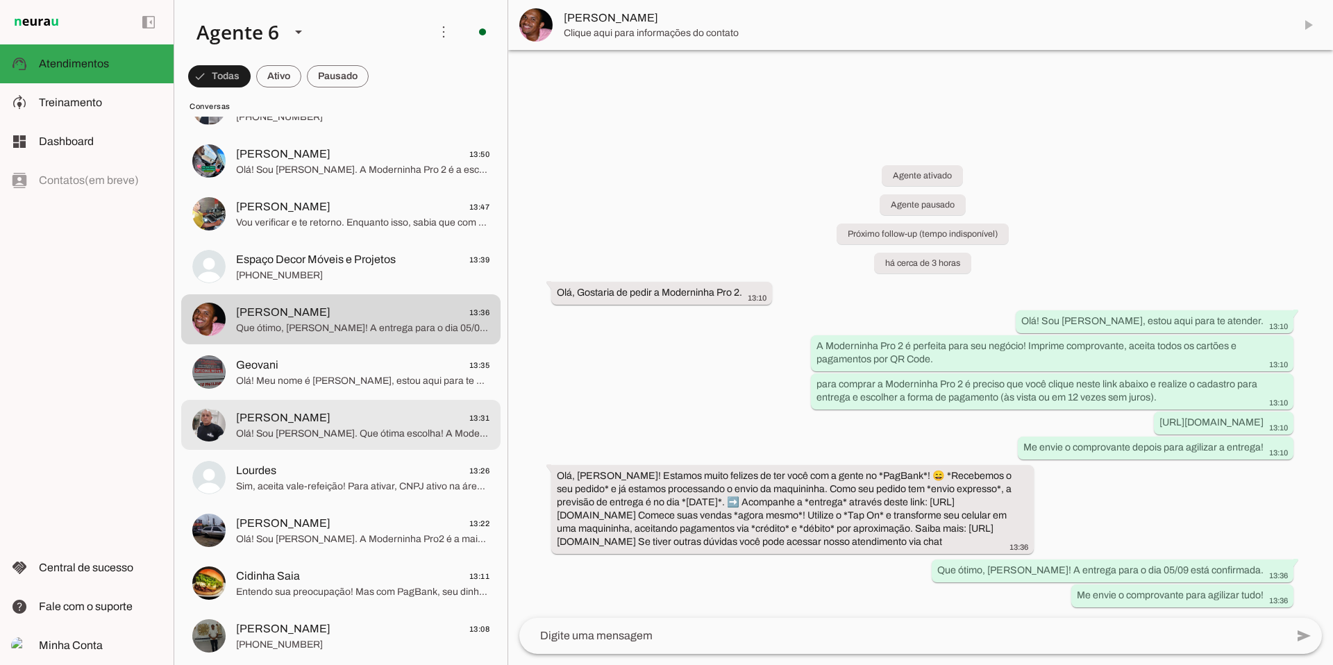
click at [405, 439] on span "Olá! Sou [PERSON_NAME]. Que ótima escolha! A Moderninha Pro 2 é a maquininha ma…" at bounding box center [362, 434] width 253 height 14
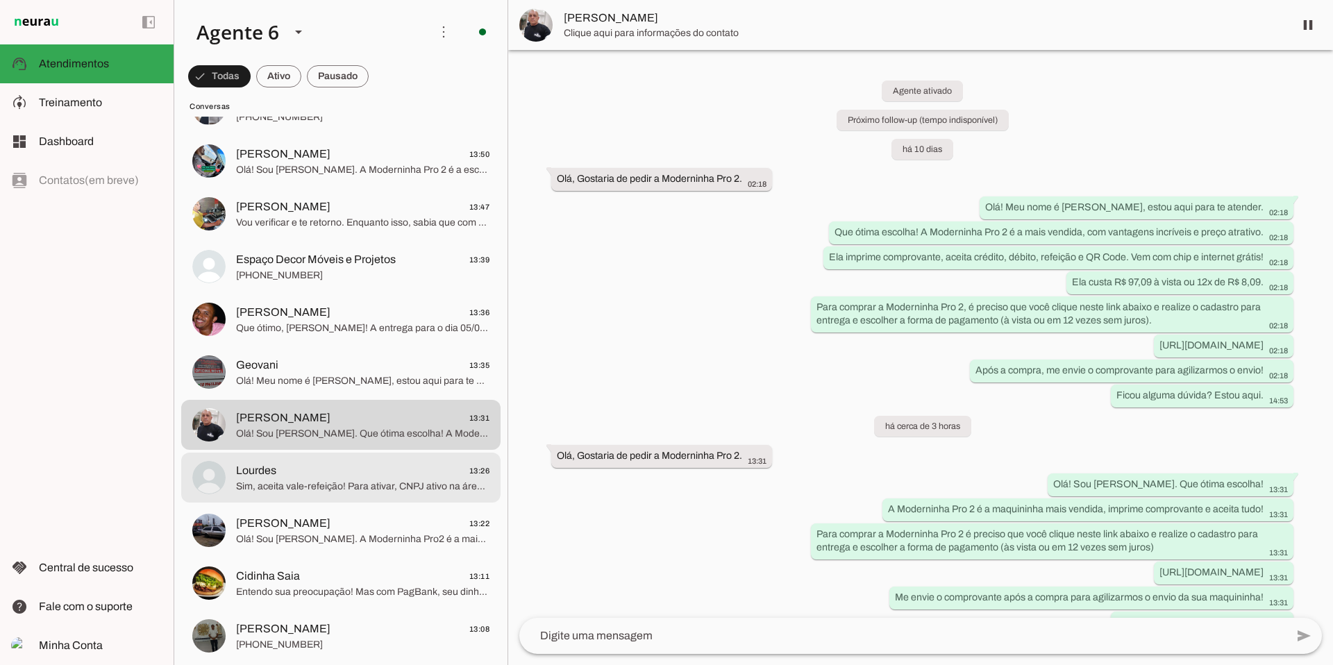
click at [349, 467] on span "Lourdes 13:26" at bounding box center [362, 470] width 253 height 17
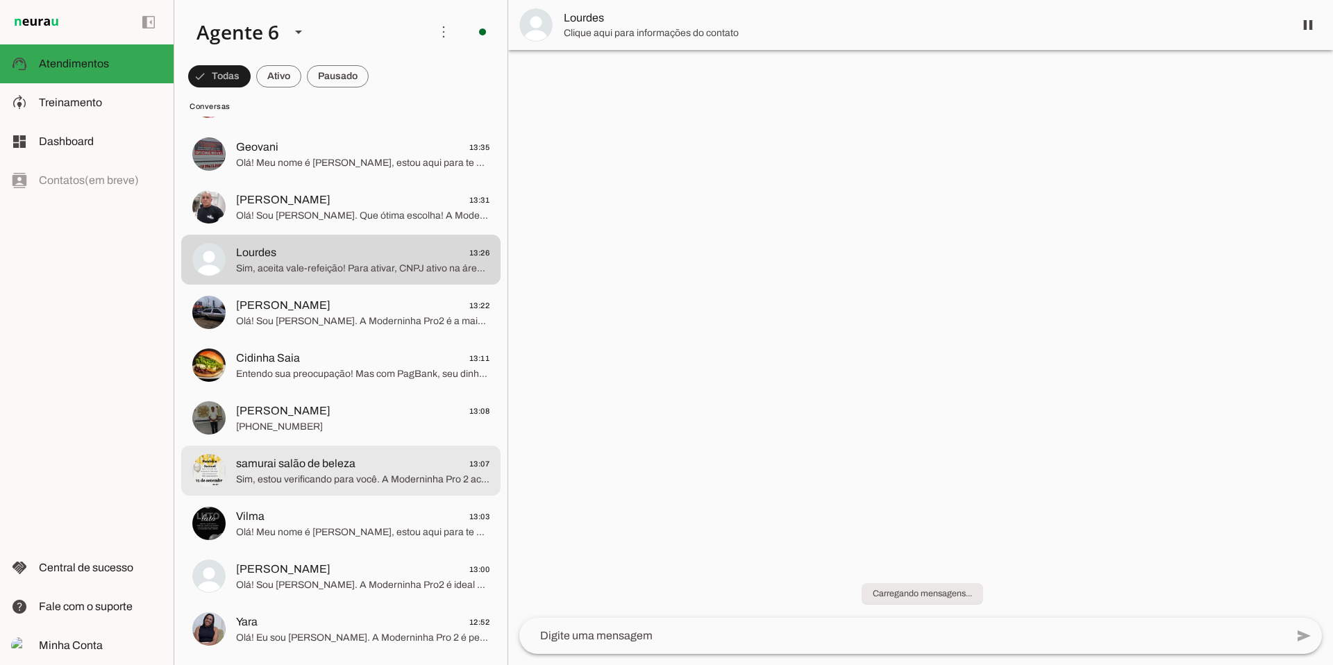
click at [369, 457] on span "samurai salão de beleza 13:07" at bounding box center [362, 463] width 253 height 17
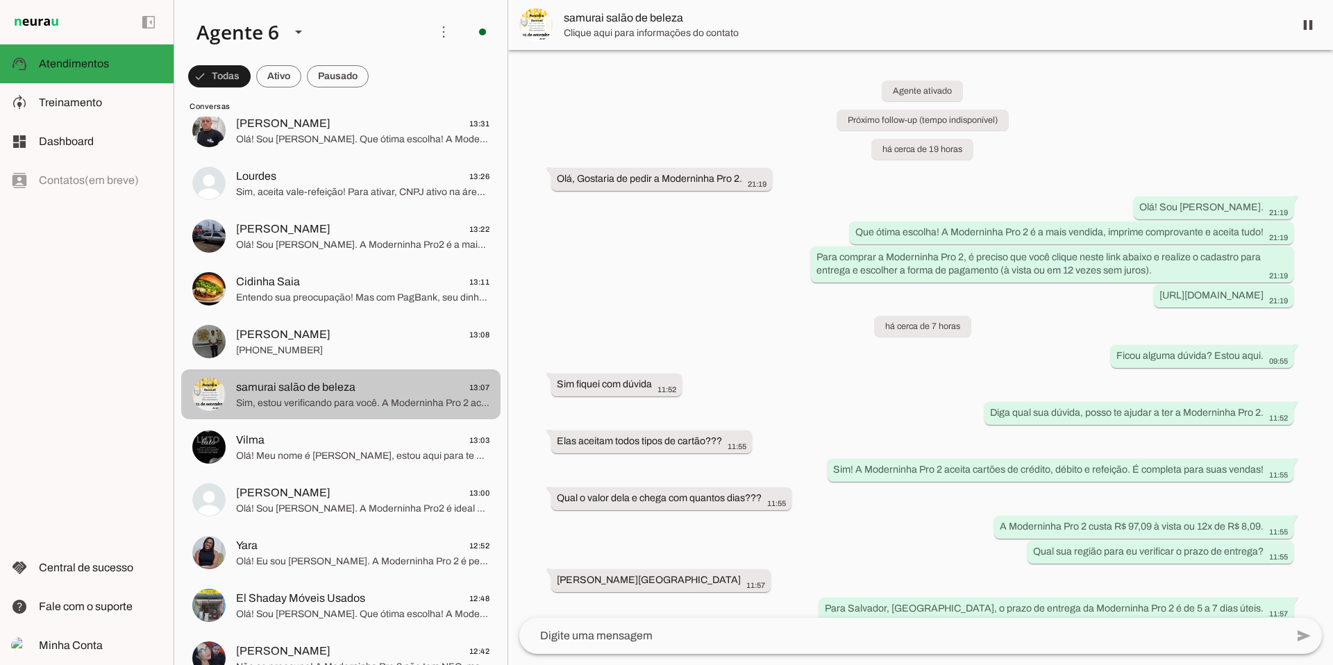
scroll to position [2003, 0]
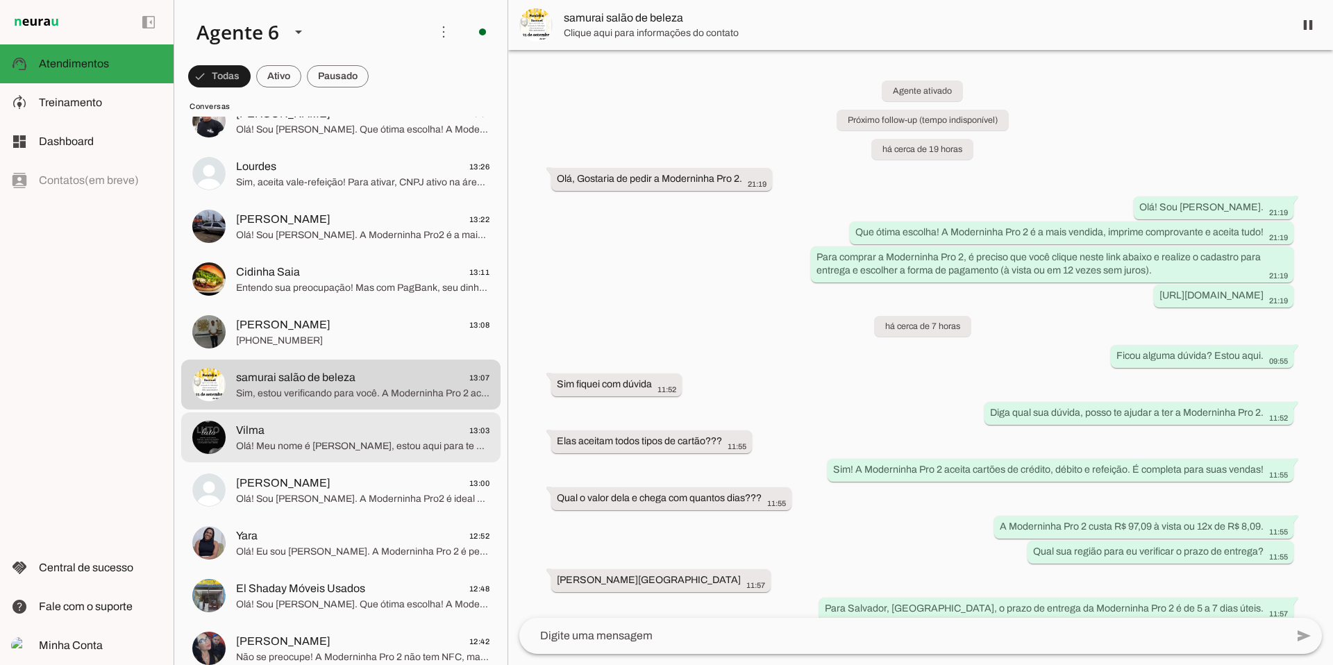
click at [366, 424] on span "Vilma 13:03" at bounding box center [362, 430] width 253 height 17
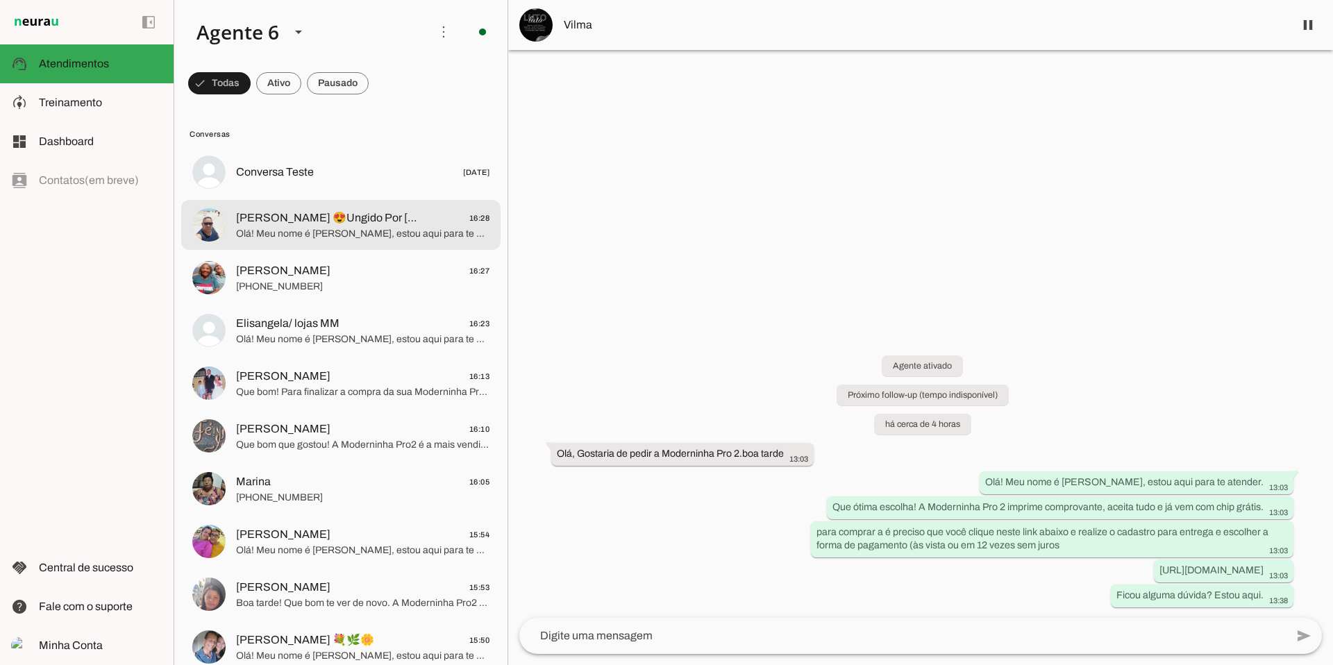
click at [380, 213] on span "[PERSON_NAME] 😍Ungido Por [DEMOGRAPHIC_DATA] 16:28" at bounding box center [362, 218] width 253 height 17
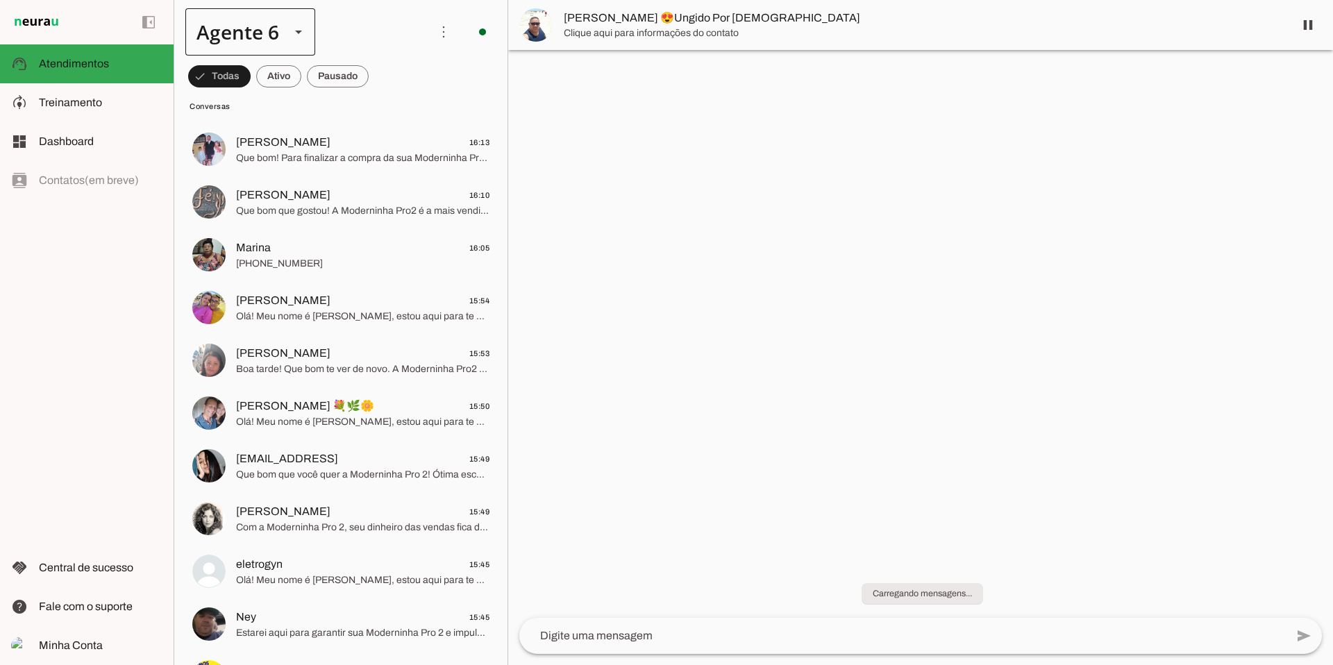
scroll to position [271, 0]
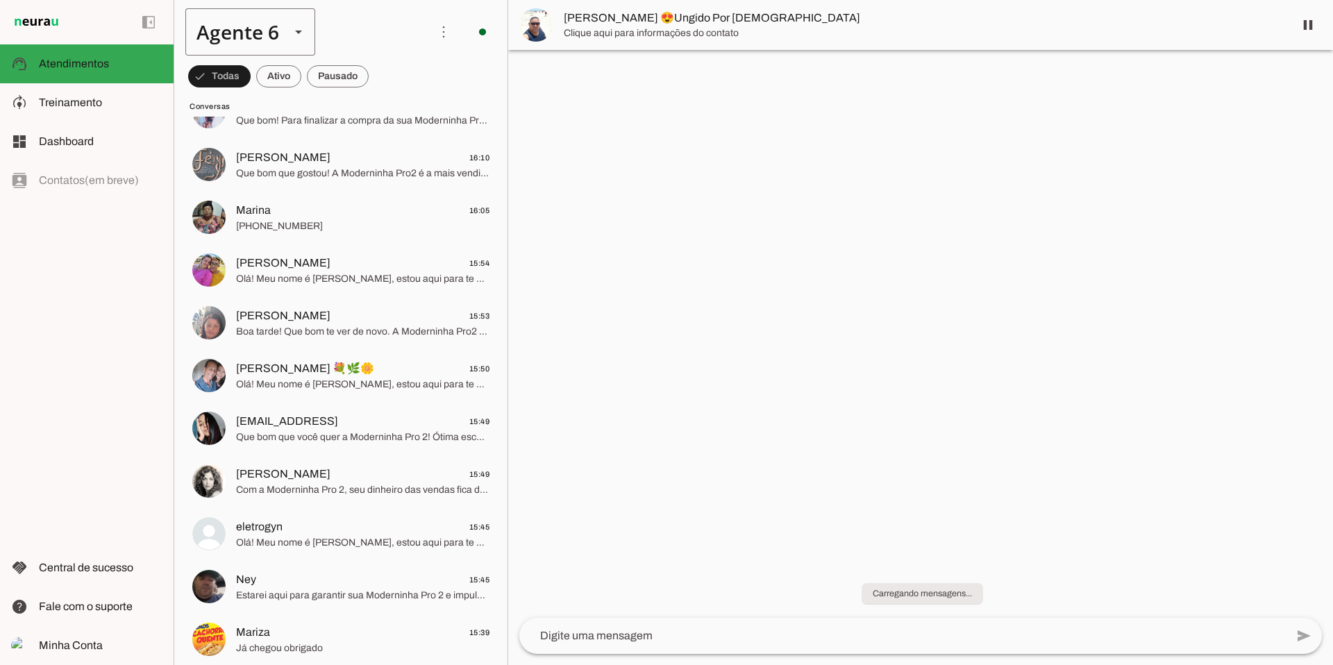
click at [292, 39] on slot at bounding box center [298, 32] width 17 height 17
click at [371, 108] on md-item "Agente 2" at bounding box center [435, 88] width 129 height 39
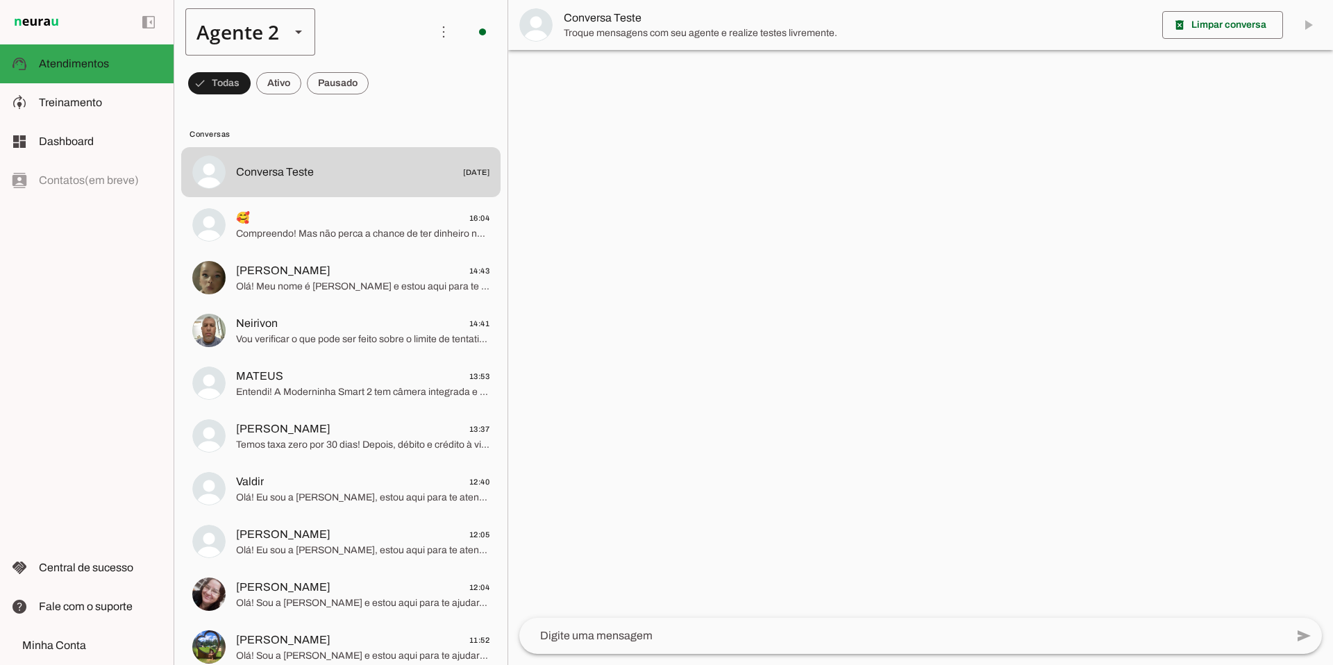
scroll to position [24, 0]
